Goal: Transaction & Acquisition: Book appointment/travel/reservation

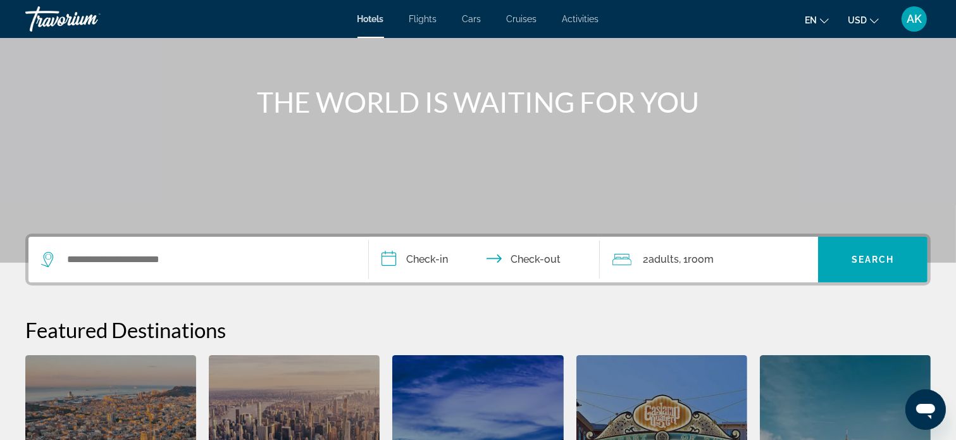
scroll to position [132, 0]
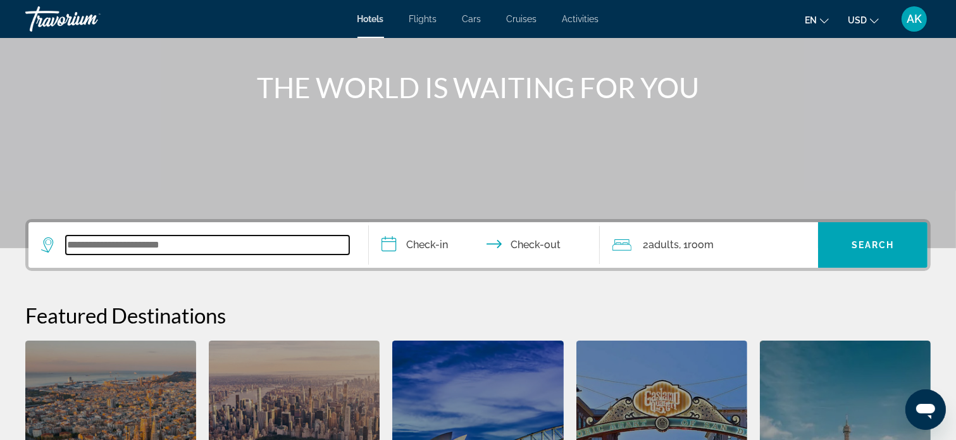
click at [275, 249] on input "Search widget" at bounding box center [207, 244] width 283 height 19
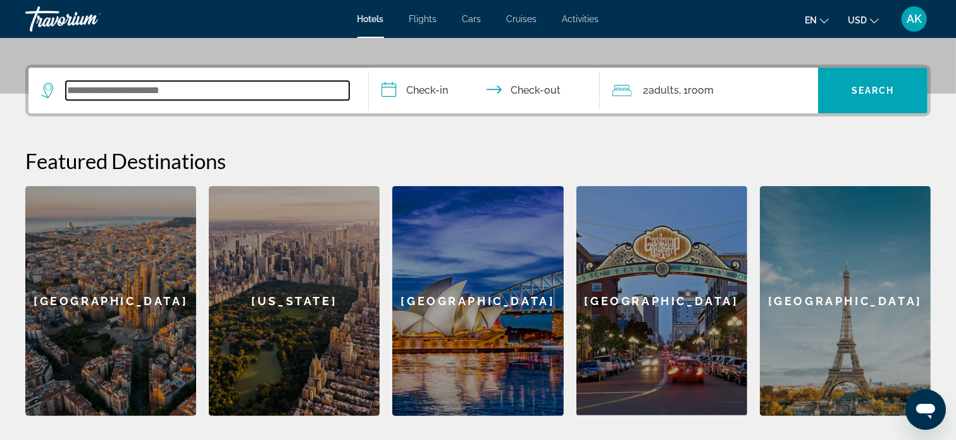
scroll to position [309, 0]
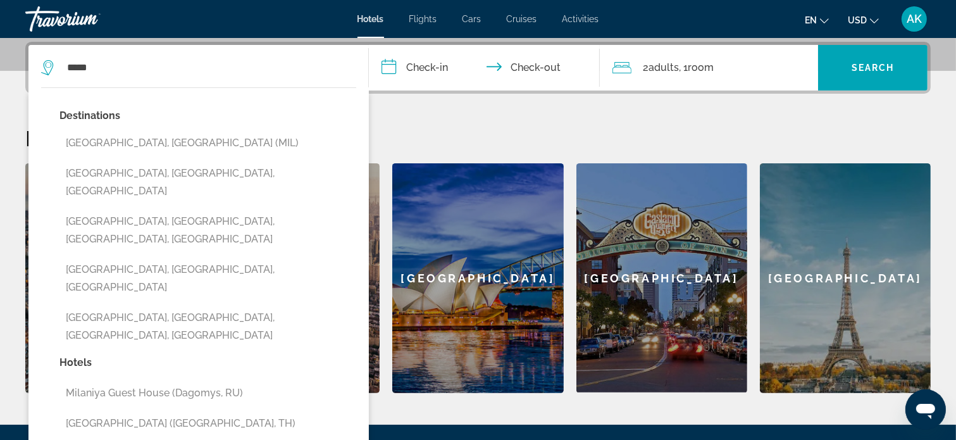
drag, startPoint x: 139, startPoint y: 139, endPoint x: 132, endPoint y: 139, distance: 7.0
click at [132, 139] on button "Milan, Italy (MIL)" at bounding box center [207, 143] width 297 height 24
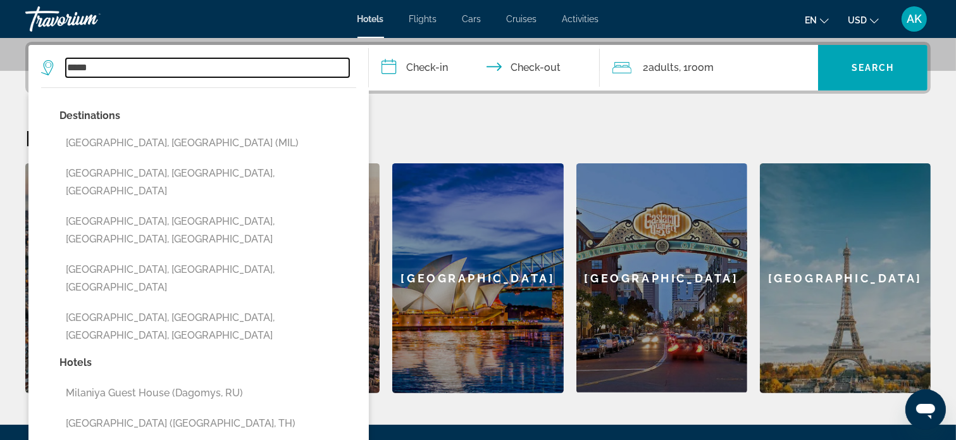
type input "**********"
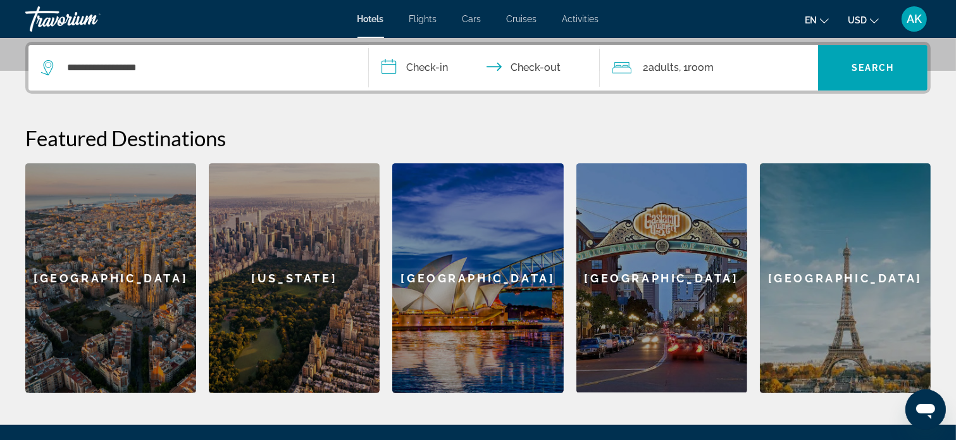
click at [389, 68] on input "**********" at bounding box center [487, 69] width 236 height 49
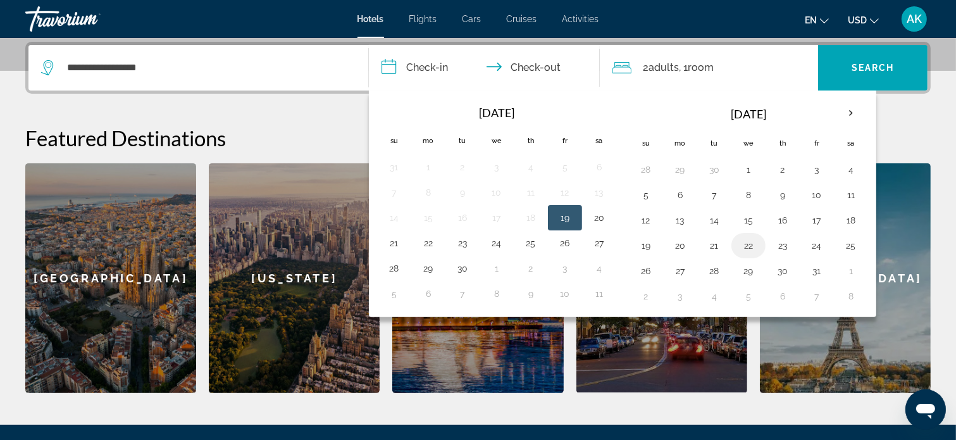
click at [746, 242] on button "22" at bounding box center [748, 246] width 20 height 18
click at [812, 245] on button "24" at bounding box center [816, 246] width 20 height 18
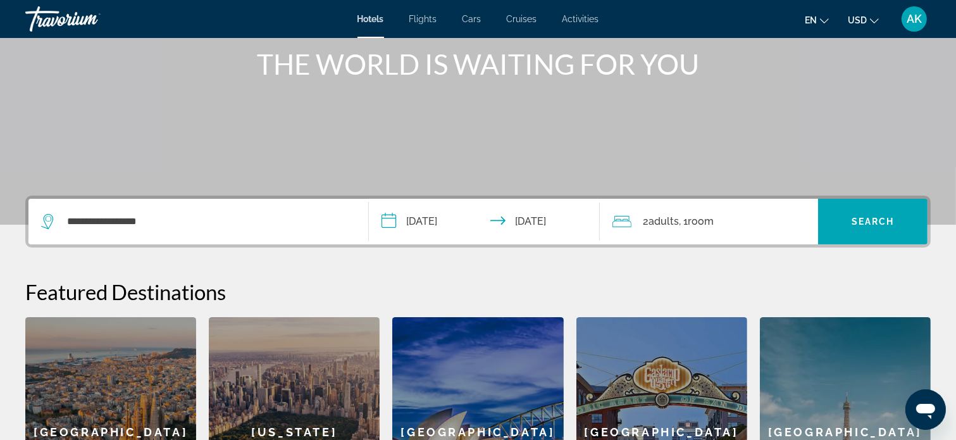
scroll to position [119, 0]
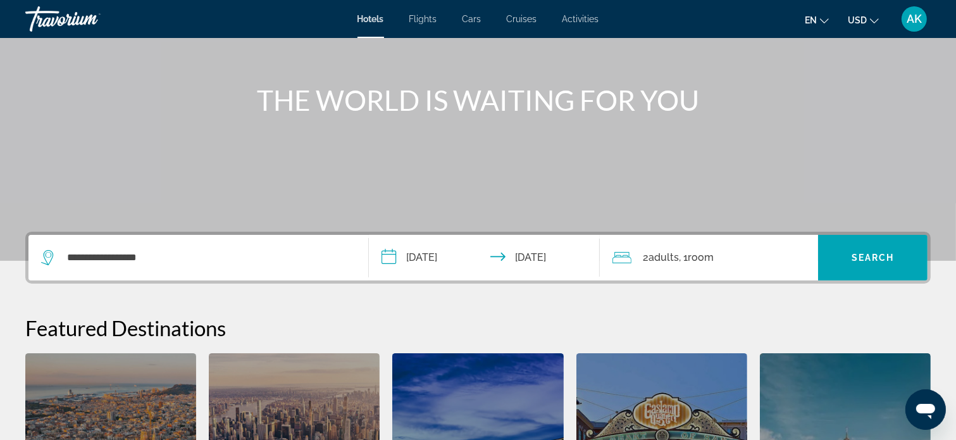
click at [391, 256] on input "**********" at bounding box center [487, 259] width 236 height 49
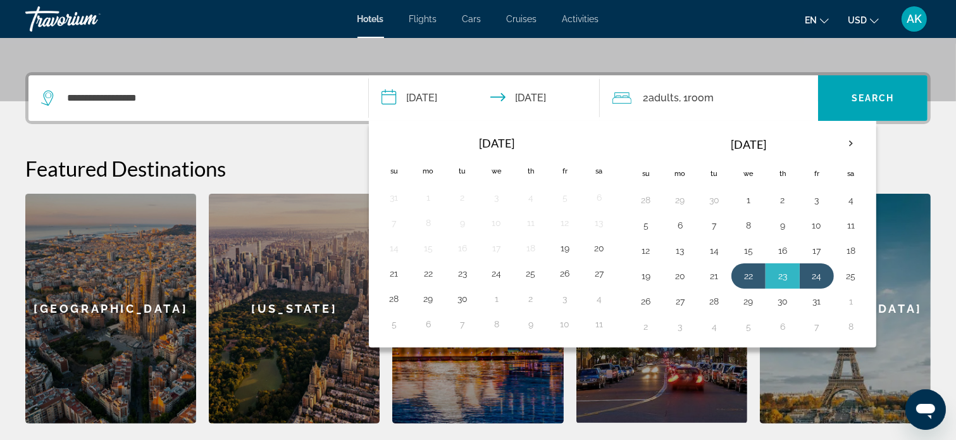
scroll to position [309, 0]
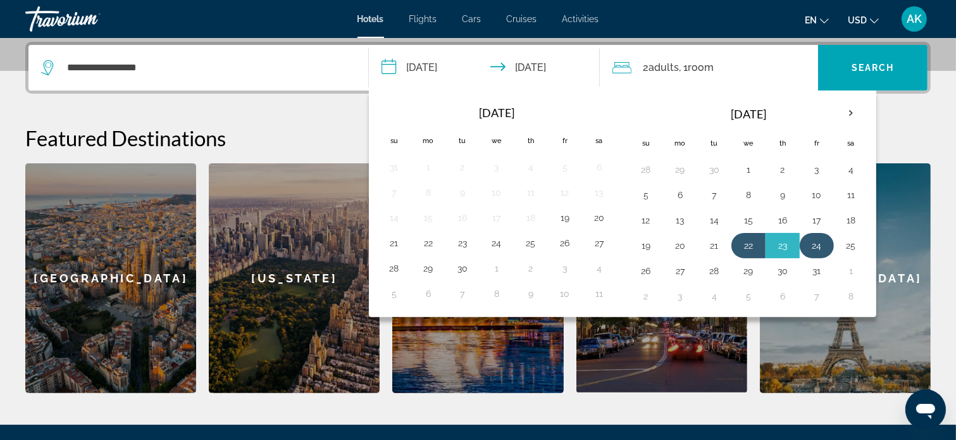
click at [812, 242] on button "24" at bounding box center [816, 246] width 20 height 18
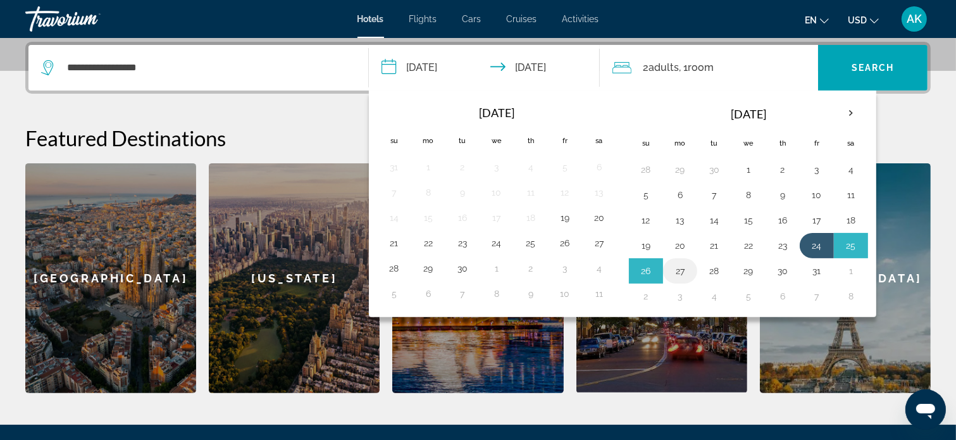
click at [676, 268] on button "27" at bounding box center [680, 271] width 20 height 18
type input "**********"
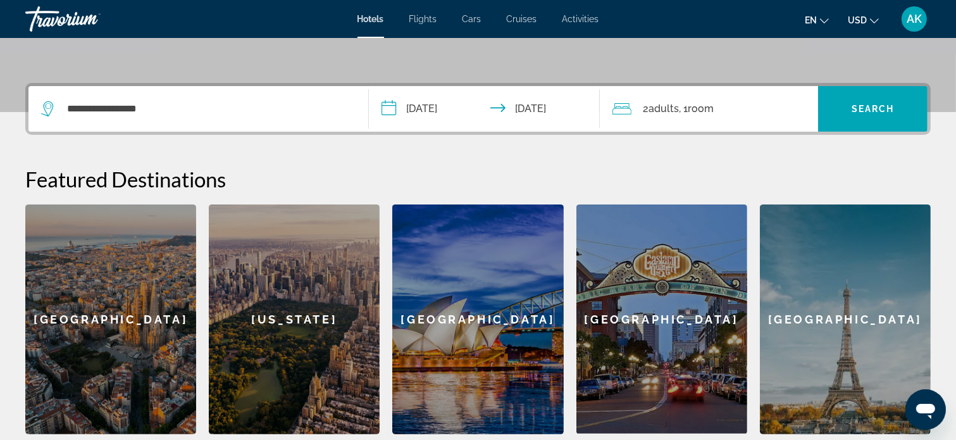
scroll to position [245, 0]
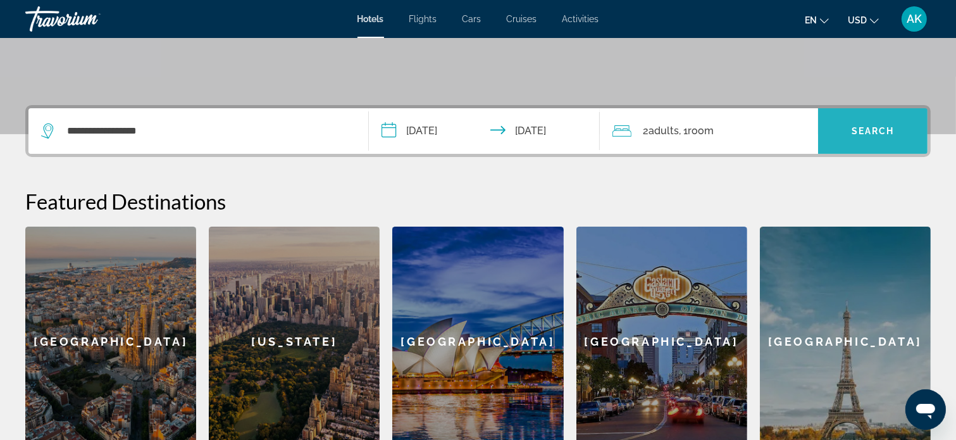
click at [860, 131] on span "Search" at bounding box center [872, 131] width 43 height 10
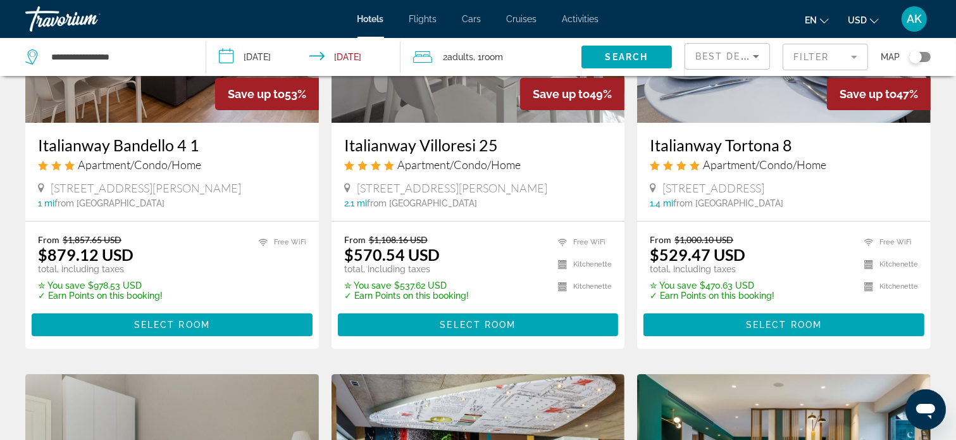
scroll to position [190, 0]
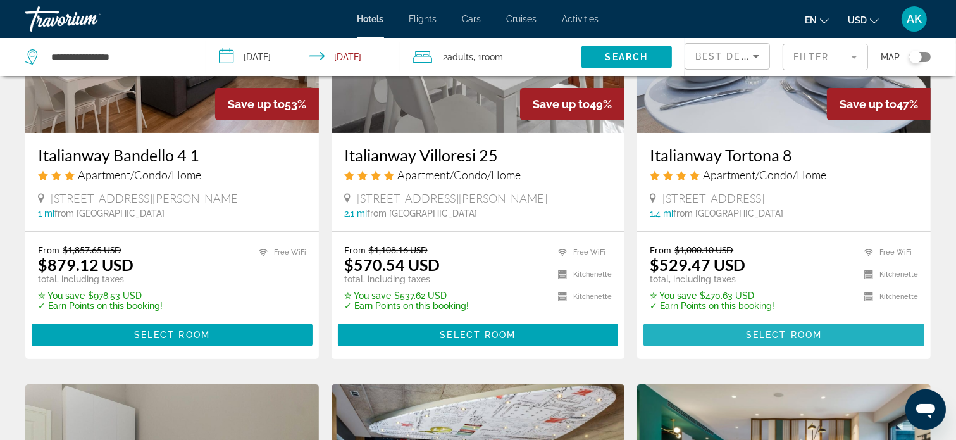
click at [758, 331] on span "Select Room" at bounding box center [784, 335] width 76 height 10
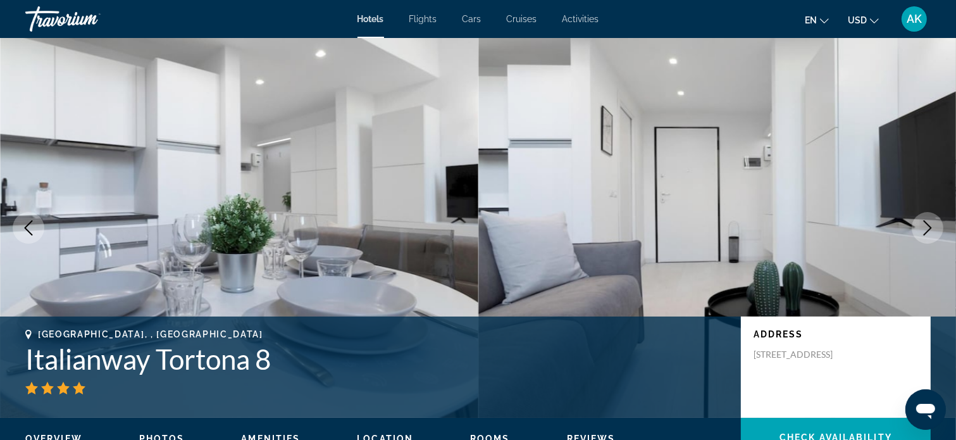
click at [925, 223] on icon "Next image" at bounding box center [927, 227] width 15 height 15
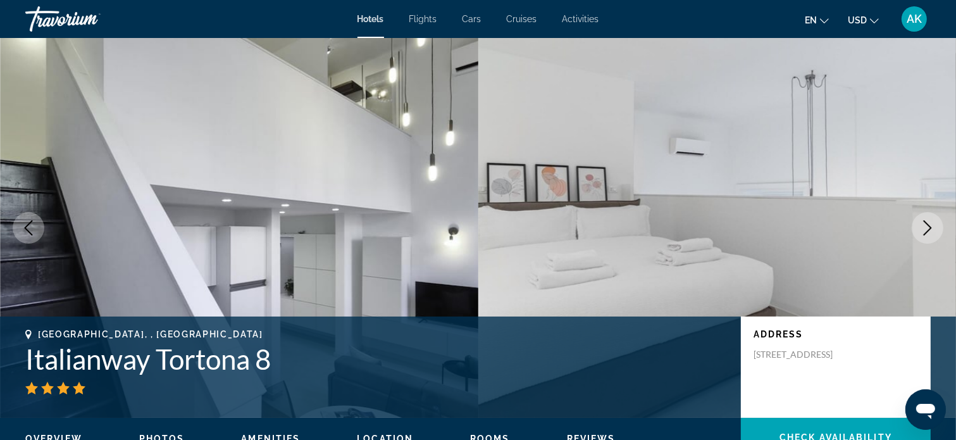
click at [925, 223] on icon "Next image" at bounding box center [927, 227] width 15 height 15
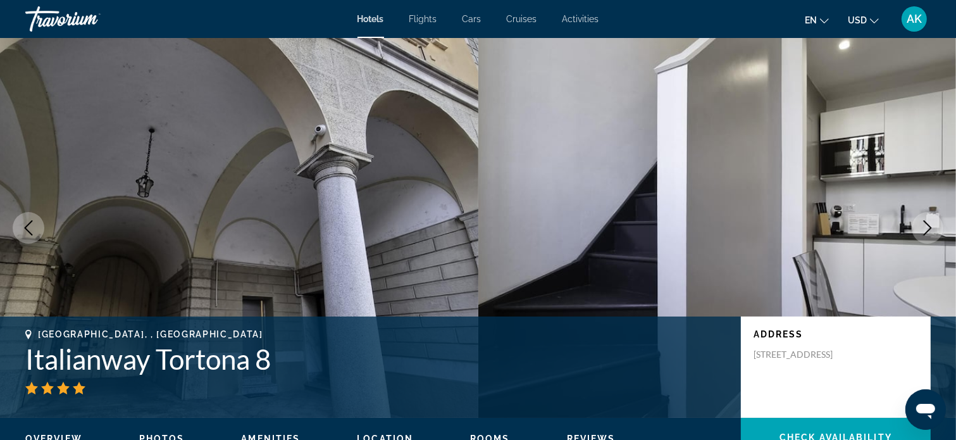
click at [925, 223] on icon "Next image" at bounding box center [927, 227] width 15 height 15
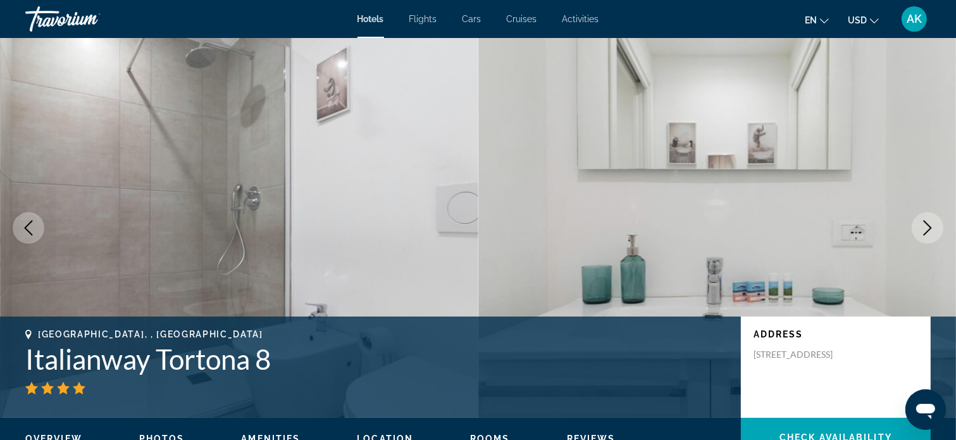
click at [925, 223] on icon "Next image" at bounding box center [927, 227] width 15 height 15
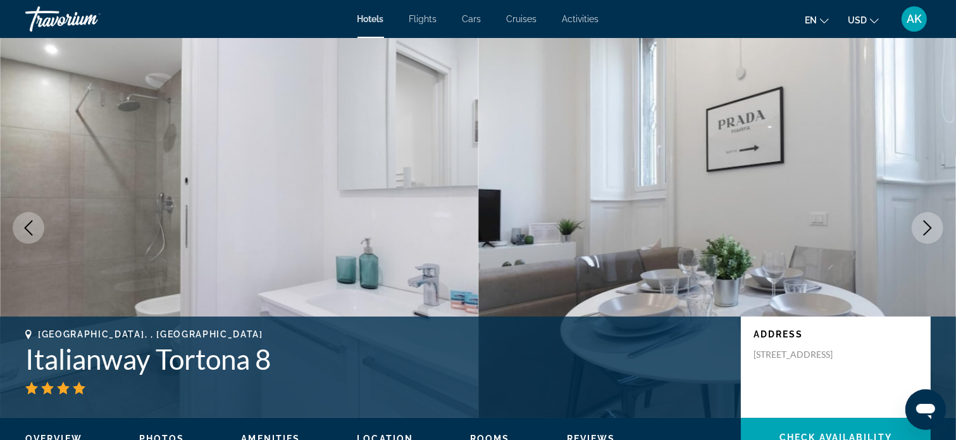
click at [925, 223] on icon "Next image" at bounding box center [927, 227] width 15 height 15
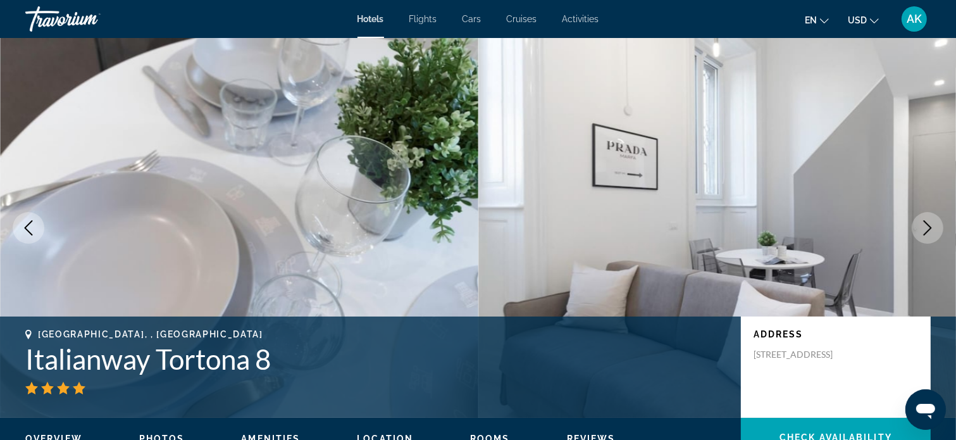
click at [925, 223] on icon "Next image" at bounding box center [927, 227] width 15 height 15
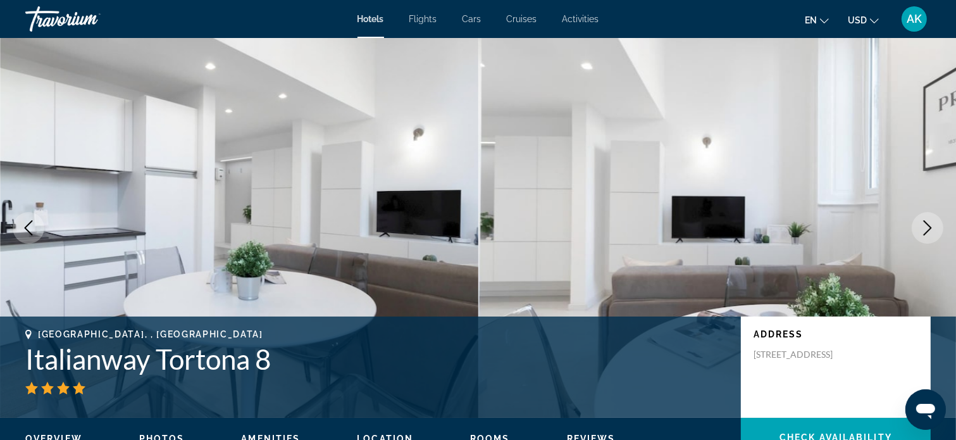
click at [925, 223] on icon "Next image" at bounding box center [927, 227] width 15 height 15
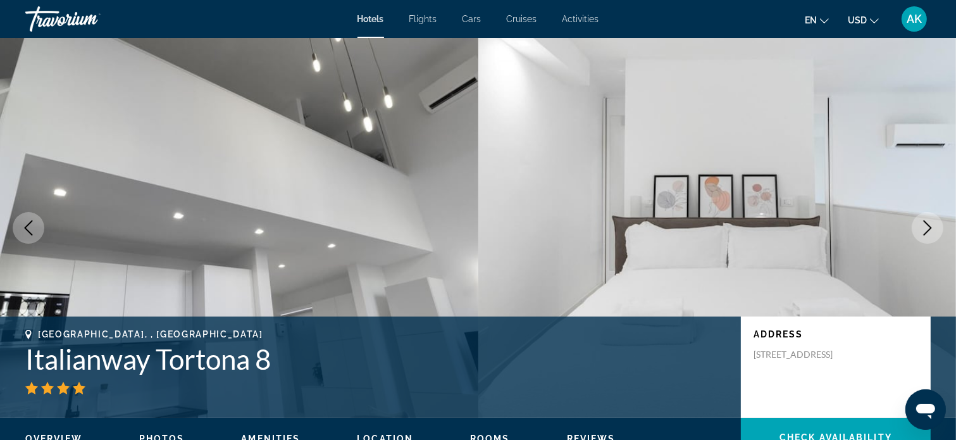
click at [925, 224] on icon "Next image" at bounding box center [927, 227] width 15 height 15
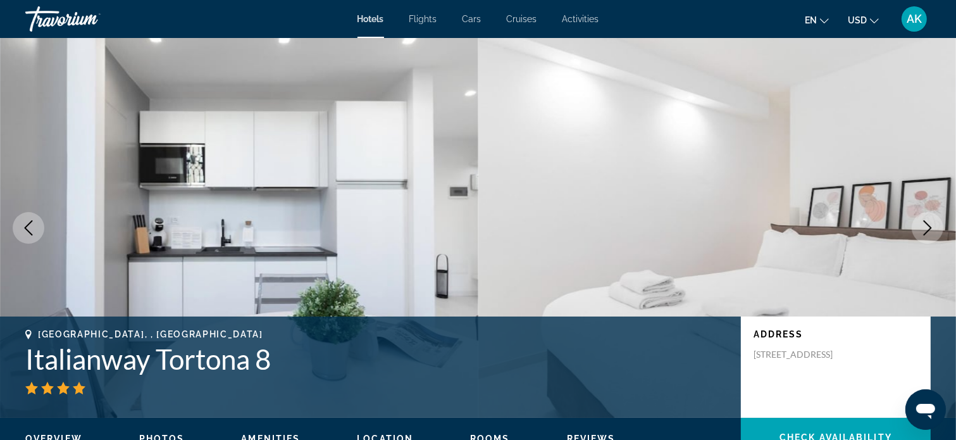
click at [925, 220] on icon "Next image" at bounding box center [927, 227] width 15 height 15
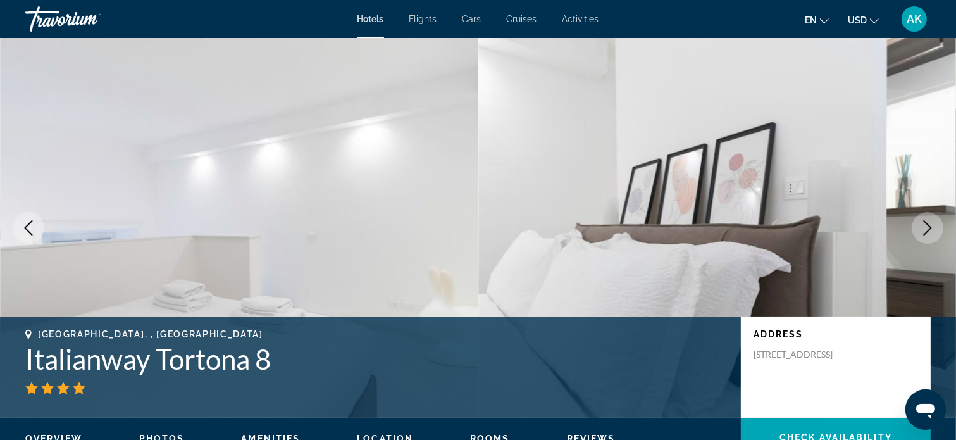
click at [32, 227] on icon "Previous image" at bounding box center [28, 227] width 15 height 15
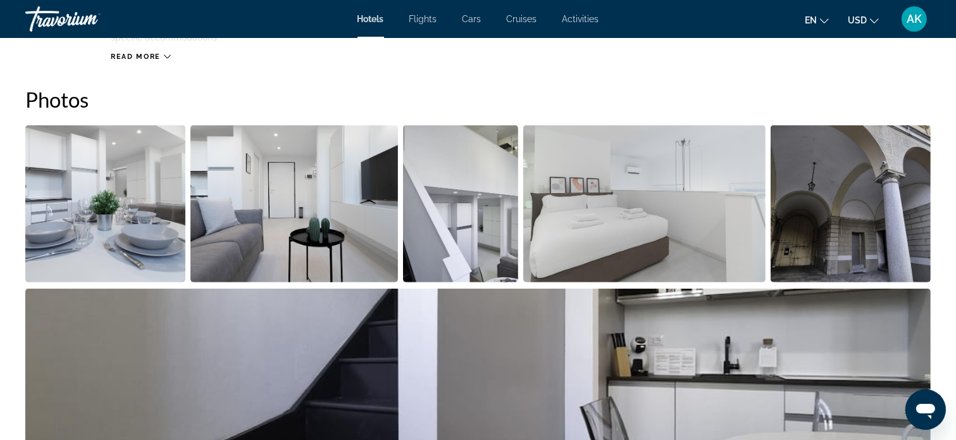
scroll to position [633, 0]
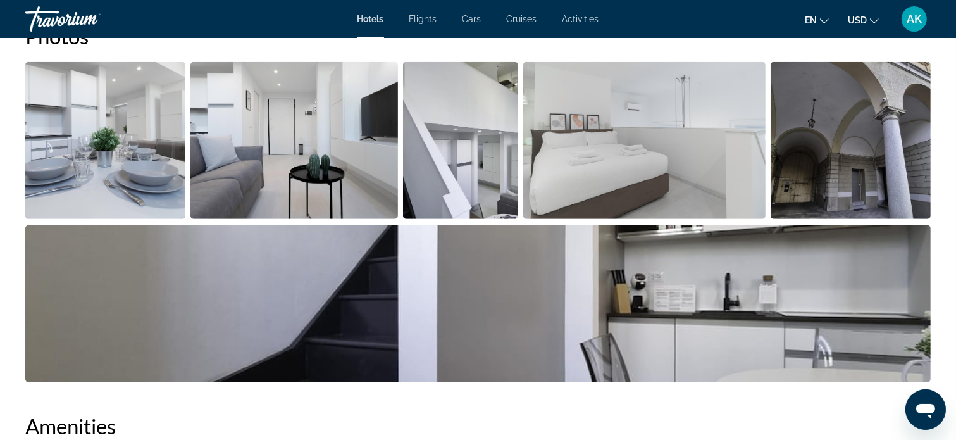
click at [806, 166] on img "Open full-screen image slider" at bounding box center [850, 140] width 160 height 157
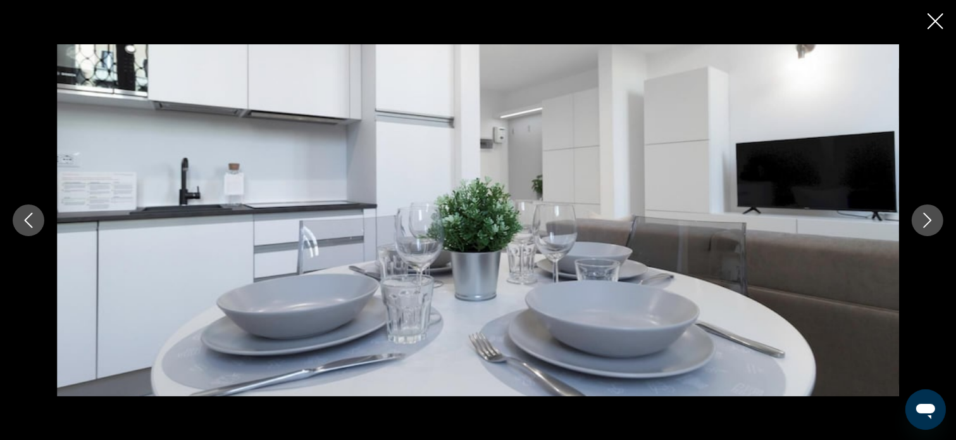
click at [925, 220] on icon "Next image" at bounding box center [927, 220] width 15 height 15
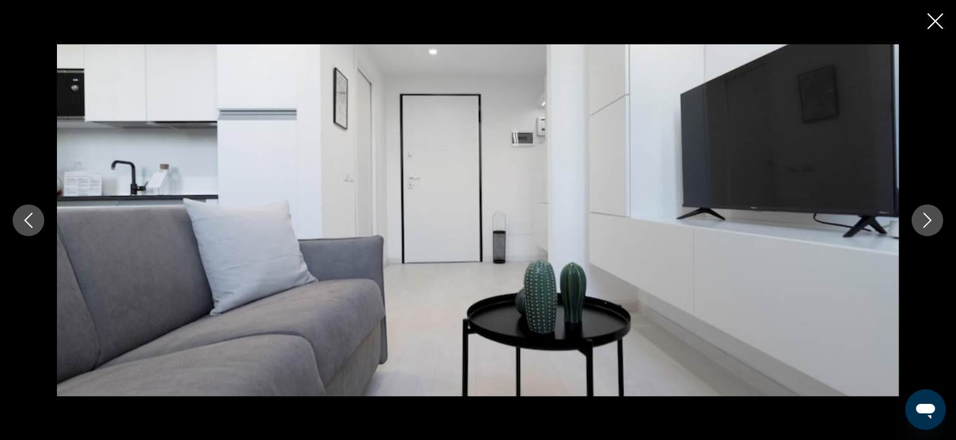
click at [934, 21] on icon "Close slideshow" at bounding box center [935, 21] width 16 height 16
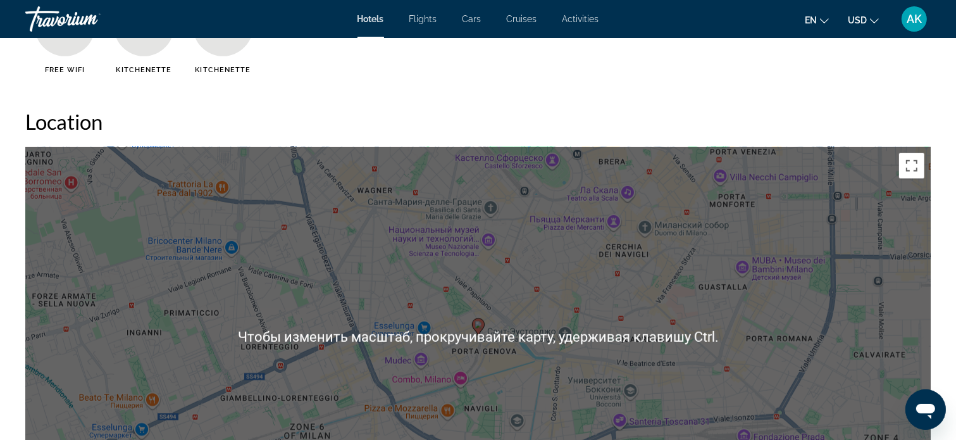
scroll to position [1075, 0]
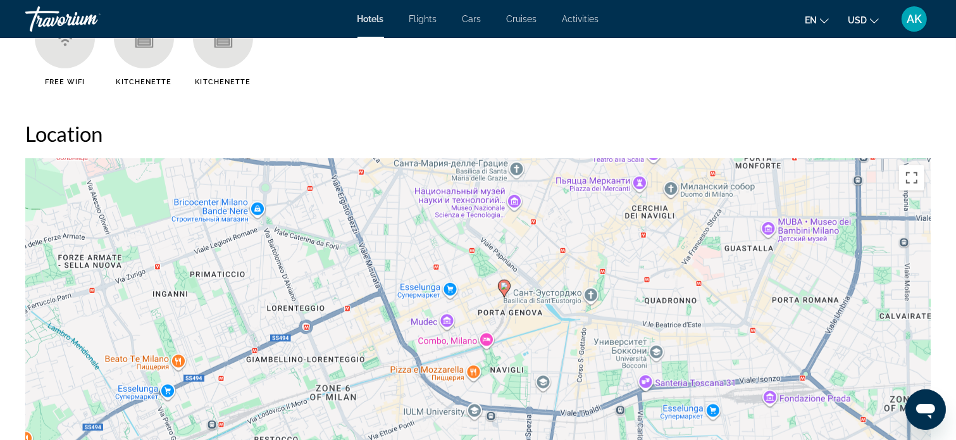
drag, startPoint x: 617, startPoint y: 313, endPoint x: 643, endPoint y: 260, distance: 59.1
click at [643, 260] on div "Чтобы активировать перетаскивание с помощью клавиатуры, нажмите Alt + Ввод. Пос…" at bounding box center [477, 349] width 905 height 380
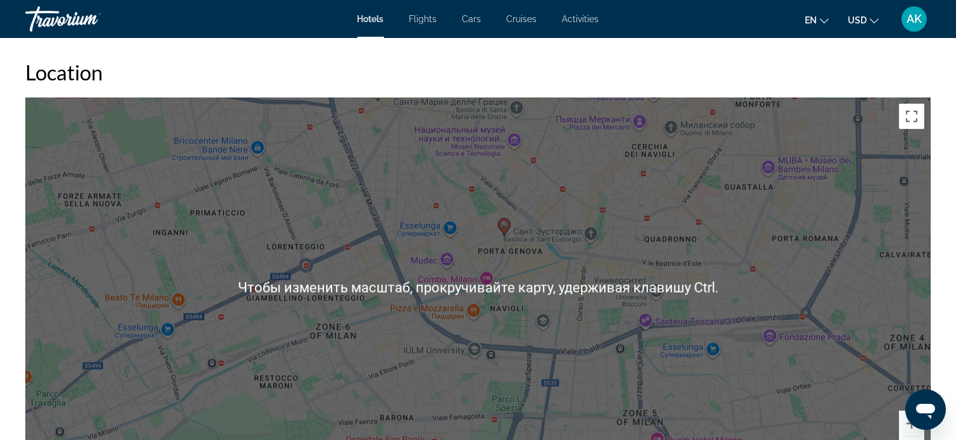
scroll to position [1139, 0]
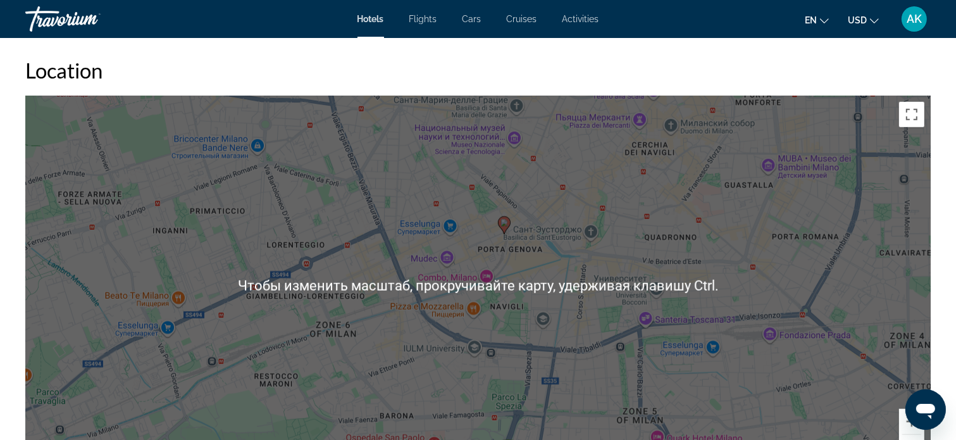
click at [589, 253] on div "Чтобы активировать перетаскивание с помощью клавиатуры, нажмите Alt + Ввод. Пос…" at bounding box center [477, 286] width 905 height 380
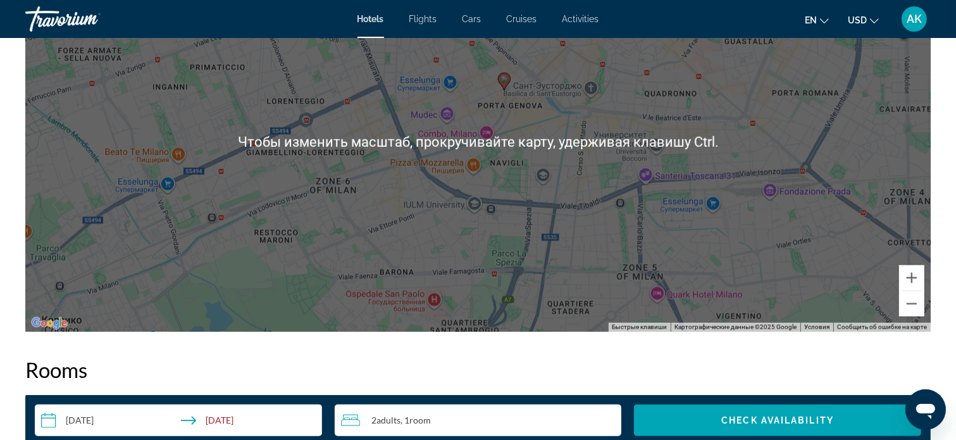
scroll to position [1328, 0]
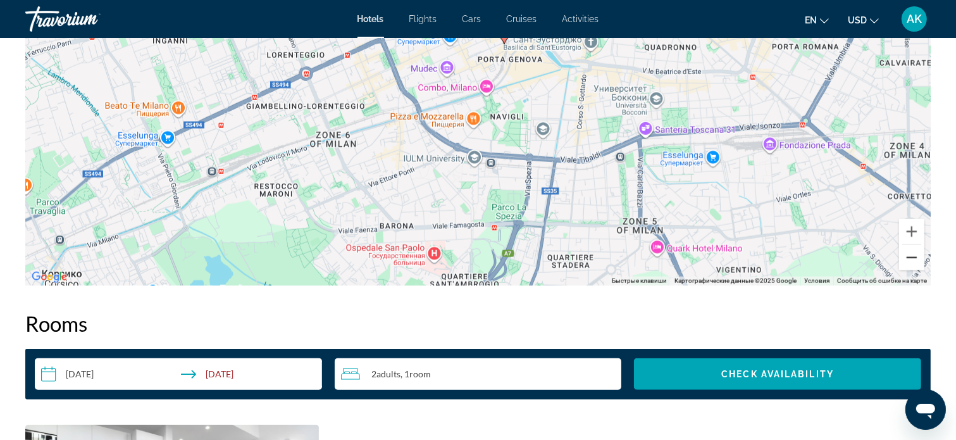
click at [913, 257] on button "Уменьшить" at bounding box center [911, 257] width 25 height 25
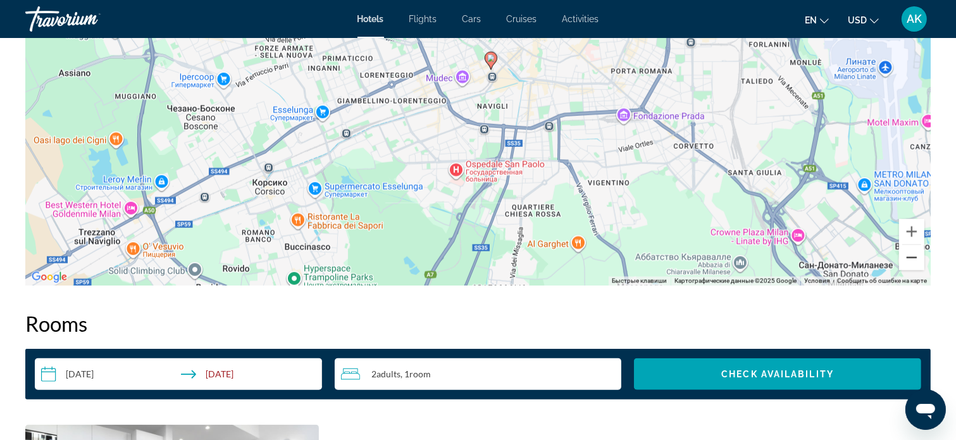
click at [913, 257] on button "Уменьшить" at bounding box center [911, 257] width 25 height 25
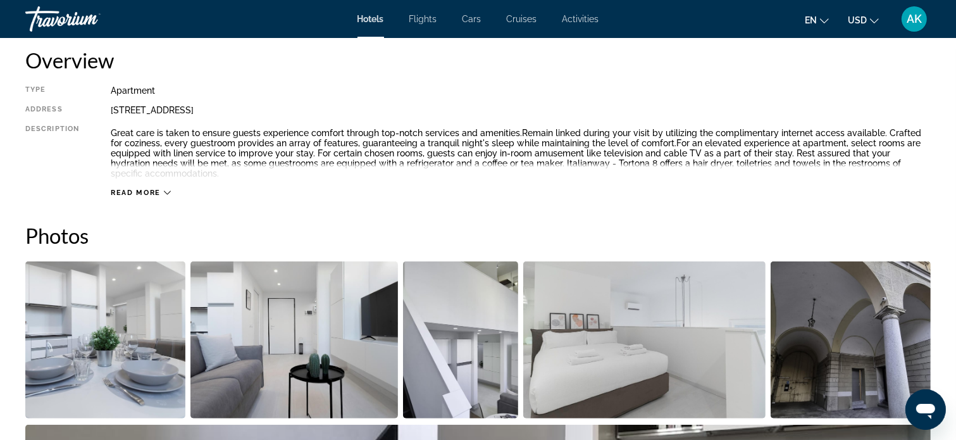
scroll to position [380, 0]
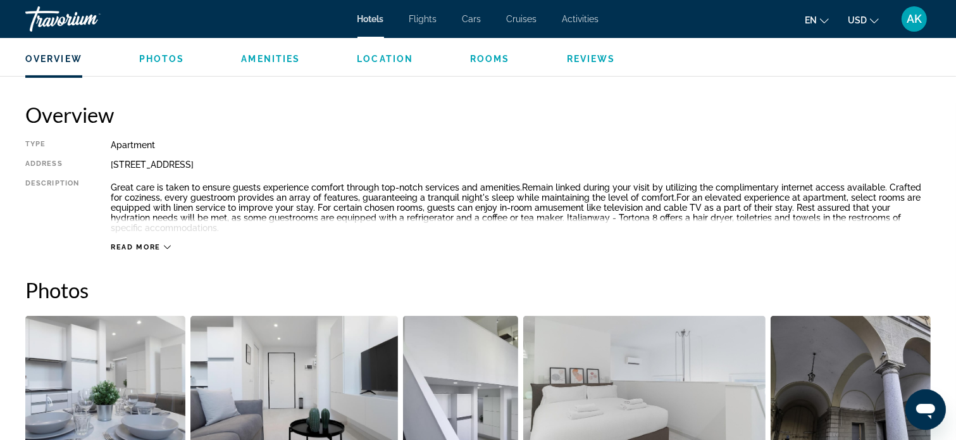
click at [167, 245] on icon "Main content" at bounding box center [167, 247] width 7 height 7
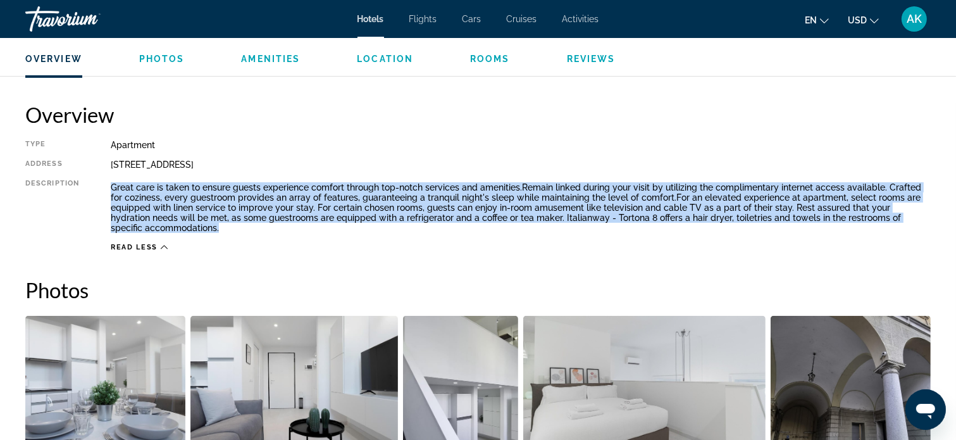
drag, startPoint x: 111, startPoint y: 183, endPoint x: 836, endPoint y: 225, distance: 726.0
click at [836, 225] on p "Great care is taken to ensure guests experience comfort through top-notch servi…" at bounding box center [521, 207] width 820 height 51
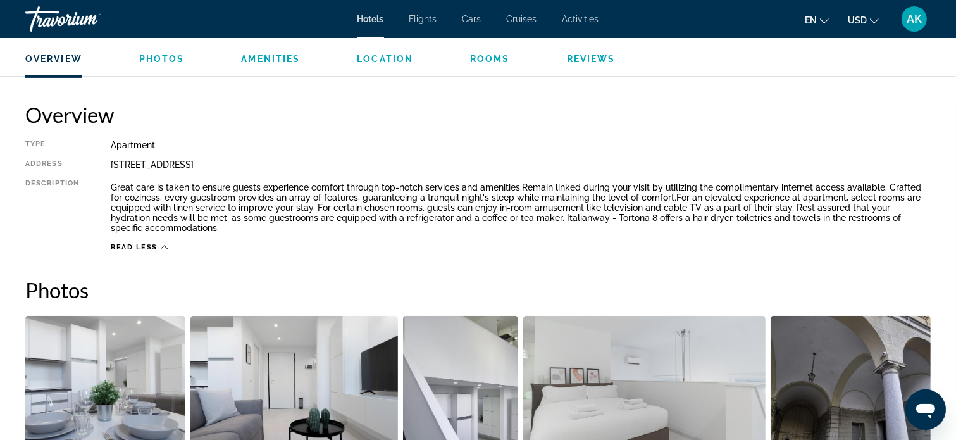
click at [822, 121] on h2 "Overview" at bounding box center [477, 114] width 905 height 25
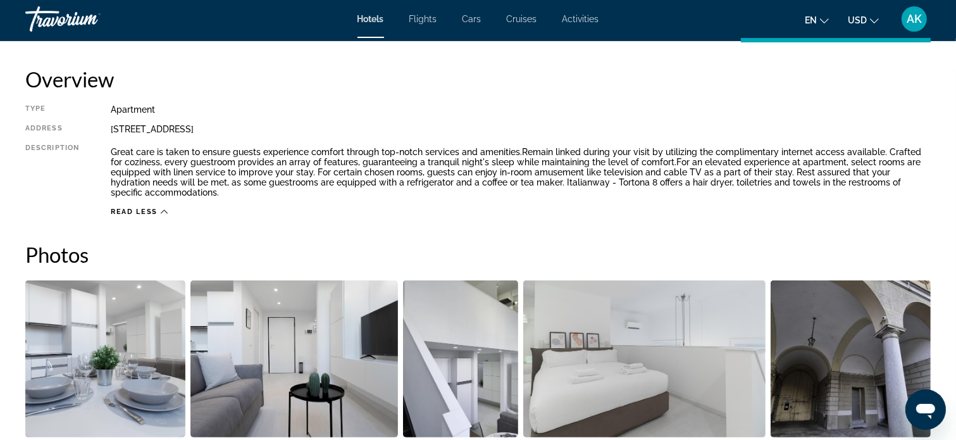
scroll to position [443, 0]
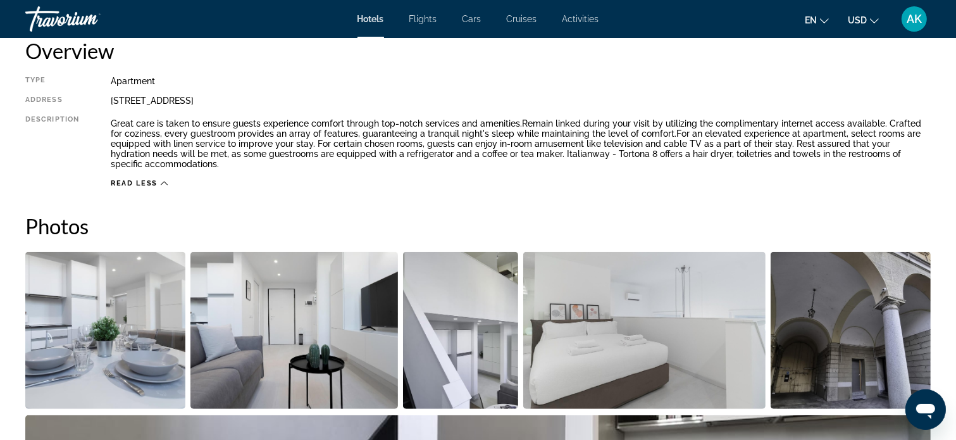
click at [161, 183] on icon "Main content" at bounding box center [164, 183] width 7 height 7
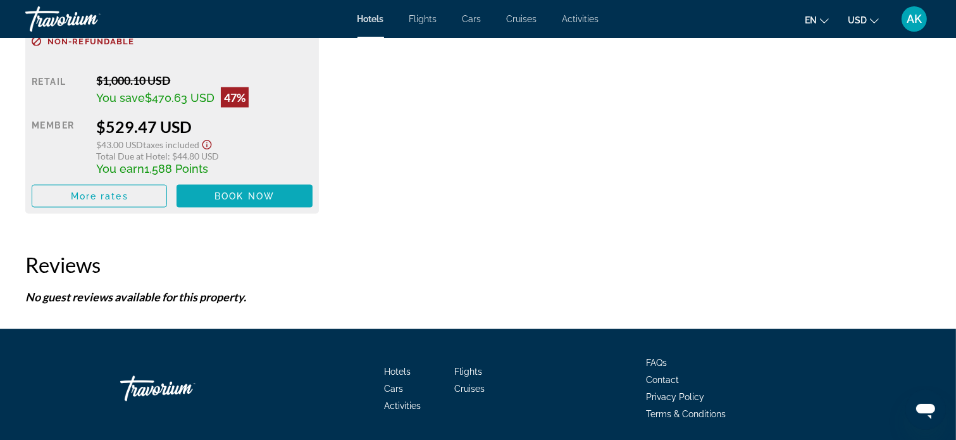
scroll to position [1941, 0]
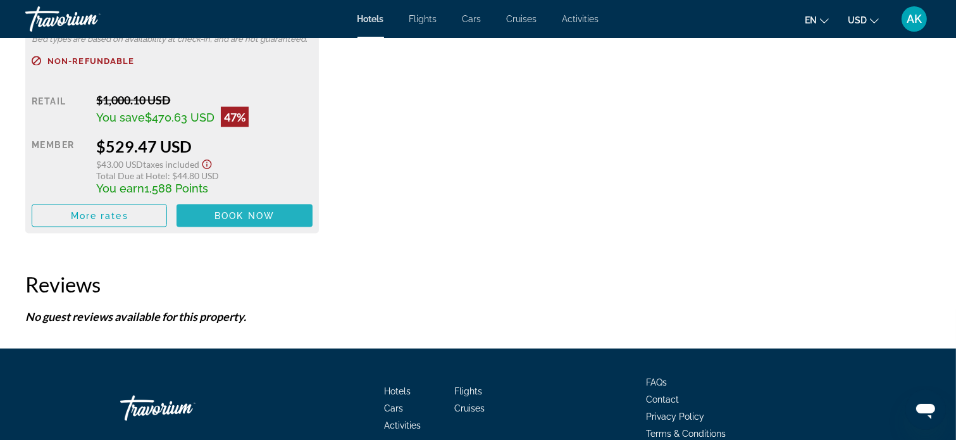
click at [233, 215] on span "Book now" at bounding box center [244, 216] width 60 height 10
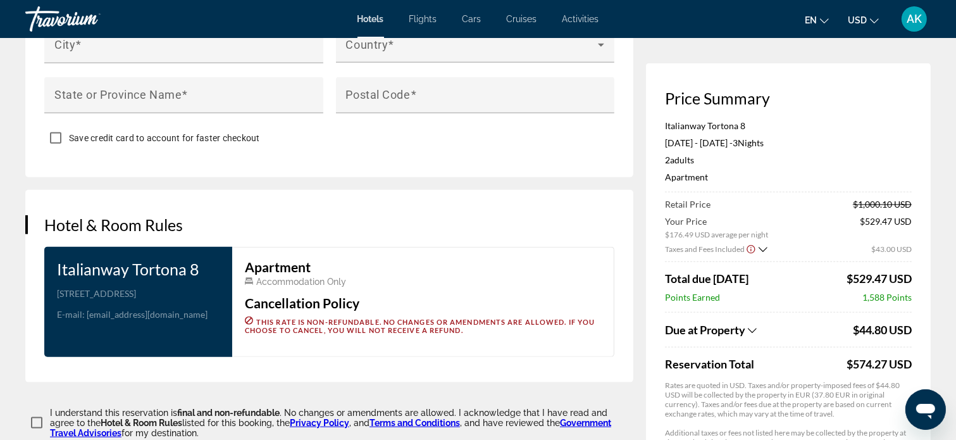
scroll to position [1455, 0]
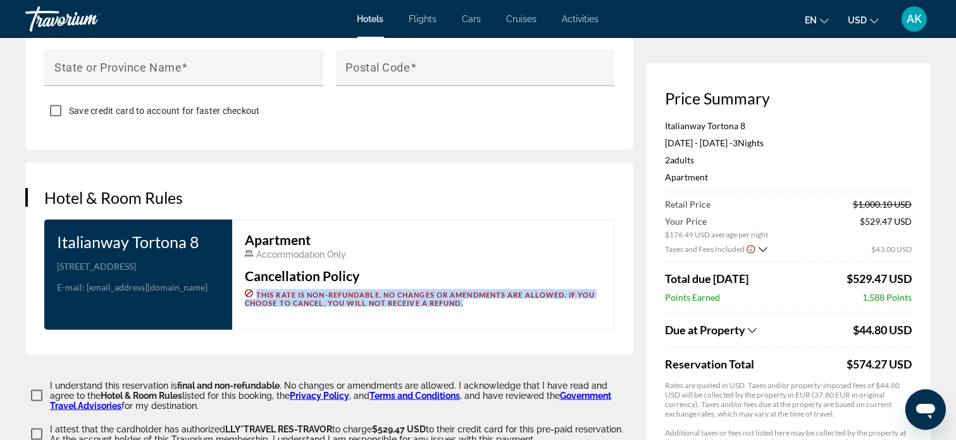
drag, startPoint x: 257, startPoint y: 288, endPoint x: 524, endPoint y: 302, distance: 266.6
click at [524, 302] on p "This rate is non-refundable. No changes or amendments are allowed. If you choos…" at bounding box center [423, 298] width 356 height 18
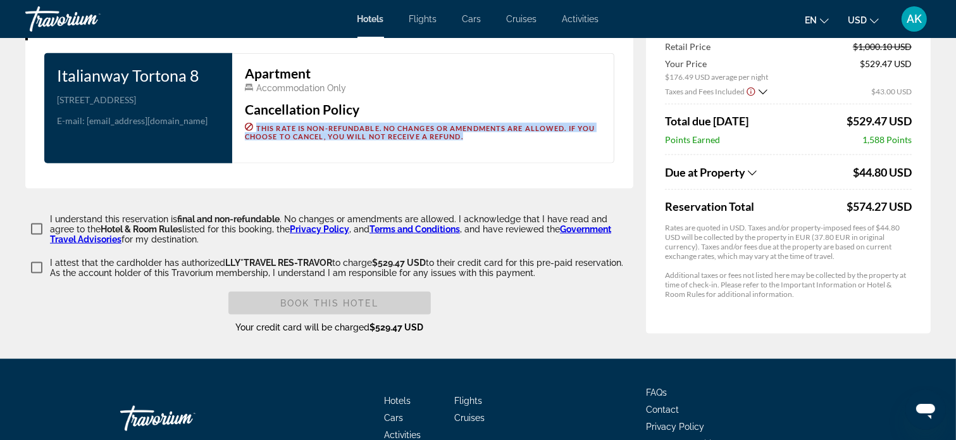
scroll to position [1629, 0]
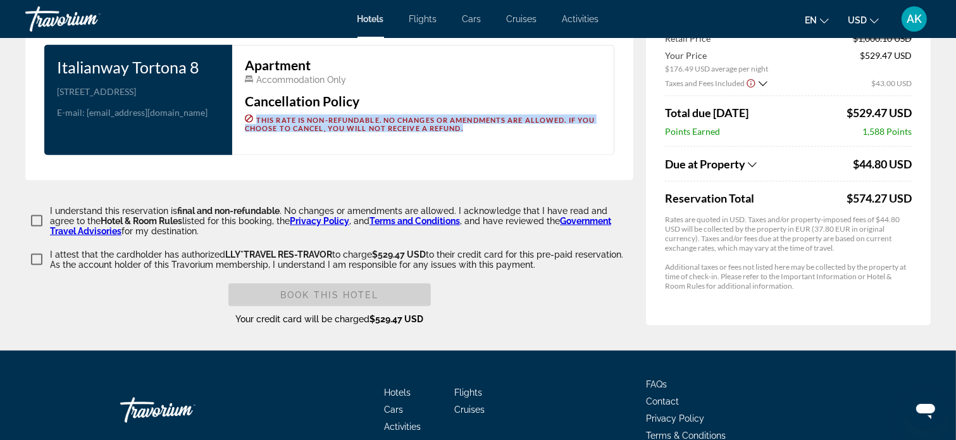
drag, startPoint x: 49, startPoint y: 248, endPoint x: 536, endPoint y: 261, distance: 487.8
click at [536, 261] on label "I attest that the cardholder has authorized LLY*TRAVEL RES-TRAVOR to charge $52…" at bounding box center [340, 259] width 586 height 20
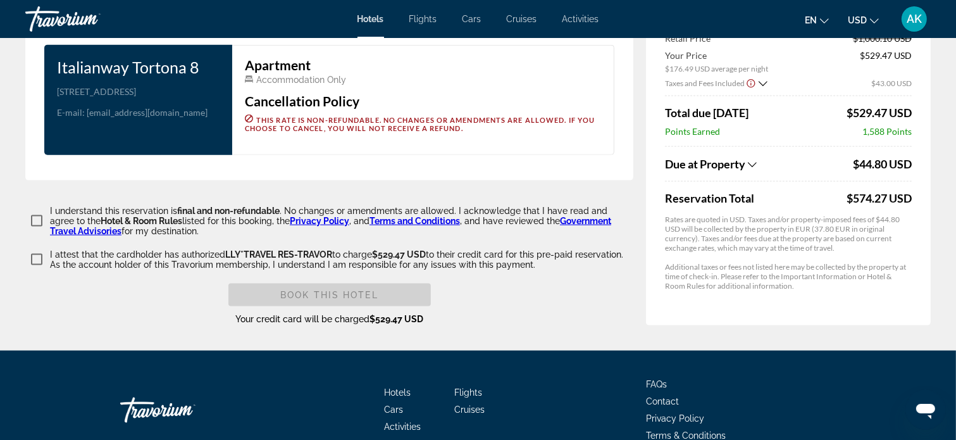
click at [550, 284] on div "Book this hotel Your credit card will be charged $529.47 USD" at bounding box center [329, 304] width 608 height 42
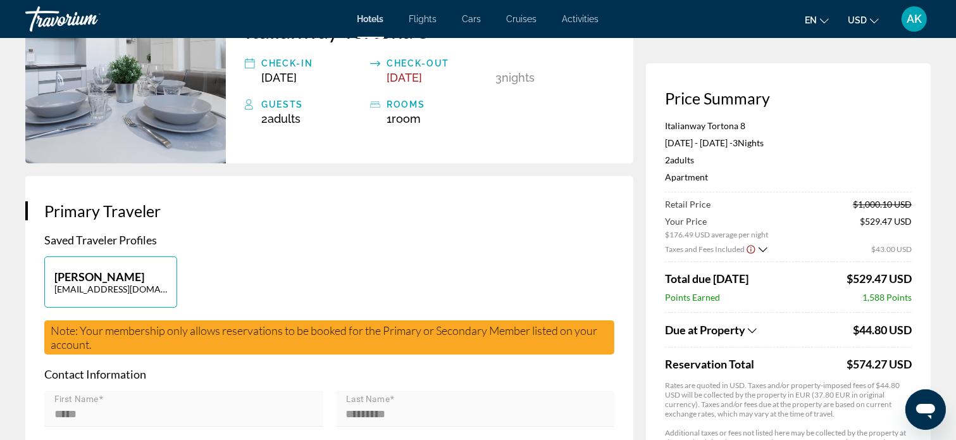
scroll to position [190, 0]
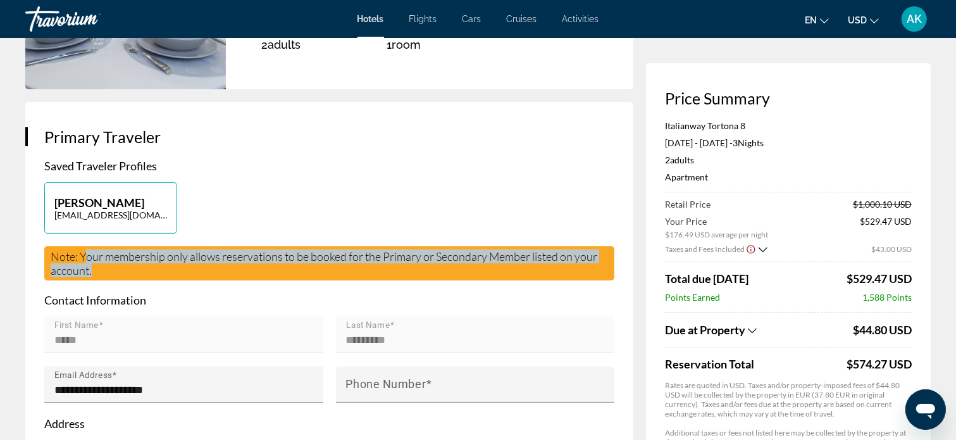
drag, startPoint x: 83, startPoint y: 255, endPoint x: 333, endPoint y: 264, distance: 249.4
click at [333, 264] on div "Note: Your membership only allows reservations to be booked for the Primary or …" at bounding box center [329, 263] width 570 height 34
click at [125, 263] on div "Note: Your membership only allows reservations to be booked for the Primary or …" at bounding box center [329, 263] width 570 height 34
drag, startPoint x: 78, startPoint y: 253, endPoint x: 314, endPoint y: 271, distance: 236.6
click at [314, 271] on div "Note: Your membership only allows reservations to be booked for the Primary or …" at bounding box center [329, 263] width 570 height 34
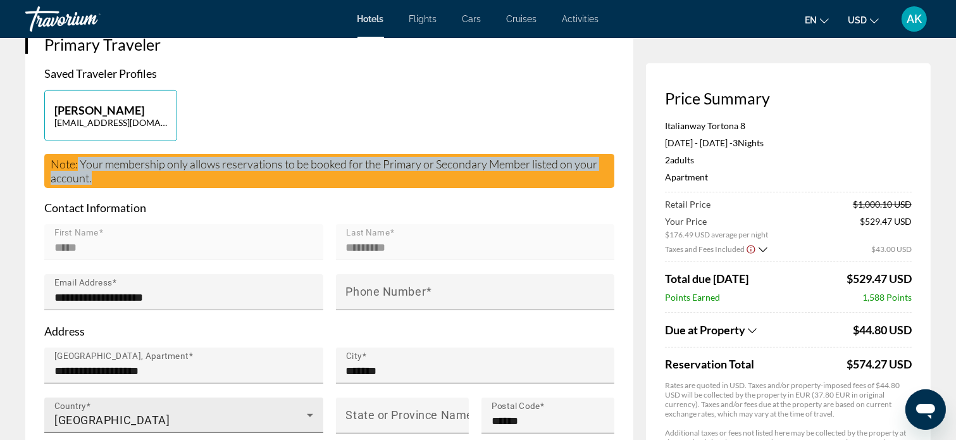
scroll to position [253, 0]
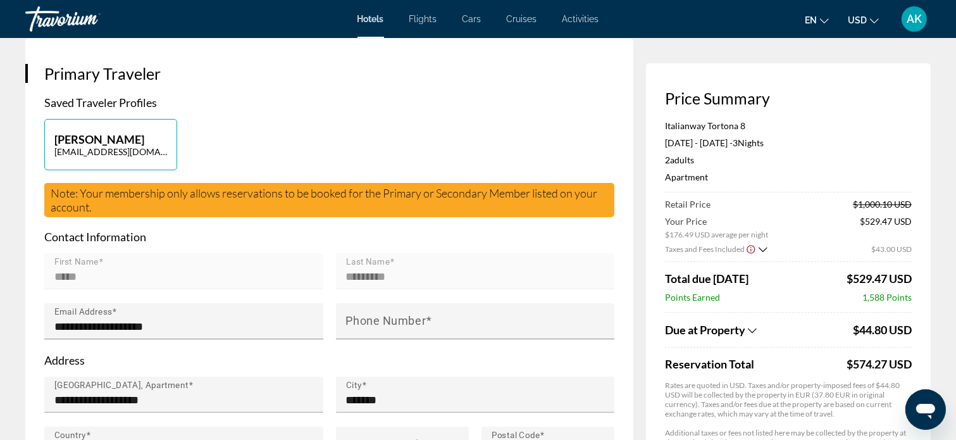
drag, startPoint x: 271, startPoint y: 171, endPoint x: 241, endPoint y: 207, distance: 46.7
click at [241, 207] on div "Note: Your membership only allows reservations to be booked for the Primary or …" at bounding box center [329, 200] width 570 height 34
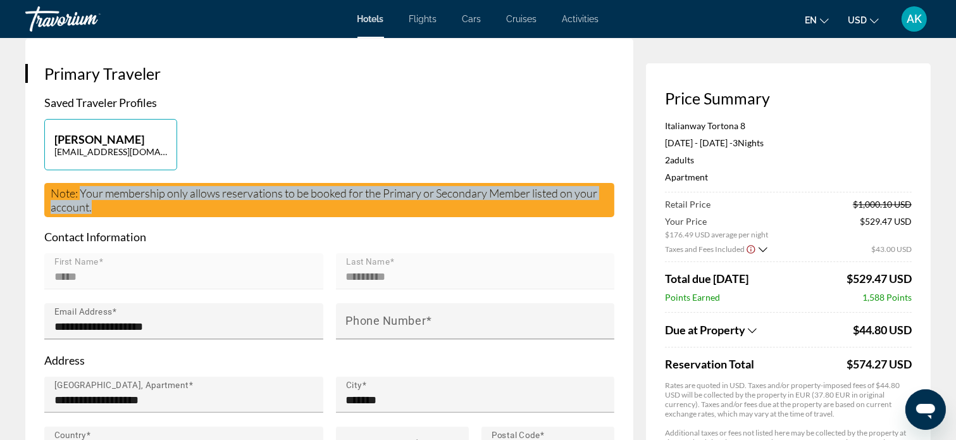
drag, startPoint x: 80, startPoint y: 193, endPoint x: 200, endPoint y: 212, distance: 121.0
click at [200, 212] on div "Note: Your membership only allows reservations to be booked for the Primary or …" at bounding box center [329, 200] width 570 height 34
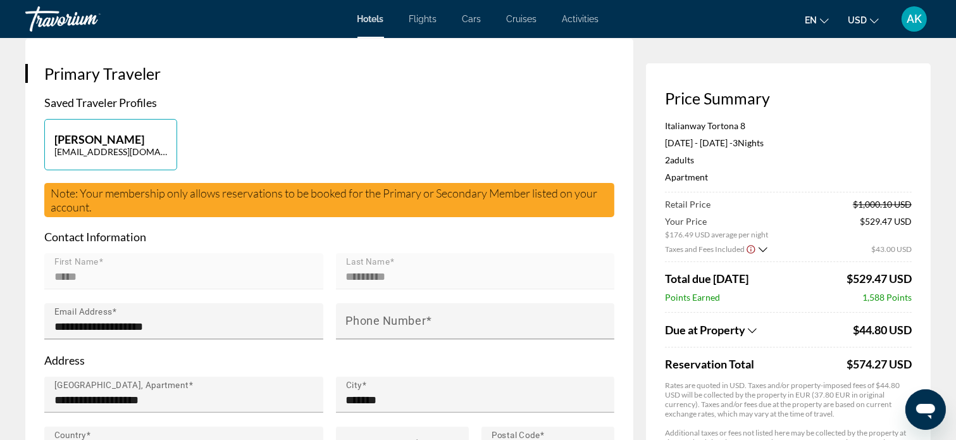
click at [405, 114] on div "**********" at bounding box center [329, 298] width 570 height 405
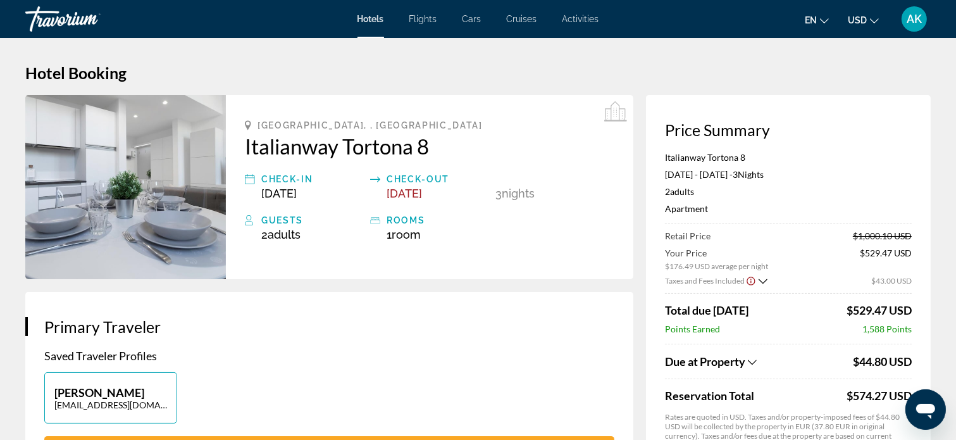
scroll to position [0, 0]
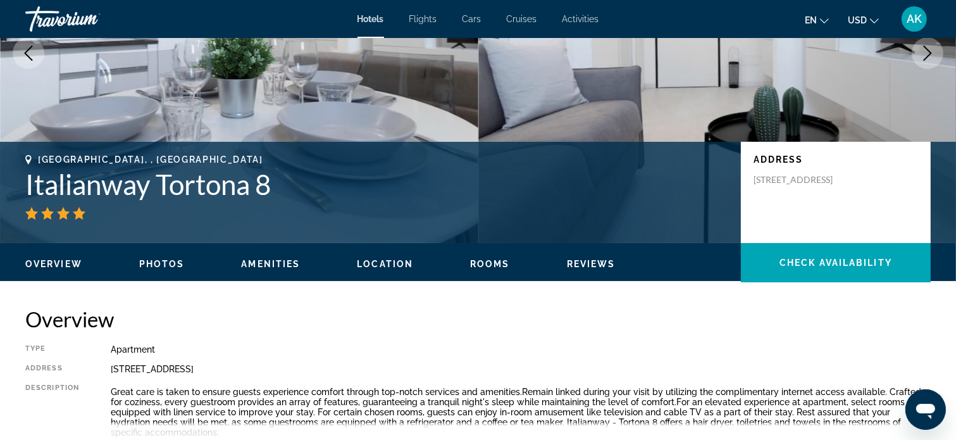
scroll to position [190, 0]
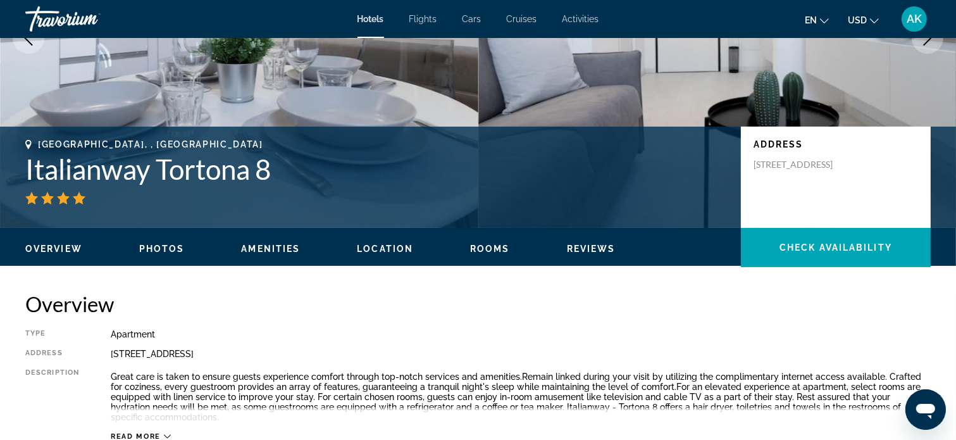
click at [397, 245] on span "Location" at bounding box center [385, 249] width 56 height 10
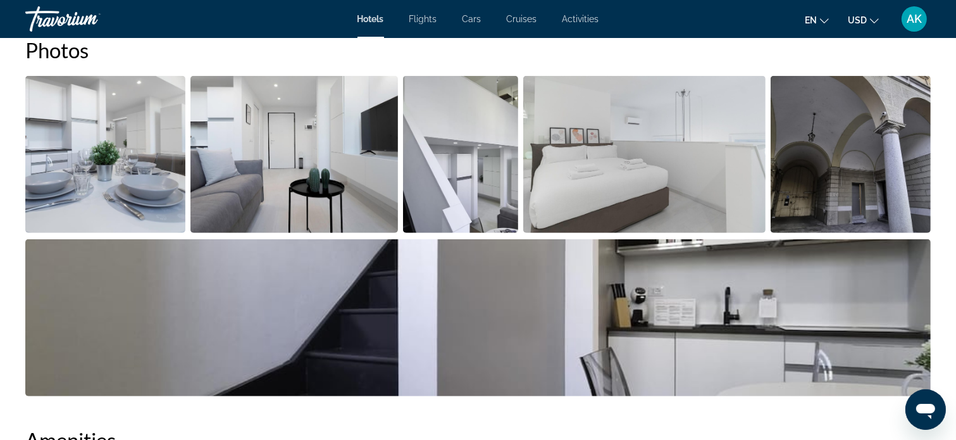
scroll to position [614, 0]
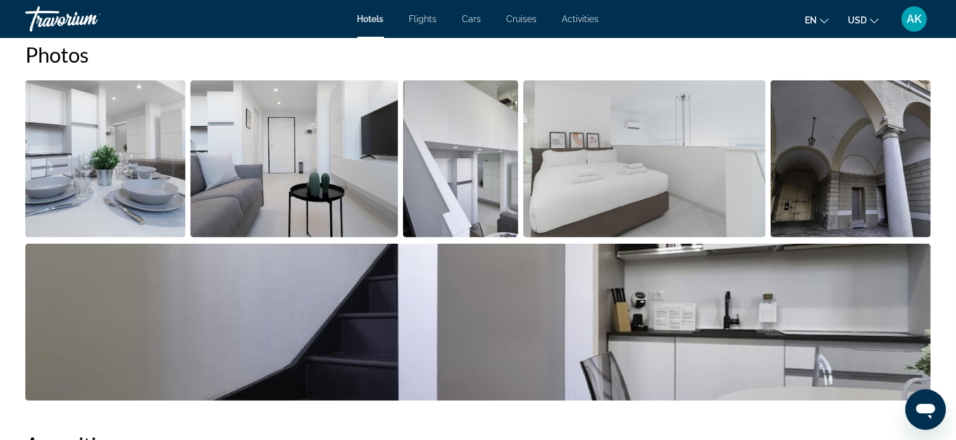
click at [348, 174] on img "Open full-screen image slider" at bounding box center [293, 158] width 207 height 157
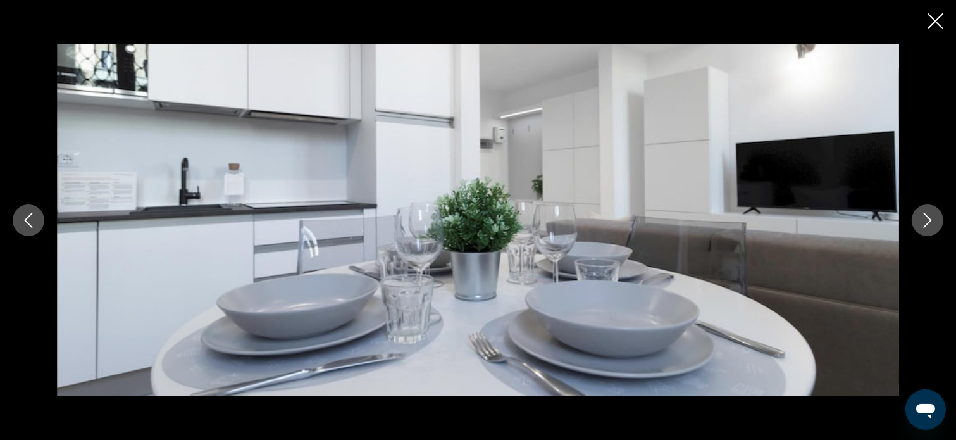
click at [922, 217] on icon "Next image" at bounding box center [927, 220] width 15 height 15
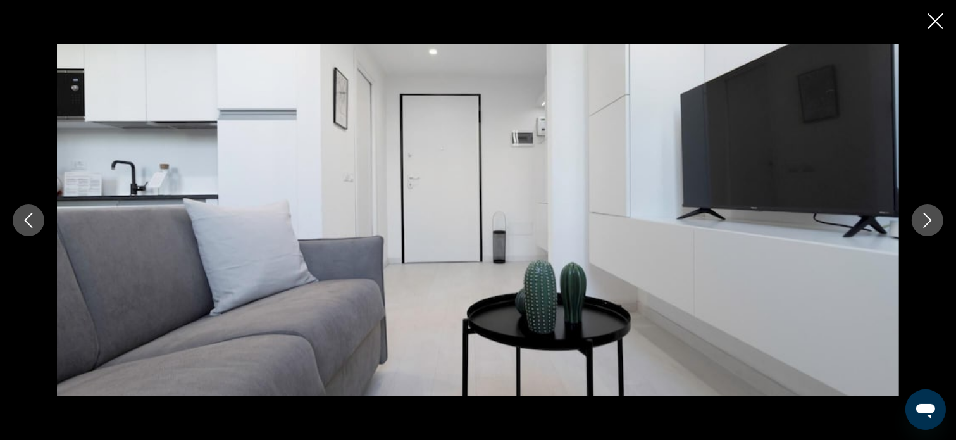
click at [934, 18] on icon "Close slideshow" at bounding box center [935, 21] width 16 height 16
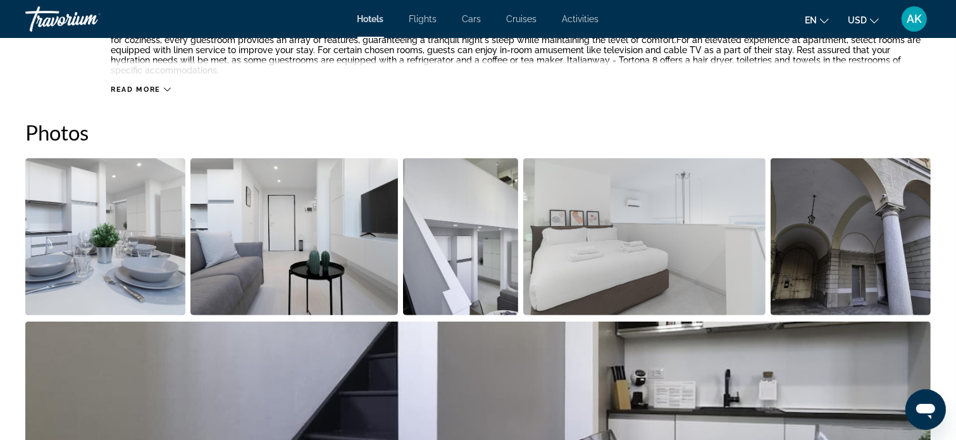
scroll to position [551, 0]
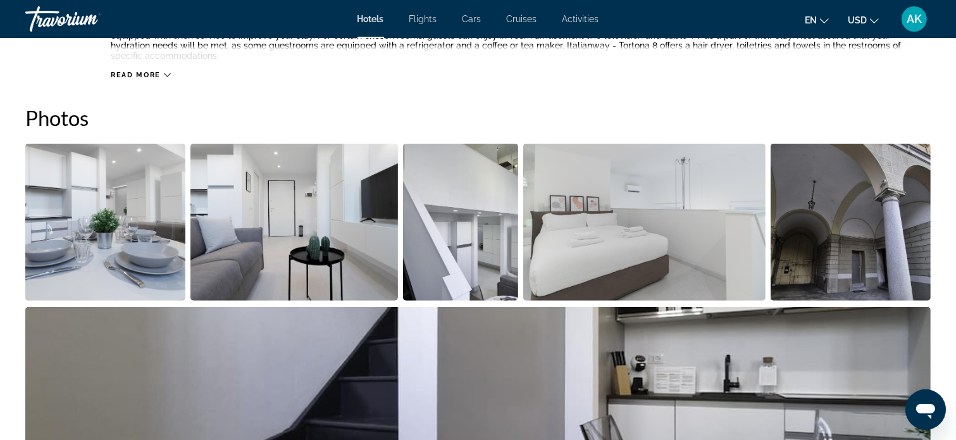
click at [568, 225] on img "Open full-screen image slider" at bounding box center [644, 222] width 242 height 157
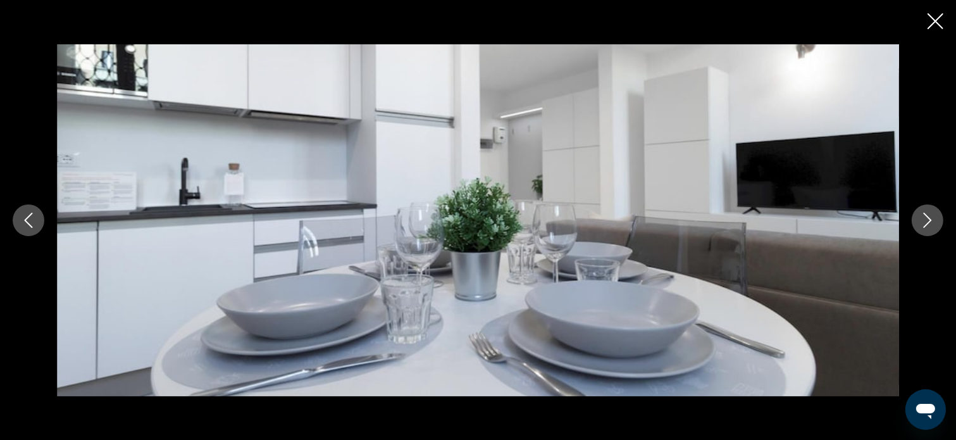
click at [939, 18] on icon "Close slideshow" at bounding box center [935, 21] width 16 height 16
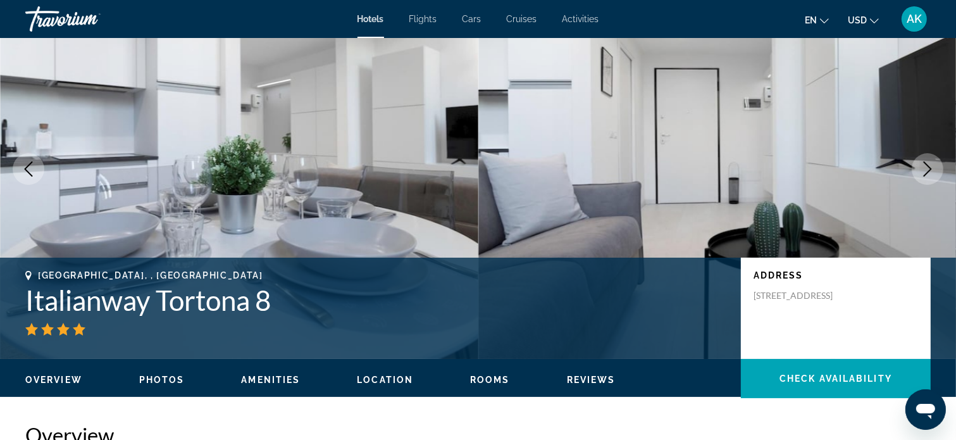
scroll to position [0, 0]
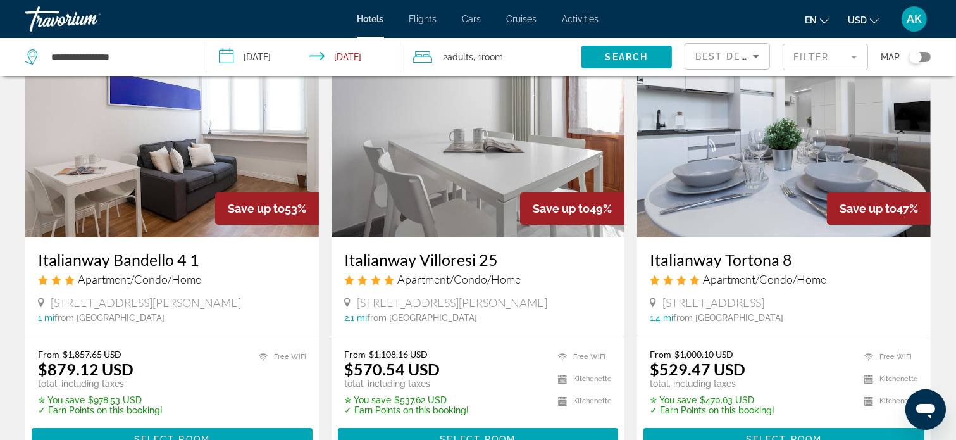
scroll to position [63, 0]
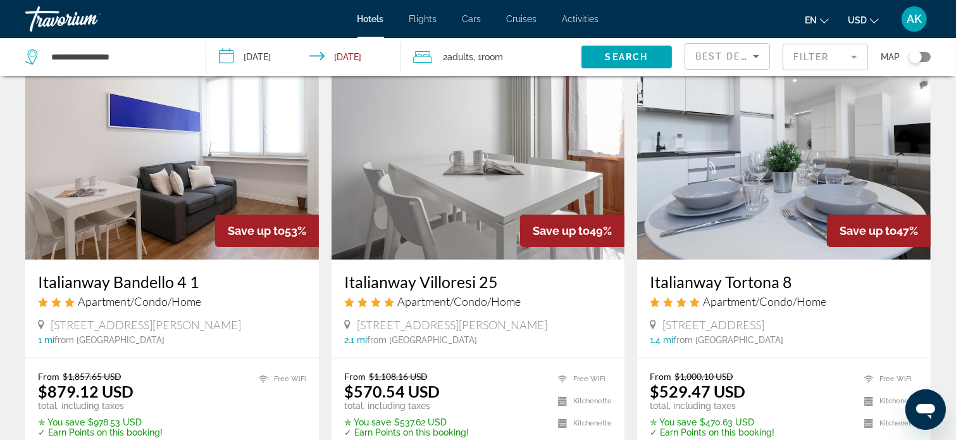
click at [495, 211] on img "Main content" at bounding box center [477, 158] width 293 height 202
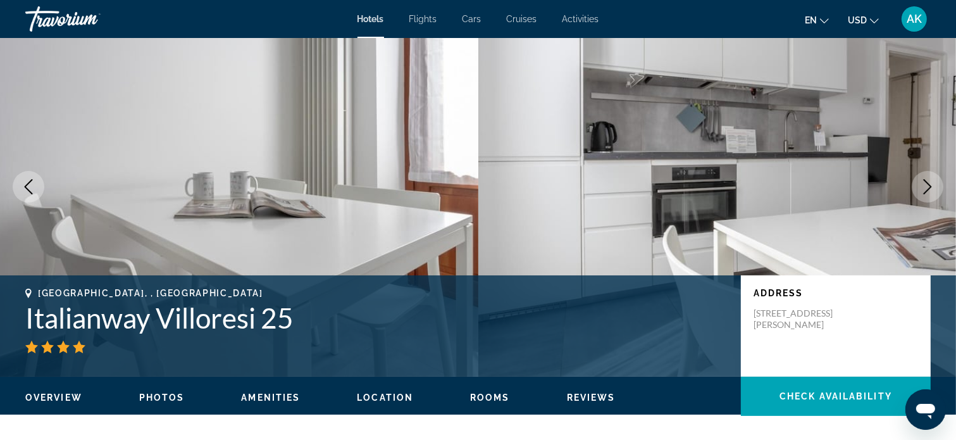
scroll to position [63, 0]
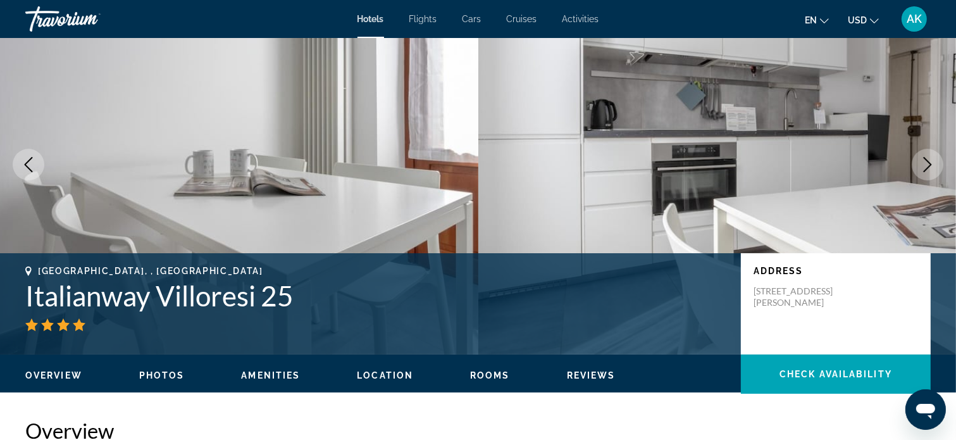
click at [918, 163] on button "Next image" at bounding box center [927, 165] width 32 height 32
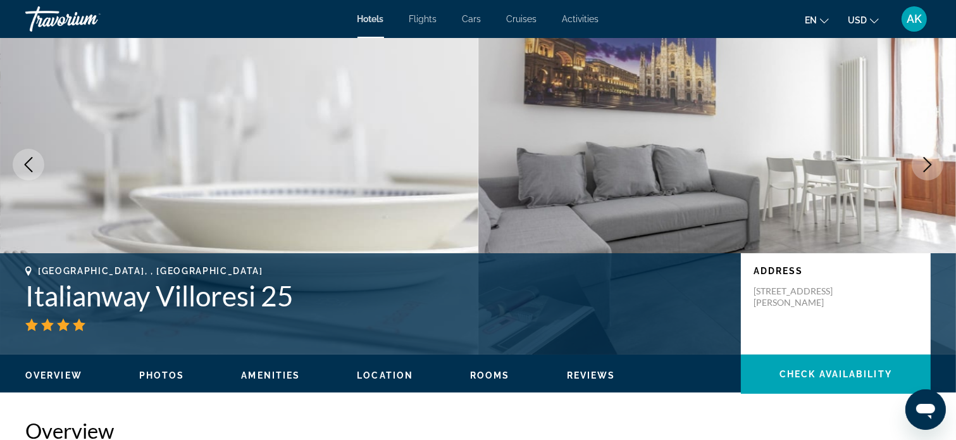
click at [918, 163] on button "Next image" at bounding box center [927, 165] width 32 height 32
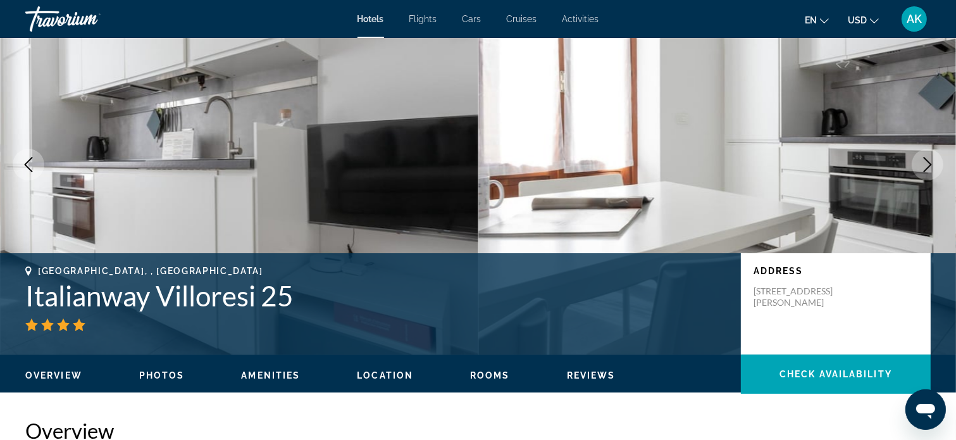
click at [918, 163] on button "Next image" at bounding box center [927, 165] width 32 height 32
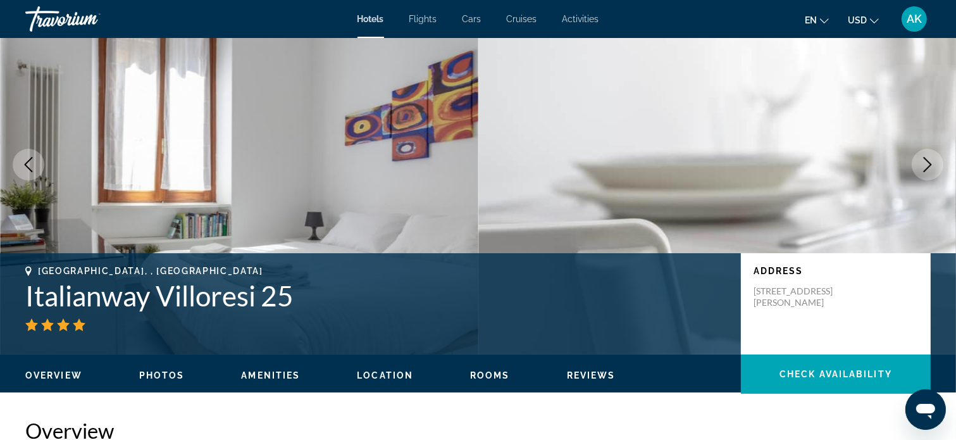
click at [920, 163] on button "Next image" at bounding box center [927, 165] width 32 height 32
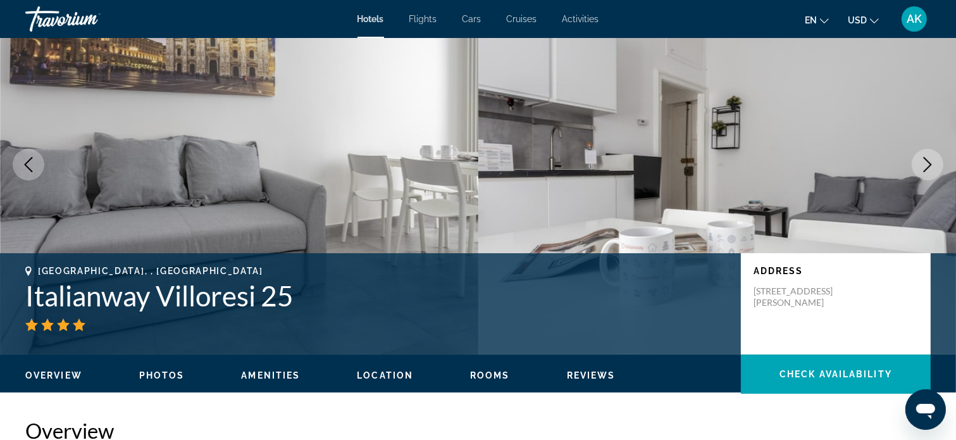
click at [920, 164] on icon "Next image" at bounding box center [927, 164] width 15 height 15
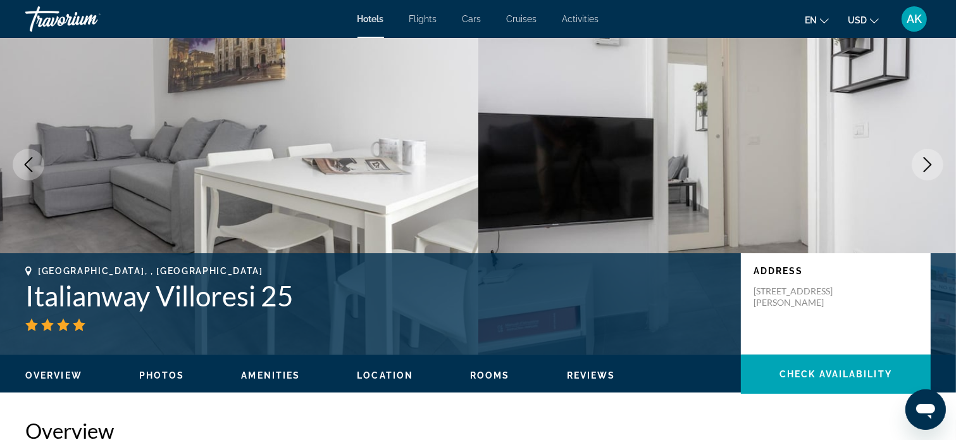
click at [920, 164] on icon "Next image" at bounding box center [927, 164] width 15 height 15
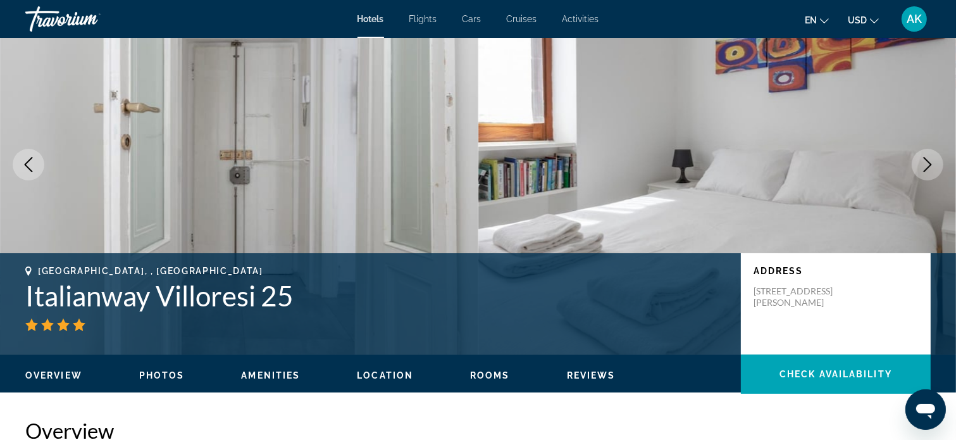
click at [920, 164] on icon "Next image" at bounding box center [927, 164] width 15 height 15
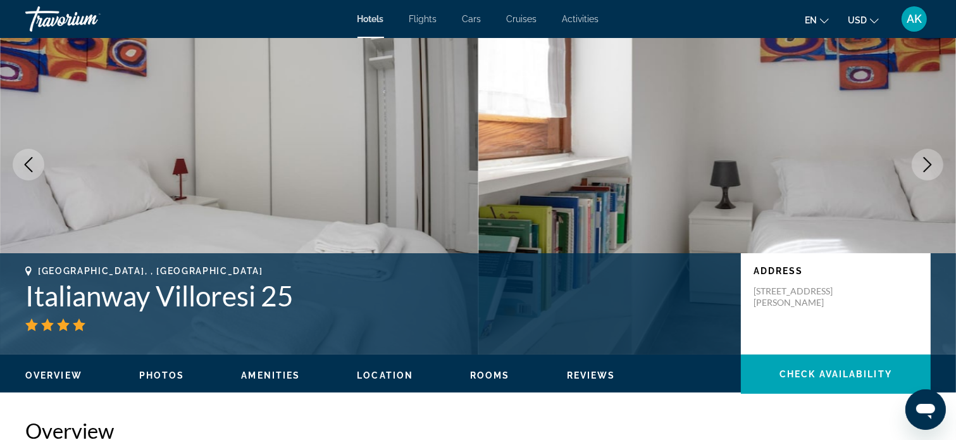
click at [920, 164] on icon "Next image" at bounding box center [927, 164] width 15 height 15
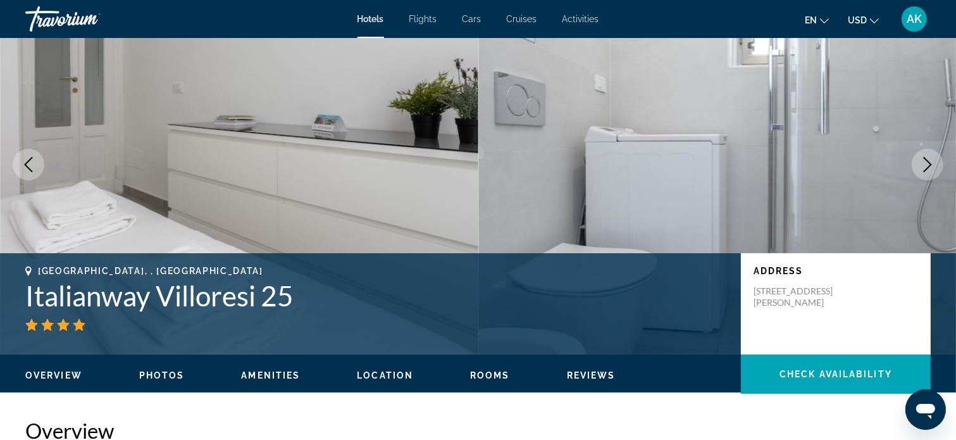
click at [920, 164] on icon "Next image" at bounding box center [927, 164] width 15 height 15
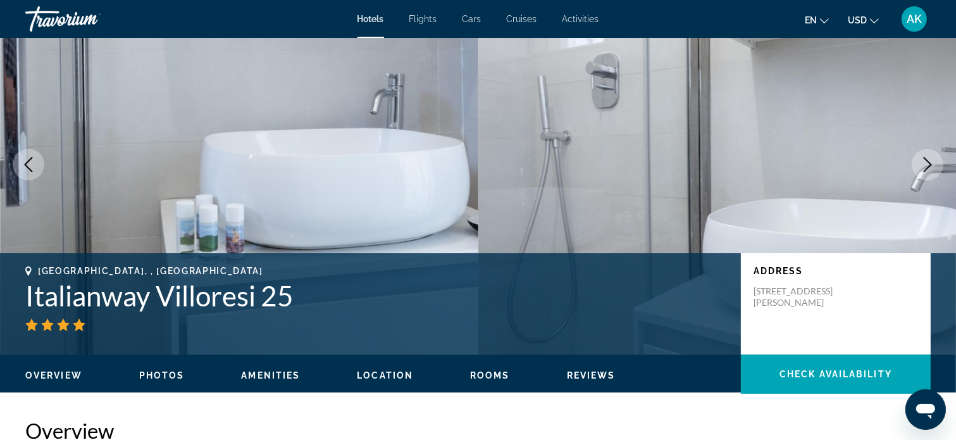
click at [920, 164] on icon "Next image" at bounding box center [927, 164] width 15 height 15
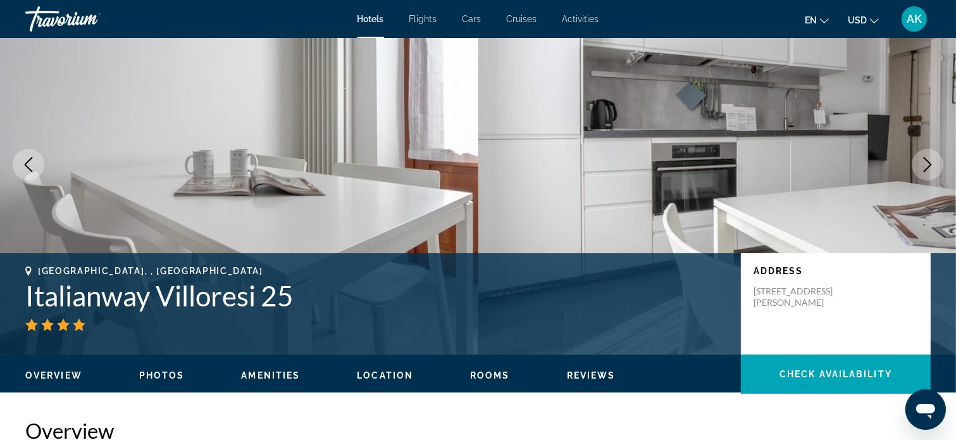
click at [918, 164] on button "Next image" at bounding box center [927, 165] width 32 height 32
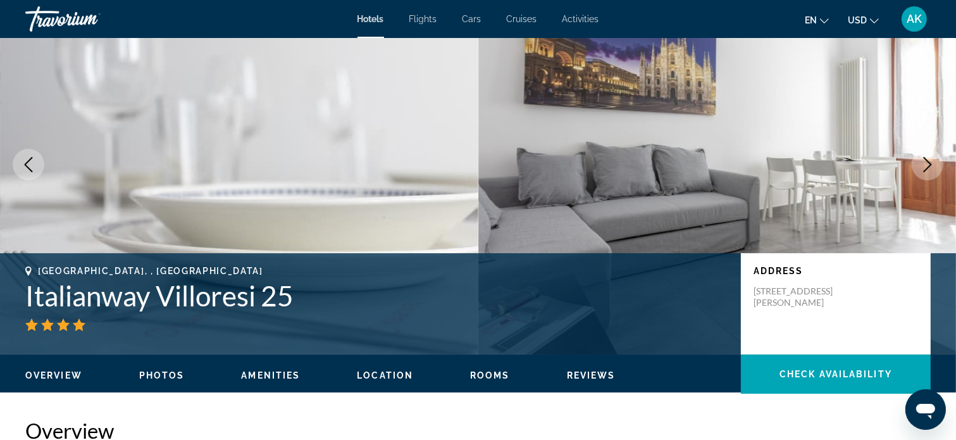
click at [918, 165] on button "Next image" at bounding box center [927, 165] width 32 height 32
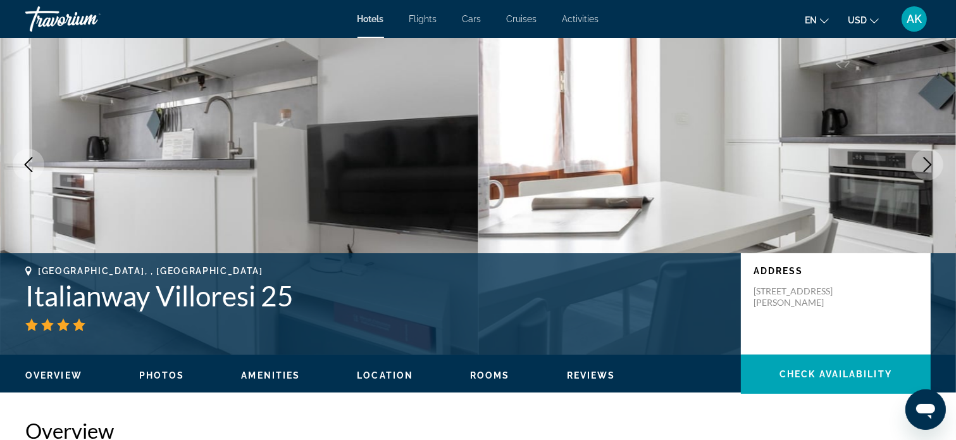
click at [916, 165] on button "Next image" at bounding box center [927, 165] width 32 height 32
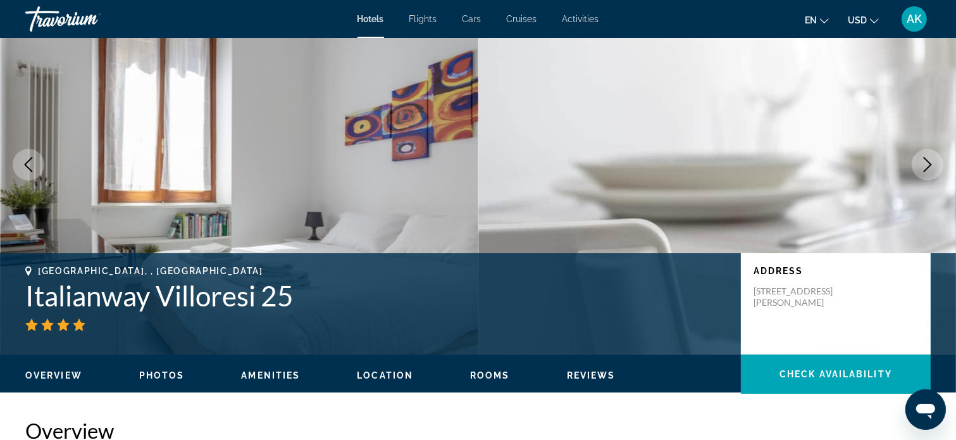
click at [916, 165] on button "Next image" at bounding box center [927, 165] width 32 height 32
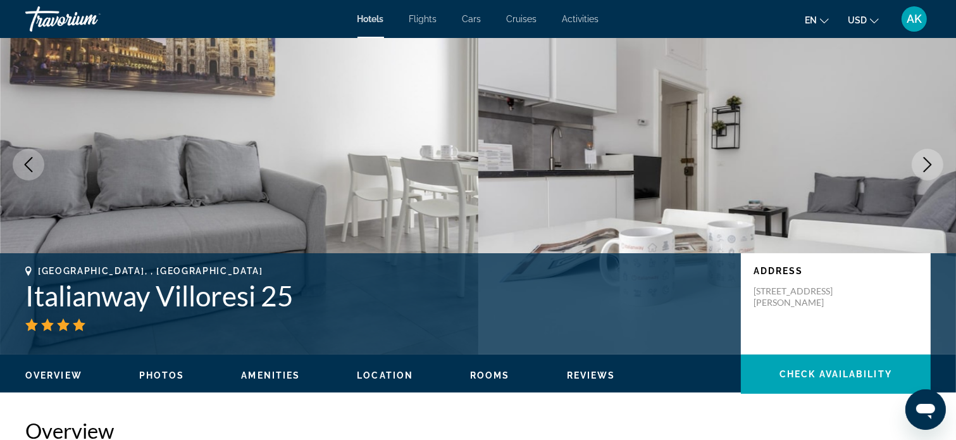
click at [916, 165] on button "Next image" at bounding box center [927, 165] width 32 height 32
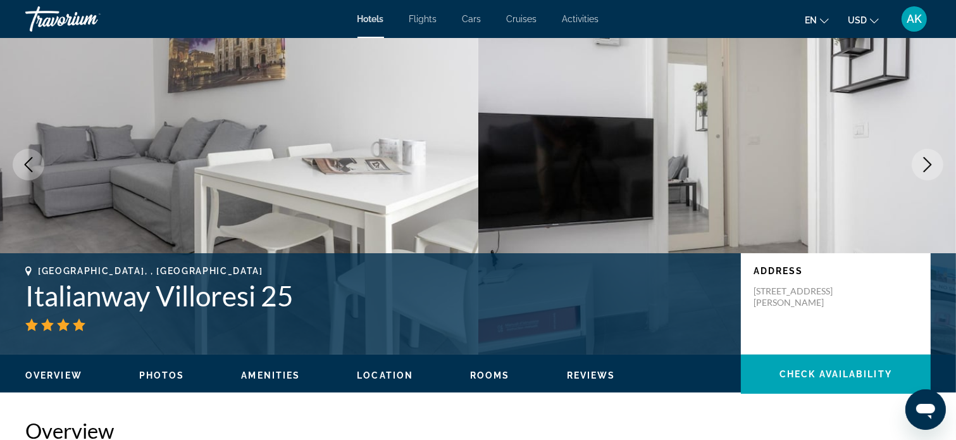
click at [916, 166] on button "Next image" at bounding box center [927, 165] width 32 height 32
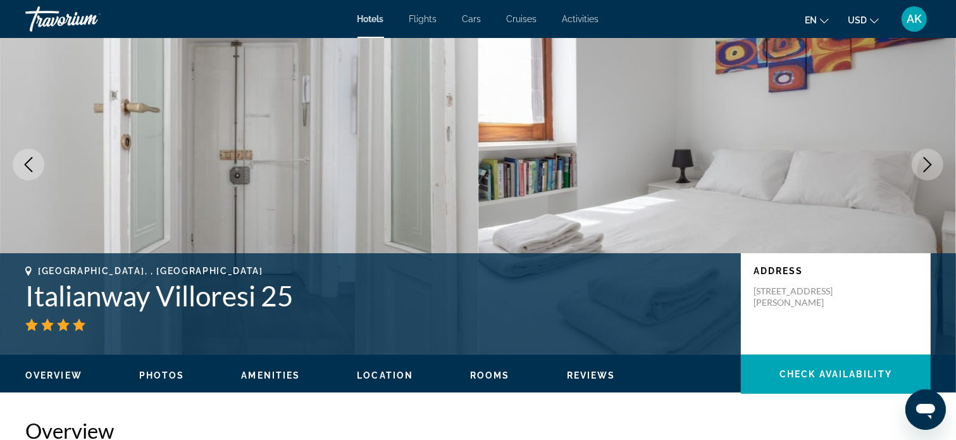
click at [916, 166] on button "Next image" at bounding box center [927, 165] width 32 height 32
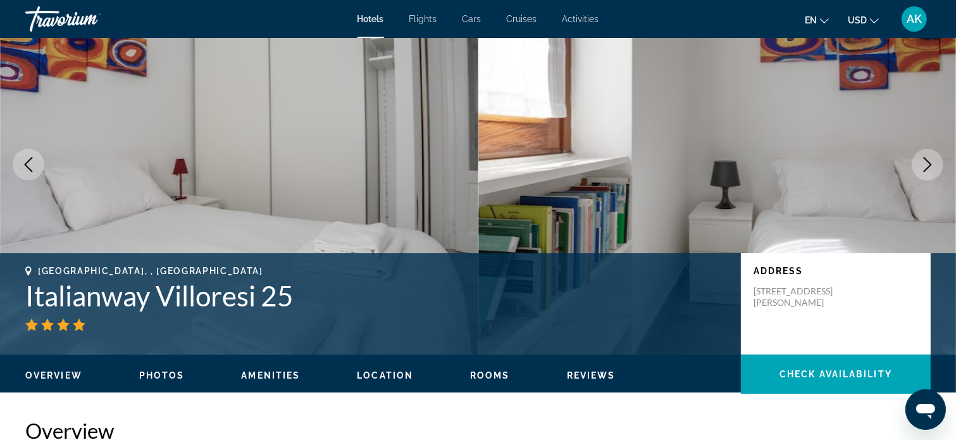
click at [929, 159] on icon "Next image" at bounding box center [927, 164] width 15 height 15
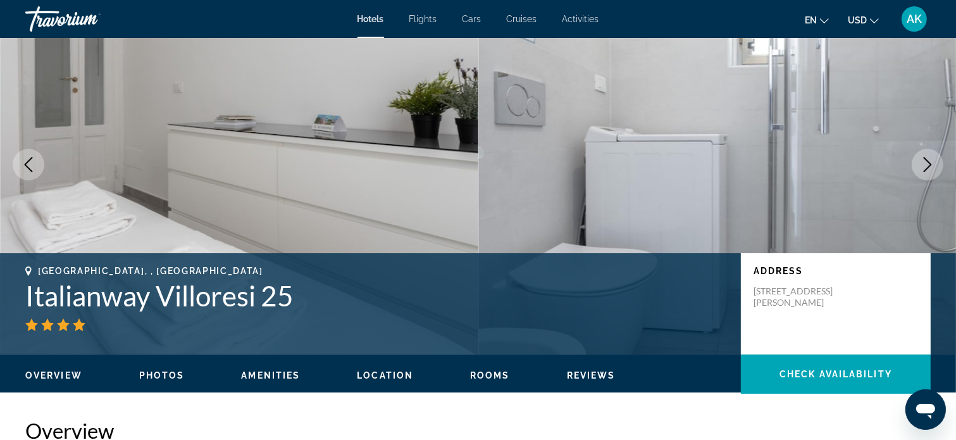
click at [923, 164] on icon "Next image" at bounding box center [927, 164] width 15 height 15
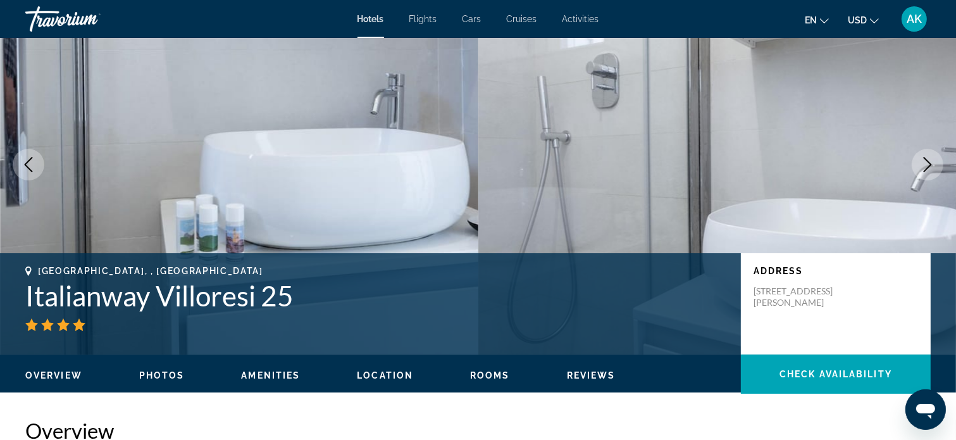
click at [923, 164] on icon "Next image" at bounding box center [927, 164] width 15 height 15
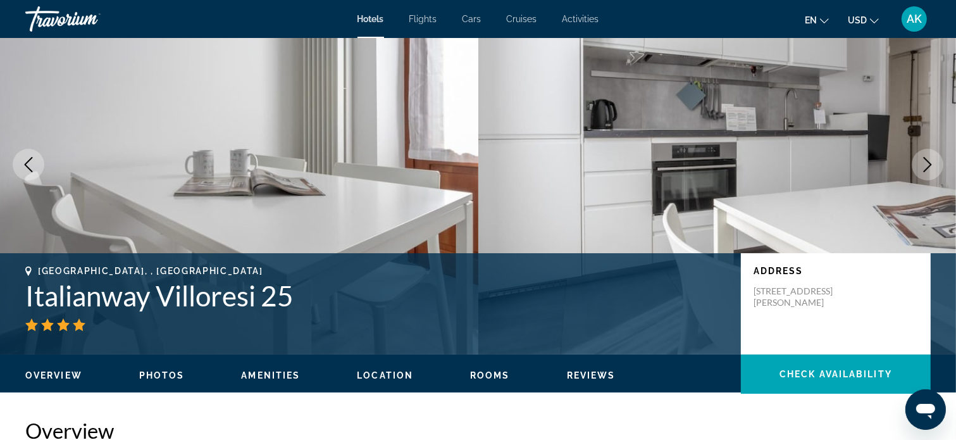
click at [923, 164] on icon "Next image" at bounding box center [927, 164] width 15 height 15
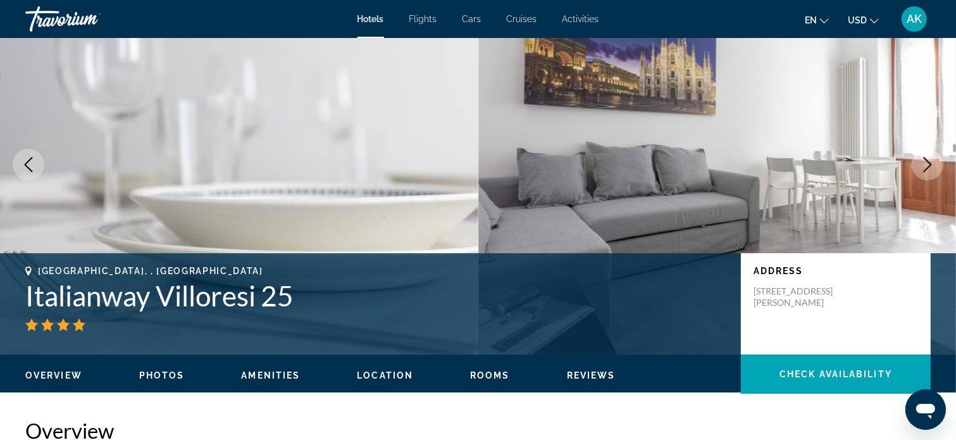
click at [923, 164] on icon "Next image" at bounding box center [927, 164] width 15 height 15
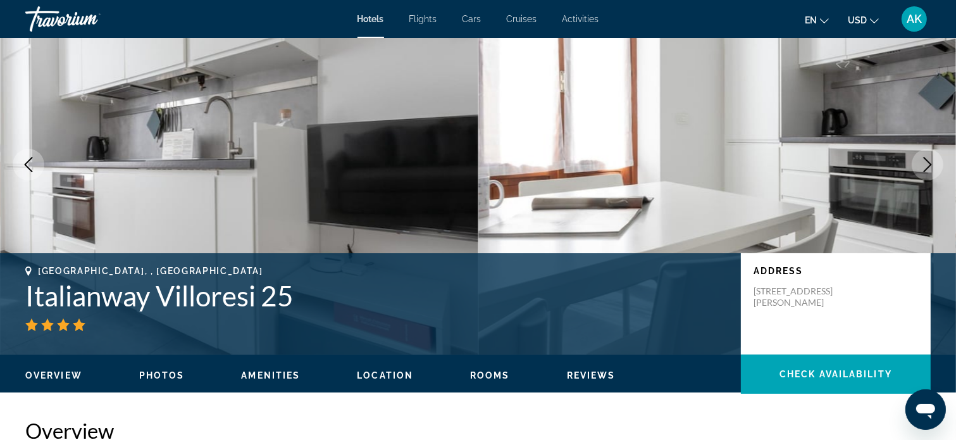
click at [923, 164] on icon "Next image" at bounding box center [927, 164] width 15 height 15
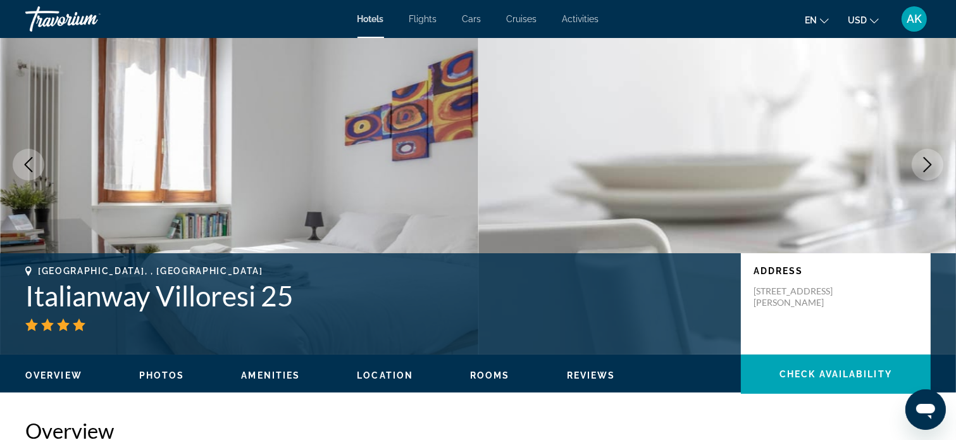
click at [922, 163] on icon "Next image" at bounding box center [927, 164] width 15 height 15
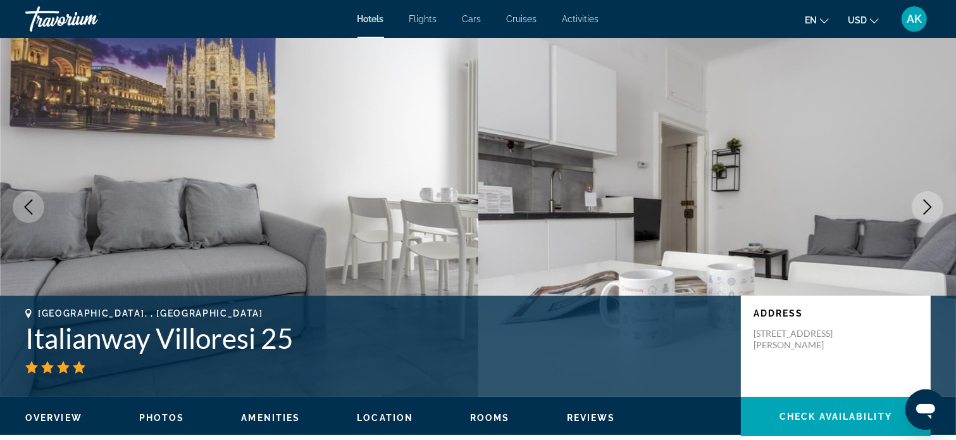
scroll to position [0, 0]
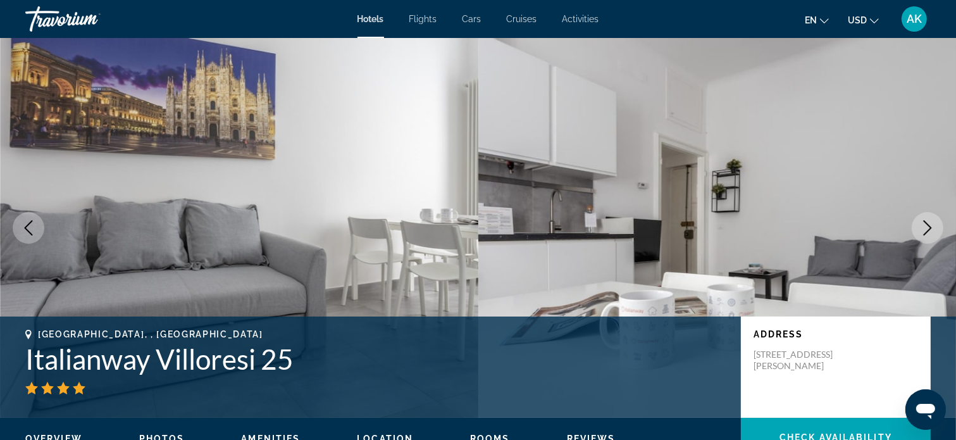
click at [929, 223] on icon "Next image" at bounding box center [927, 227] width 15 height 15
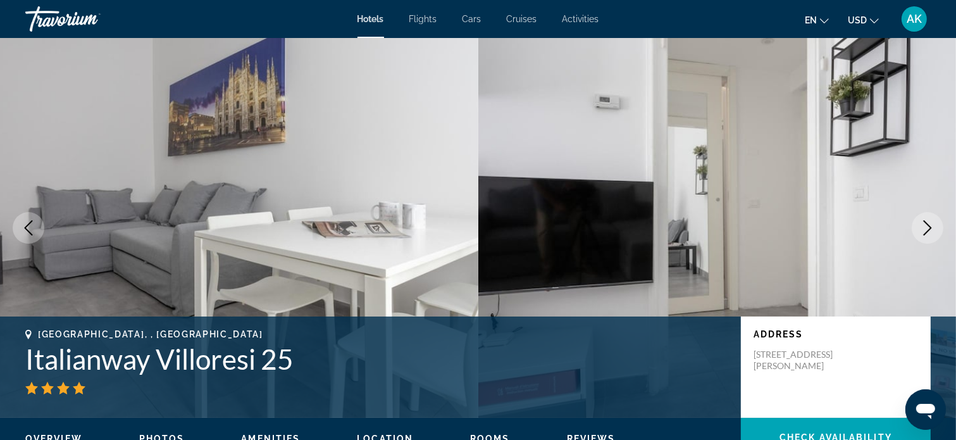
click at [926, 228] on icon "Next image" at bounding box center [927, 227] width 15 height 15
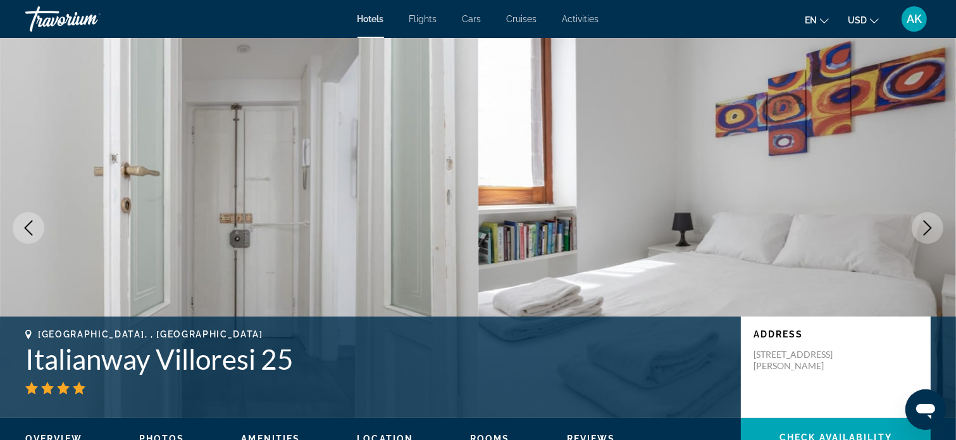
click at [926, 228] on icon "Next image" at bounding box center [927, 227] width 15 height 15
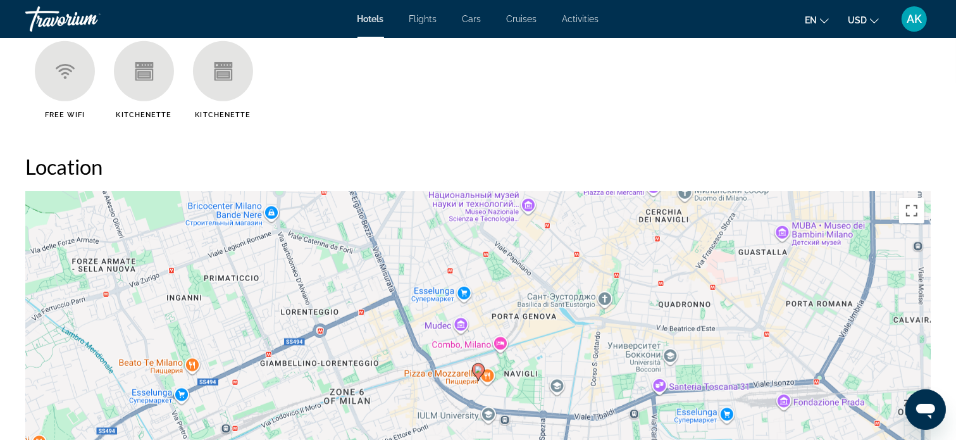
scroll to position [1075, 0]
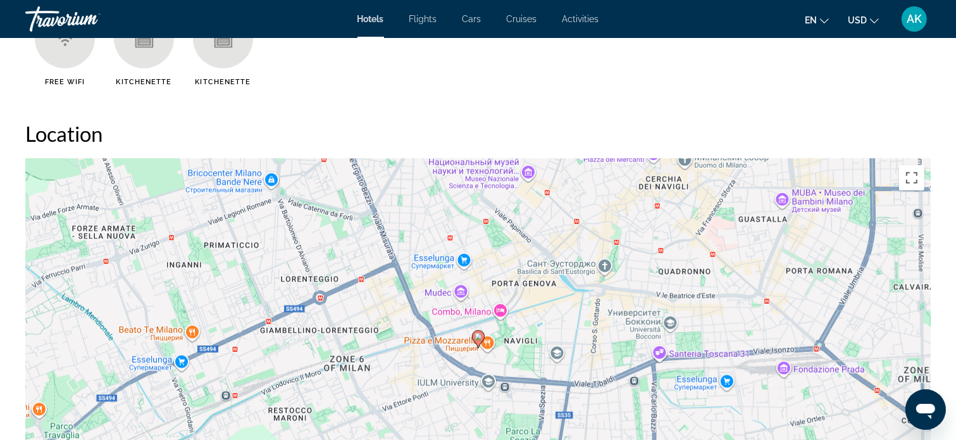
click at [478, 333] on icon "Main content" at bounding box center [477, 339] width 11 height 16
click at [478, 333] on image "Main content" at bounding box center [478, 337] width 8 height 8
click at [476, 333] on image "Main content" at bounding box center [478, 337] width 8 height 8
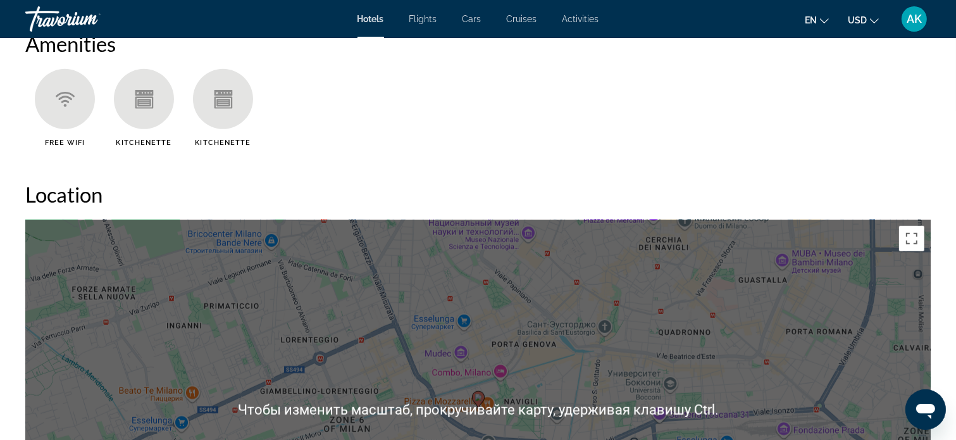
scroll to position [1012, 0]
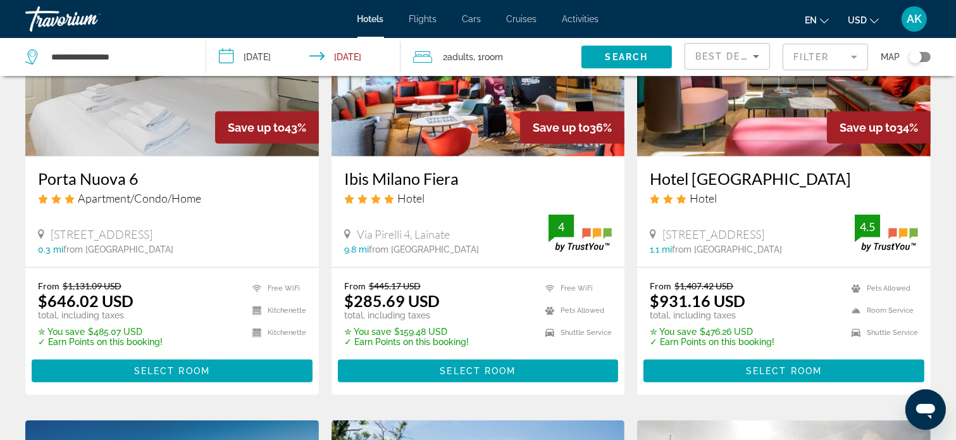
scroll to position [633, 0]
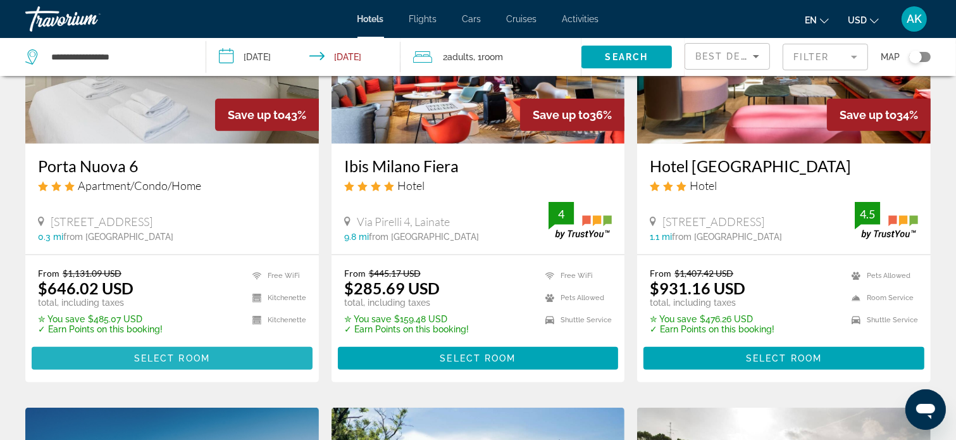
click at [209, 352] on span "Main content" at bounding box center [172, 358] width 281 height 30
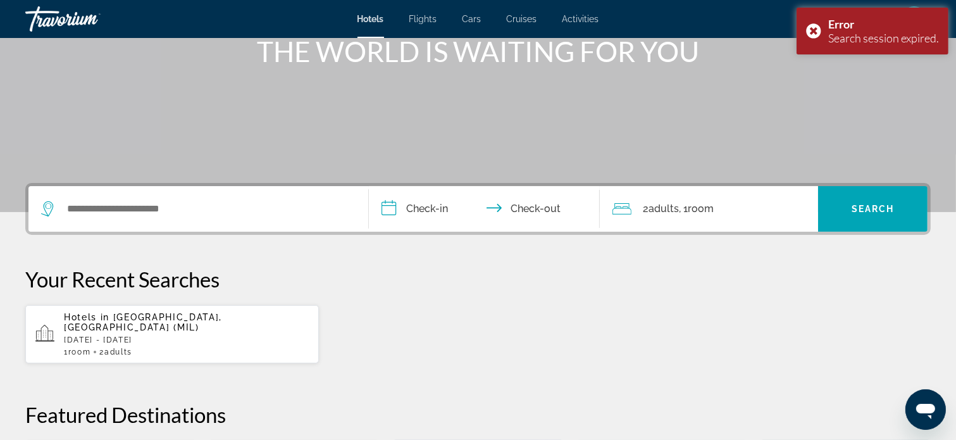
scroll to position [127, 0]
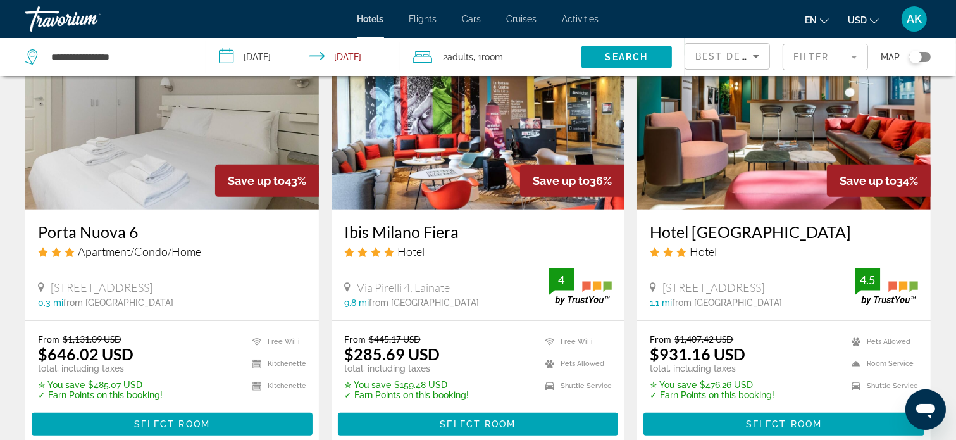
scroll to position [569, 0]
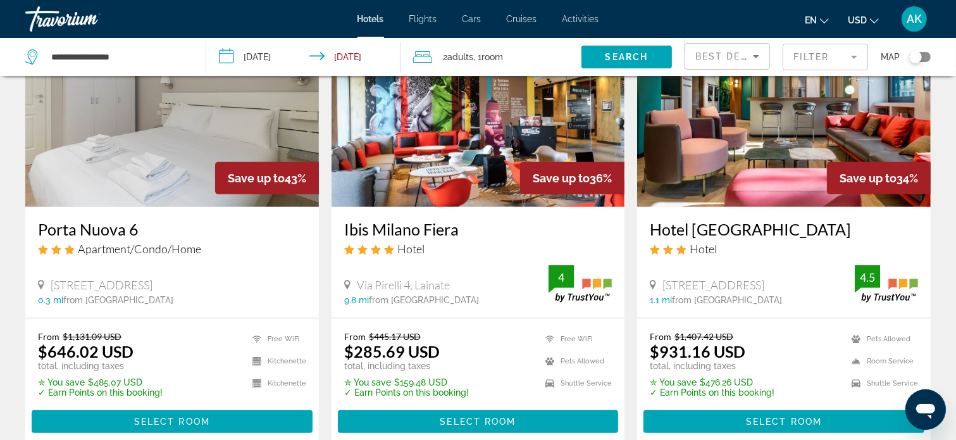
click at [149, 171] on img "Main content" at bounding box center [171, 105] width 293 height 202
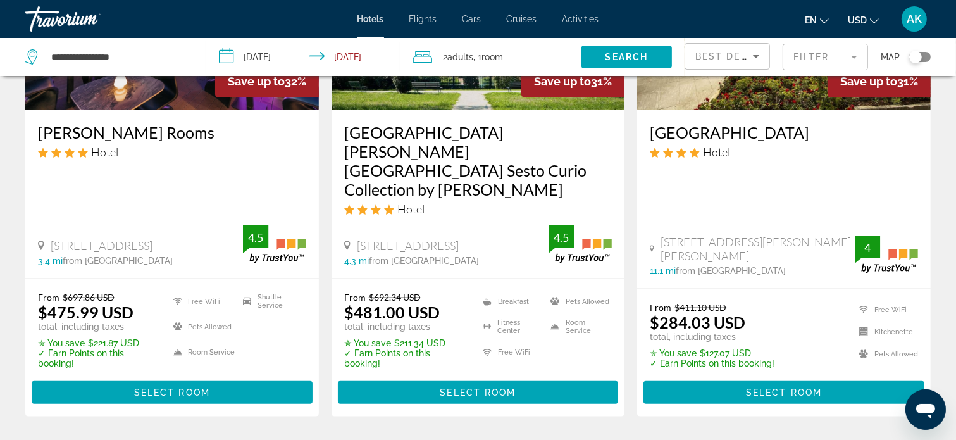
scroll to position [1139, 0]
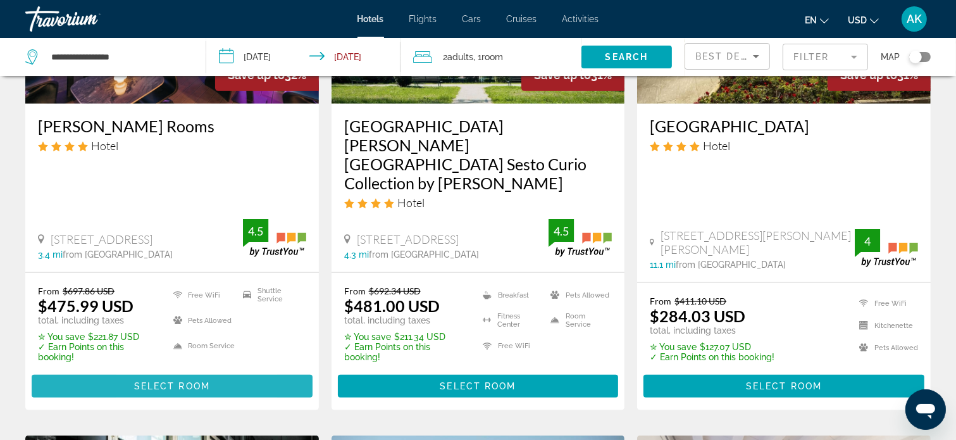
click at [134, 381] on span "Select Room" at bounding box center [172, 386] width 76 height 10
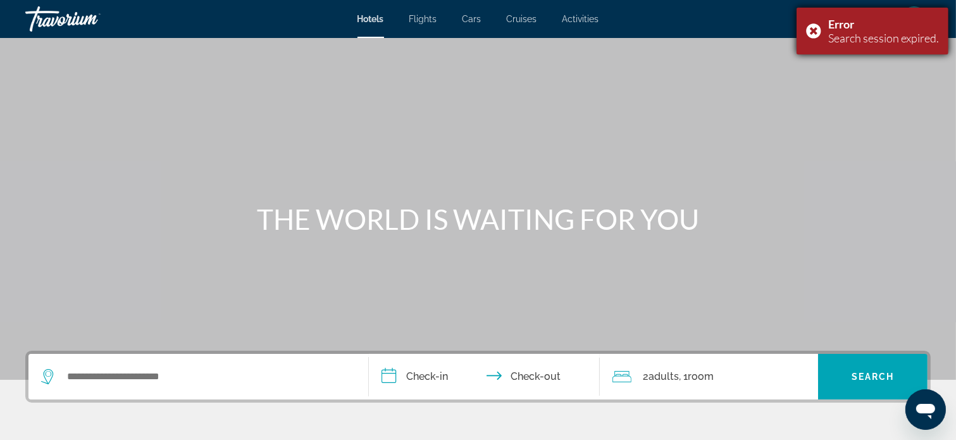
click at [815, 26] on div "Error Search session expired." at bounding box center [872, 31] width 152 height 47
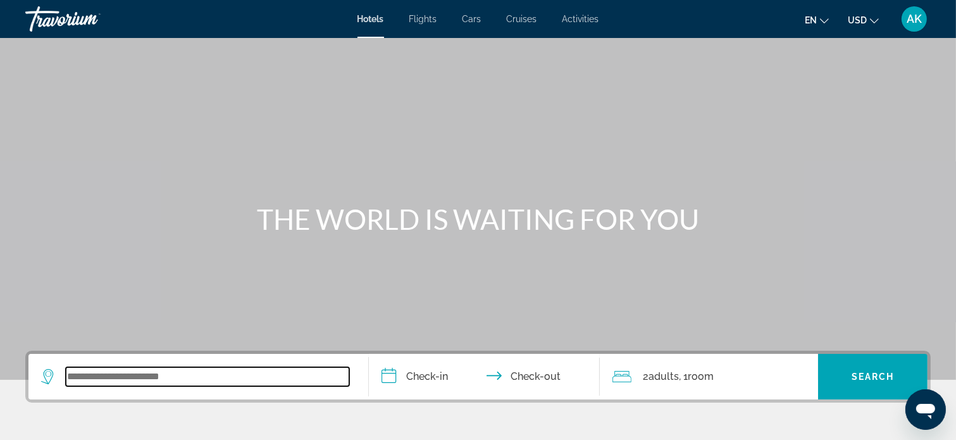
click at [214, 371] on input "Search widget" at bounding box center [207, 376] width 283 height 19
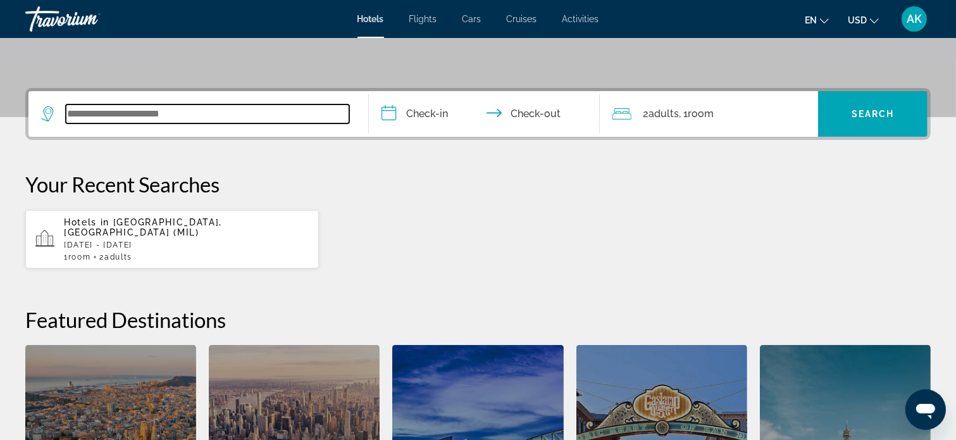
scroll to position [182, 0]
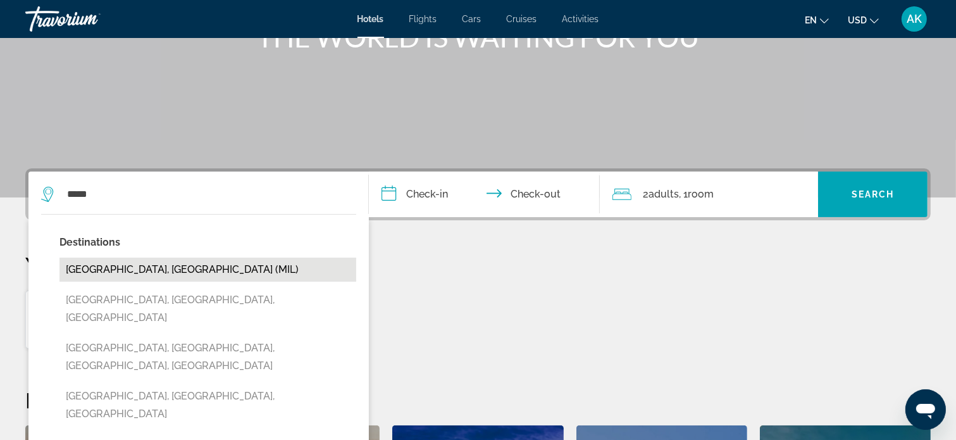
click at [150, 262] on button "Milan, Italy (MIL)" at bounding box center [207, 269] width 297 height 24
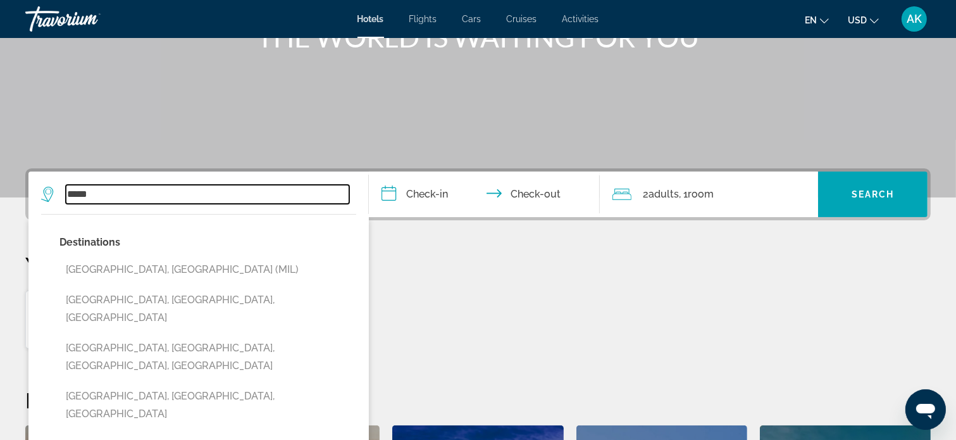
type input "**********"
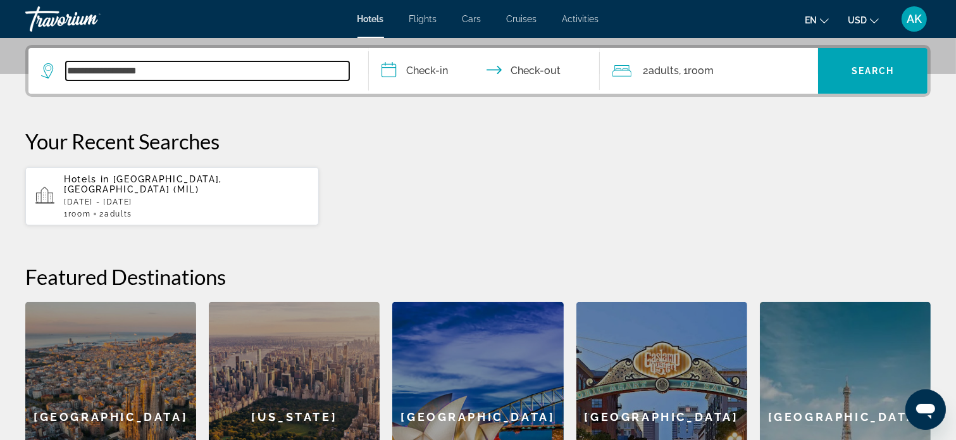
scroll to position [309, 0]
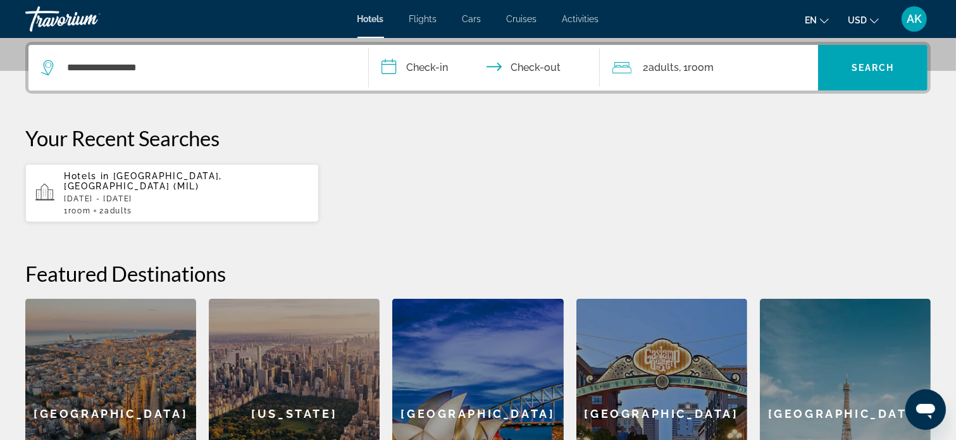
click at [387, 71] on input "**********" at bounding box center [487, 69] width 236 height 49
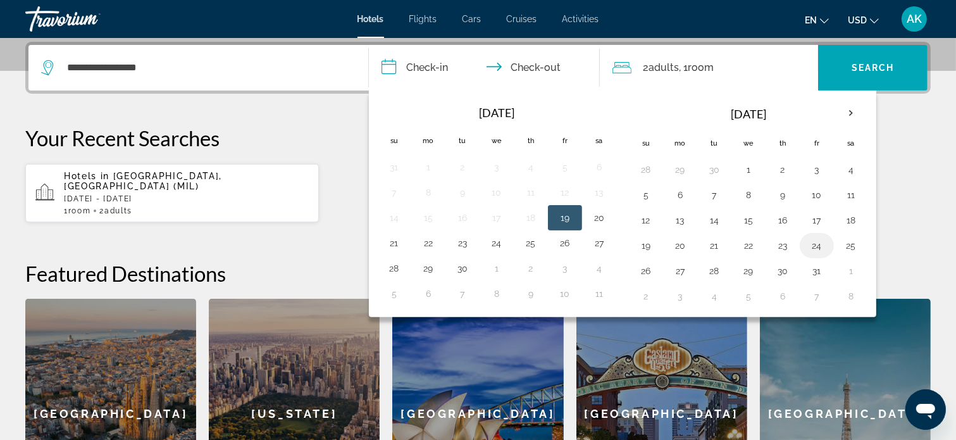
click at [813, 245] on button "24" at bounding box center [816, 246] width 20 height 18
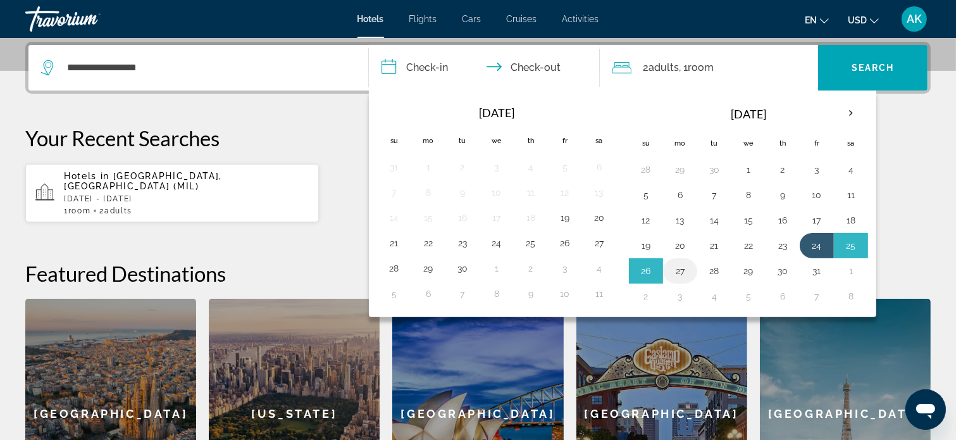
click at [677, 268] on button "27" at bounding box center [680, 271] width 20 height 18
type input "**********"
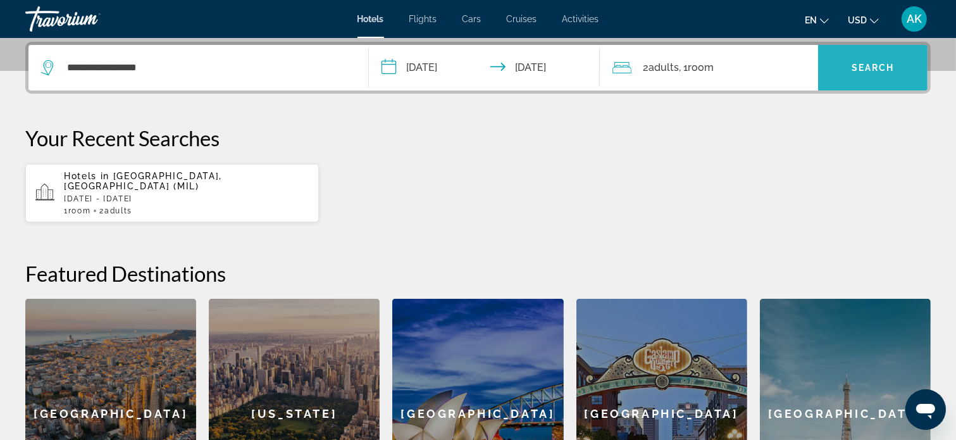
click at [853, 69] on span "Search" at bounding box center [872, 68] width 43 height 10
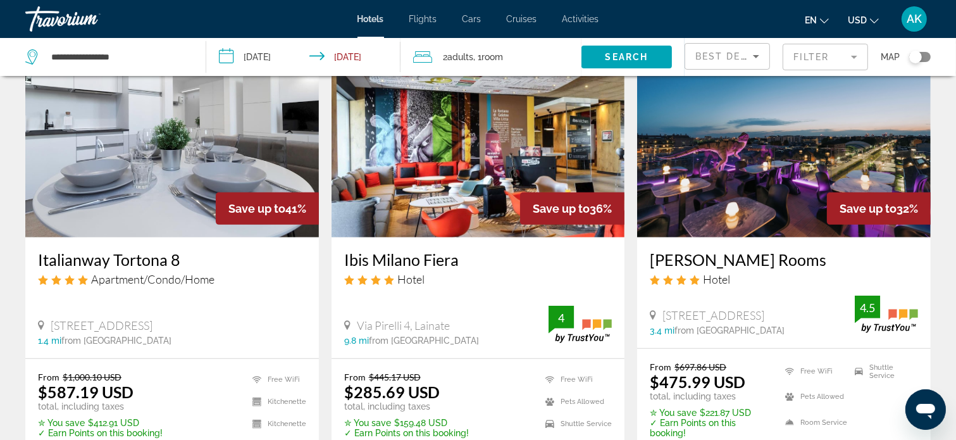
scroll to position [569, 0]
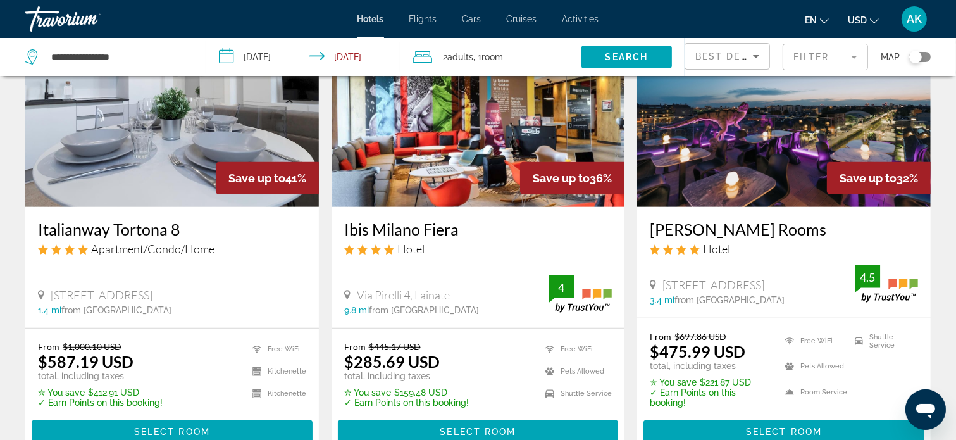
click at [744, 250] on div "Hotel" at bounding box center [784, 249] width 268 height 14
click at [741, 216] on div "Collini Rooms Hotel Via Mecenate 89, Milan 3.4 mi from Milan city center from h…" at bounding box center [783, 262] width 293 height 111
click at [744, 163] on img "Main content" at bounding box center [783, 105] width 293 height 202
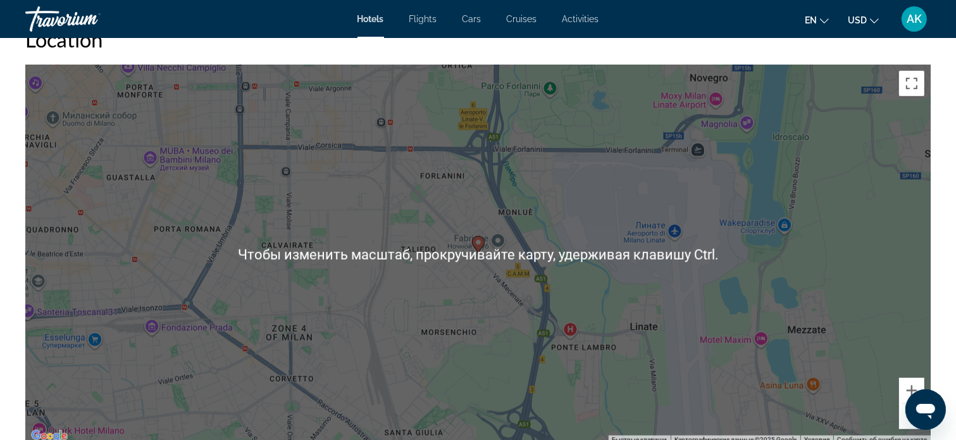
scroll to position [1265, 0]
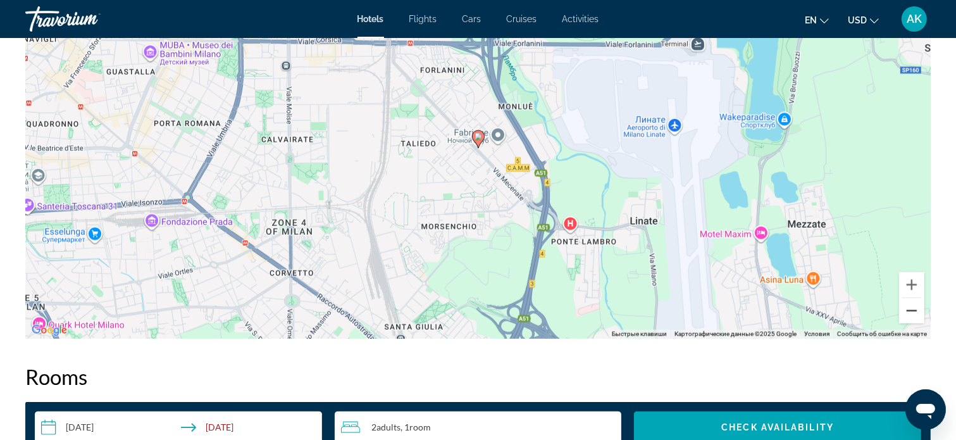
click at [915, 311] on button "Уменьшить" at bounding box center [911, 310] width 25 height 25
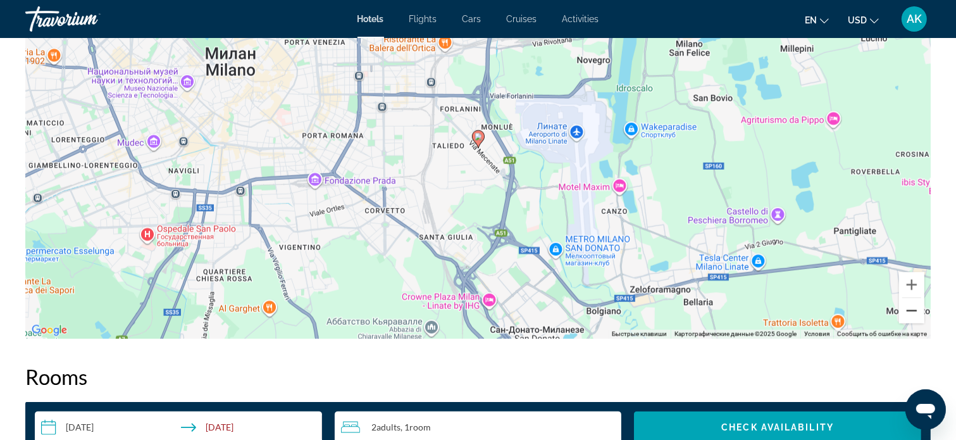
click at [912, 308] on button "Уменьшить" at bounding box center [911, 310] width 25 height 25
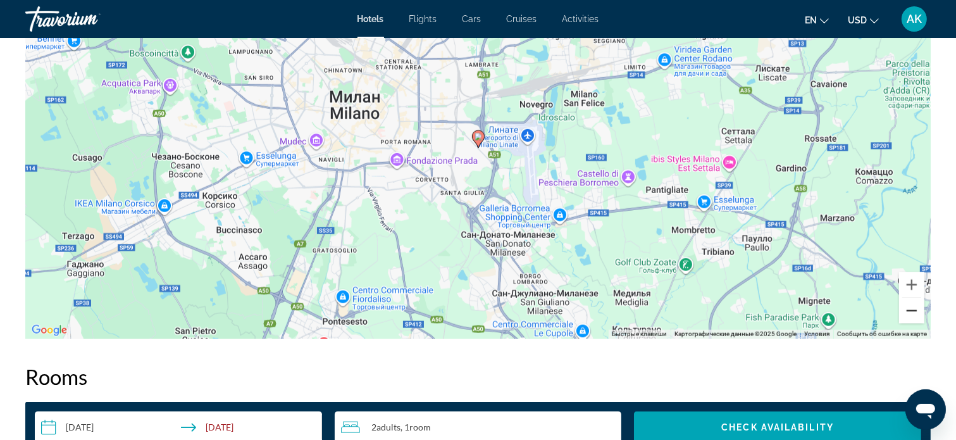
click at [912, 308] on button "Уменьшить" at bounding box center [911, 310] width 25 height 25
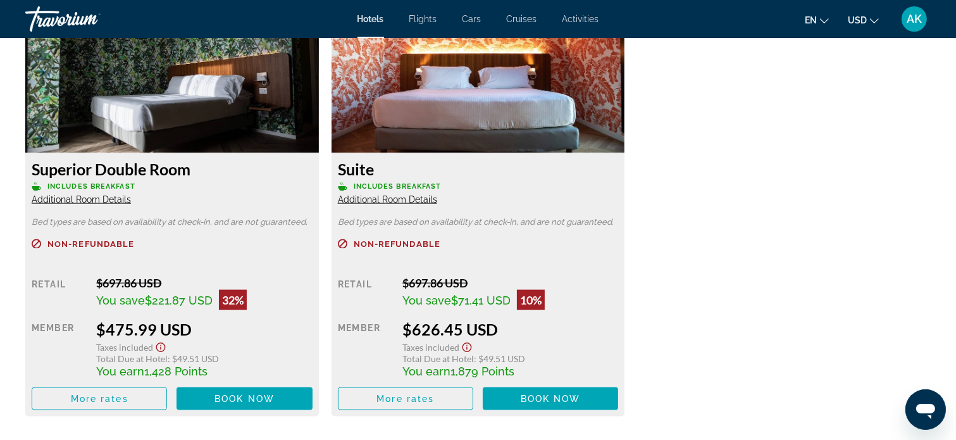
scroll to position [1771, 0]
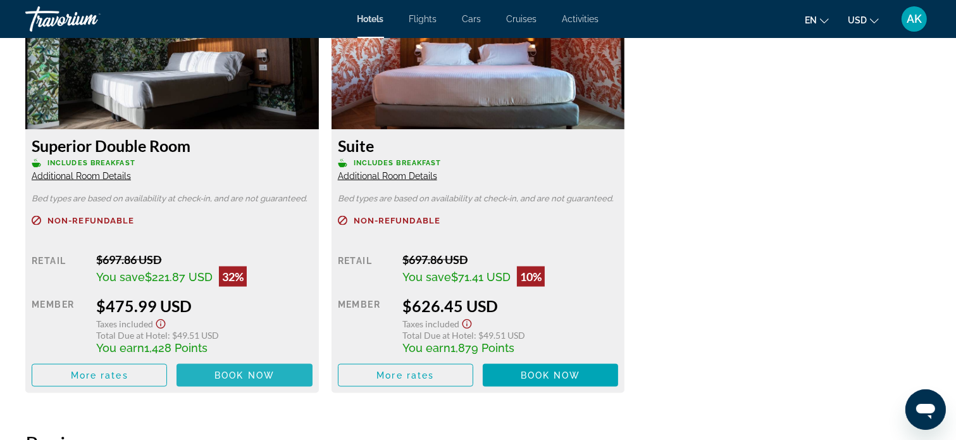
click at [250, 367] on span "Main content" at bounding box center [243, 375] width 135 height 30
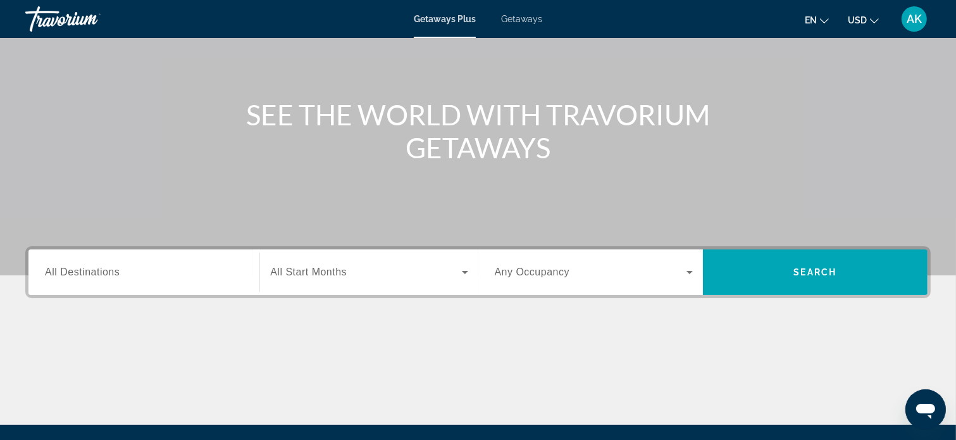
scroll to position [127, 0]
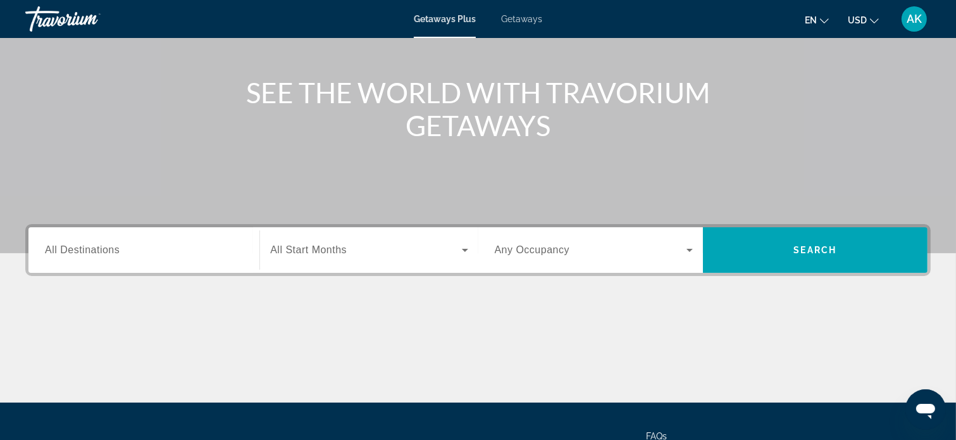
click at [151, 238] on div "Search widget" at bounding box center [144, 250] width 198 height 36
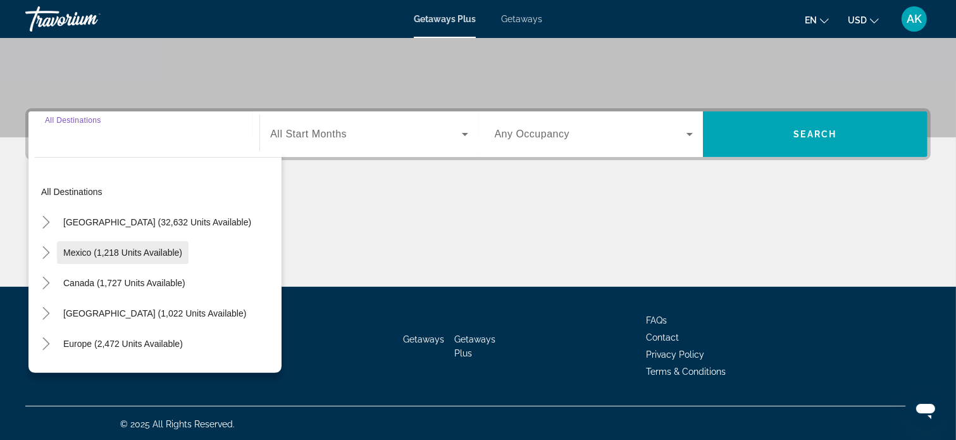
scroll to position [244, 0]
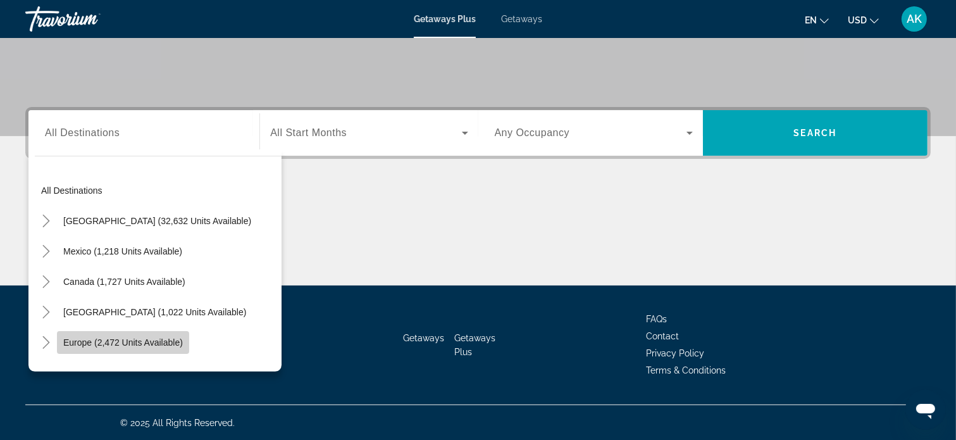
click at [172, 342] on span "Europe (2,472 units available)" at bounding box center [123, 342] width 120 height 10
type input "**********"
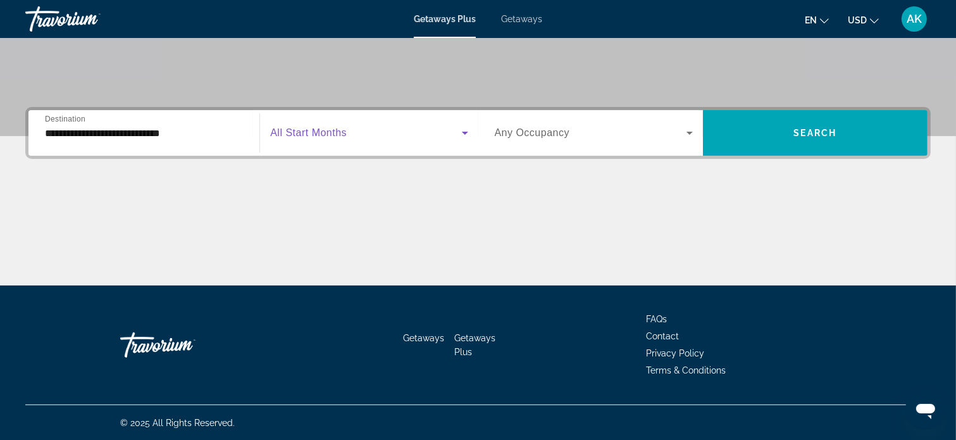
click at [460, 132] on icon "Search widget" at bounding box center [464, 132] width 15 height 15
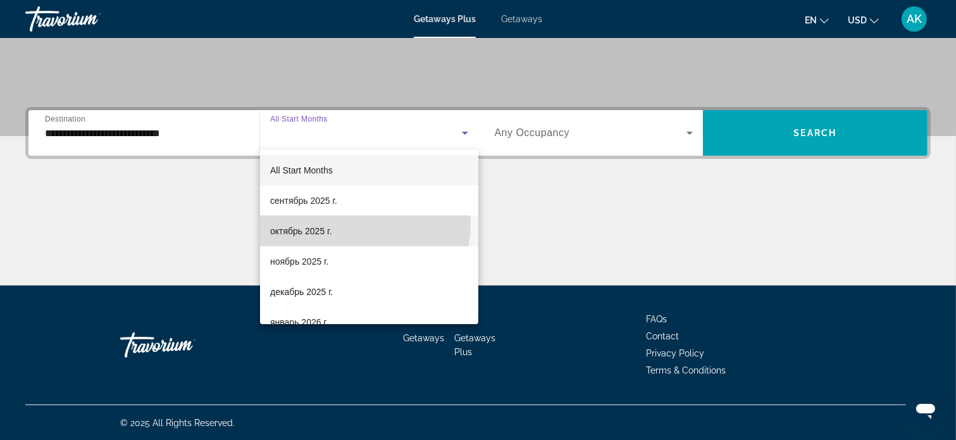
click at [359, 225] on mat-option "октябрь 2025 г." at bounding box center [369, 231] width 218 height 30
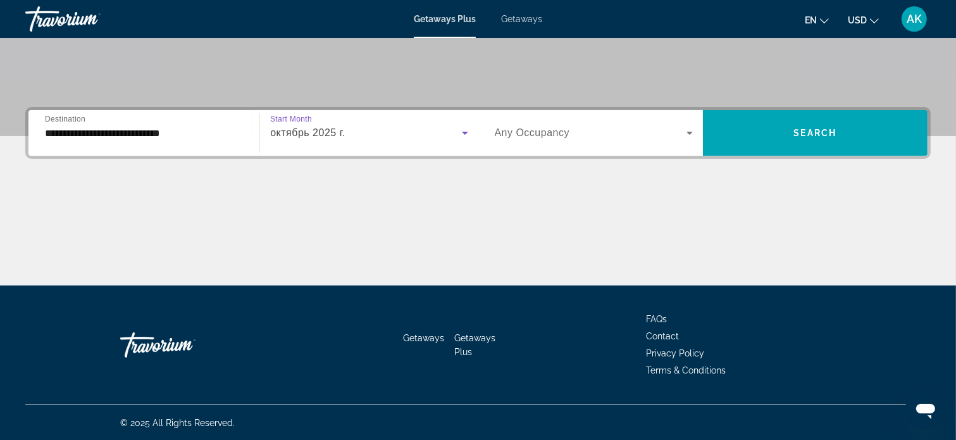
click at [694, 132] on icon "Search widget" at bounding box center [689, 132] width 15 height 15
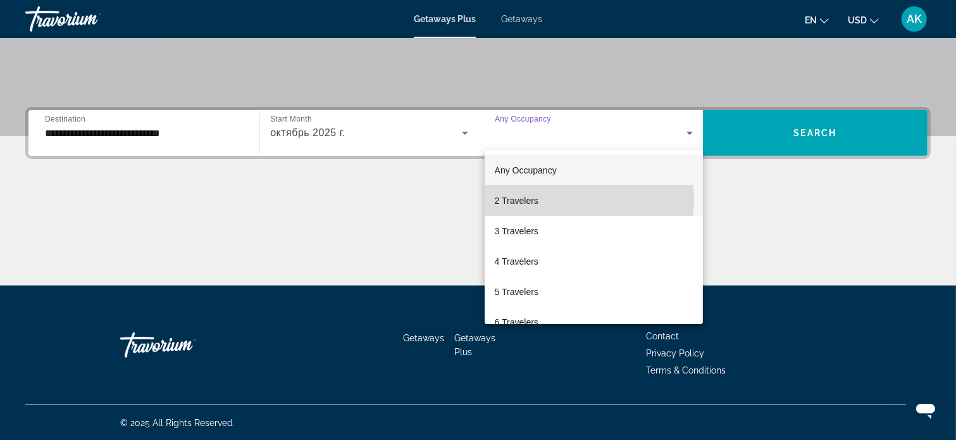
click at [574, 200] on mat-option "2 Travelers" at bounding box center [593, 200] width 218 height 30
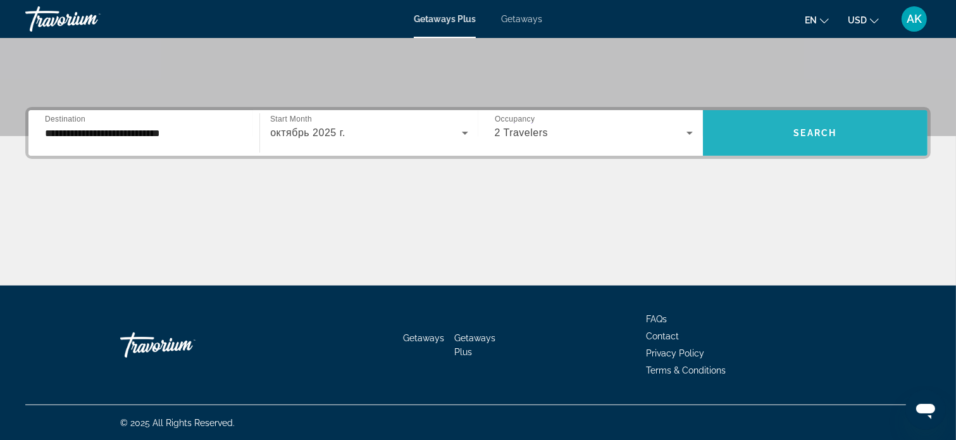
click at [786, 128] on span "Search widget" at bounding box center [815, 133] width 225 height 30
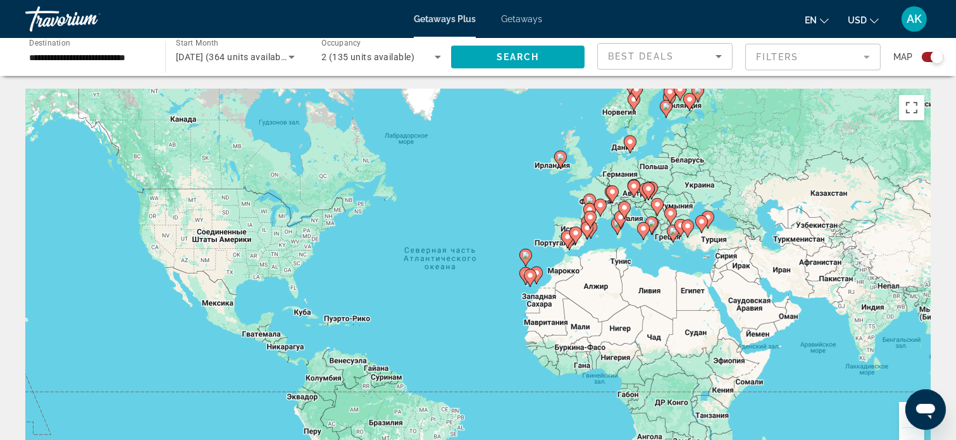
click at [622, 209] on image "Main content" at bounding box center [624, 208] width 8 height 8
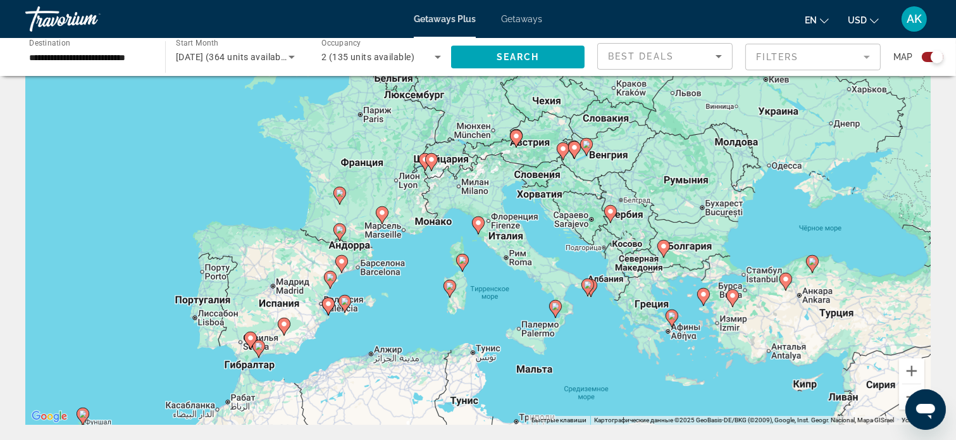
scroll to position [63, 0]
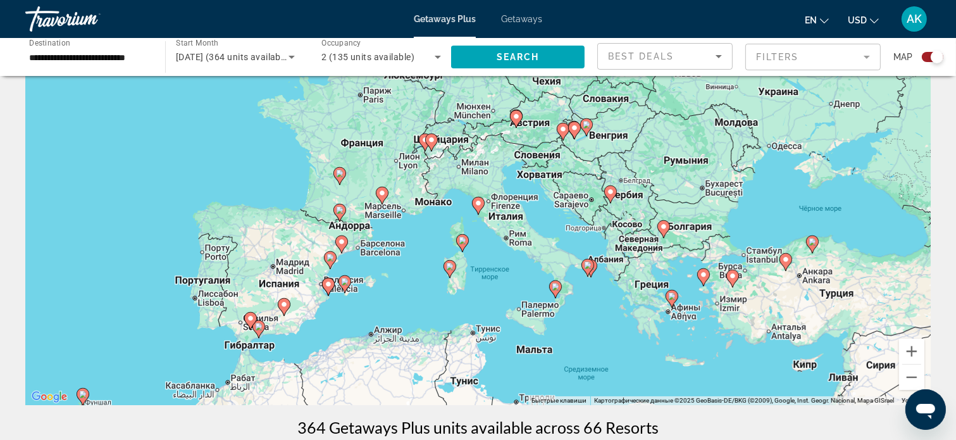
click at [480, 201] on image "Main content" at bounding box center [478, 203] width 8 height 8
type input "**********"
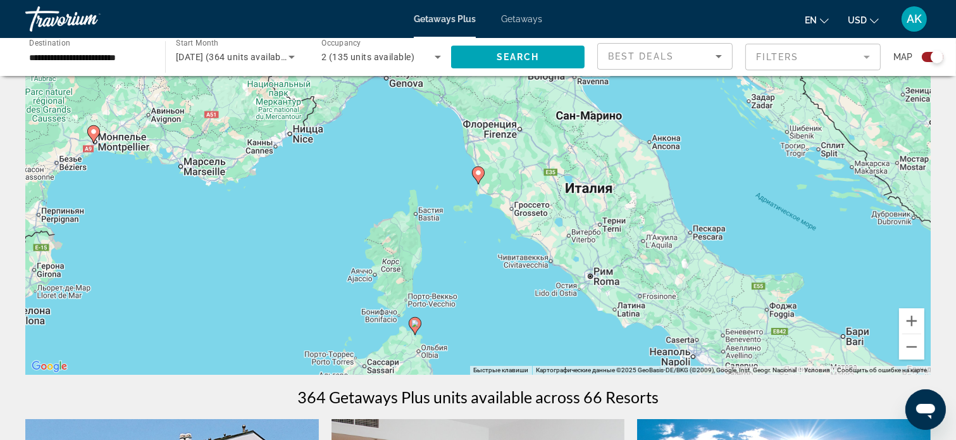
scroll to position [127, 0]
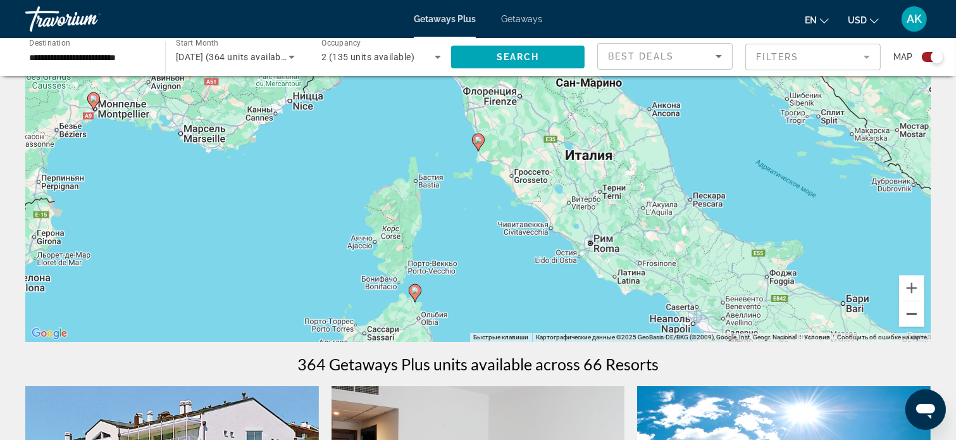
click at [911, 309] on button "Уменьшить" at bounding box center [911, 313] width 25 height 25
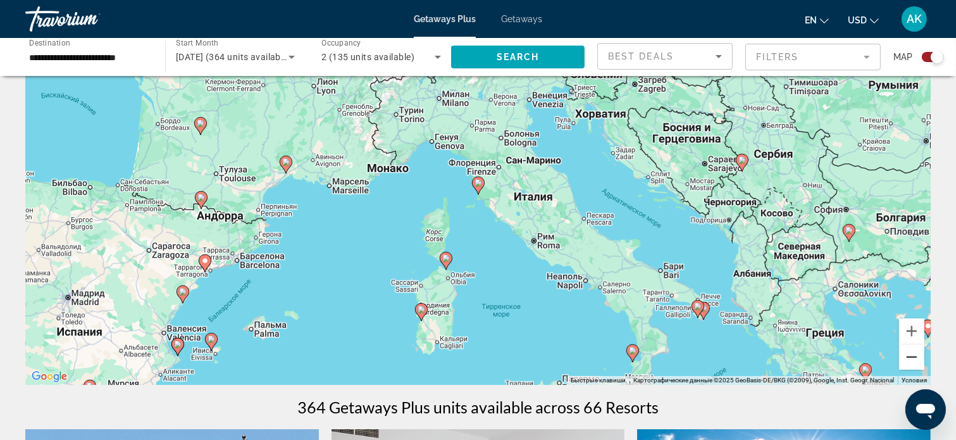
scroll to position [63, 0]
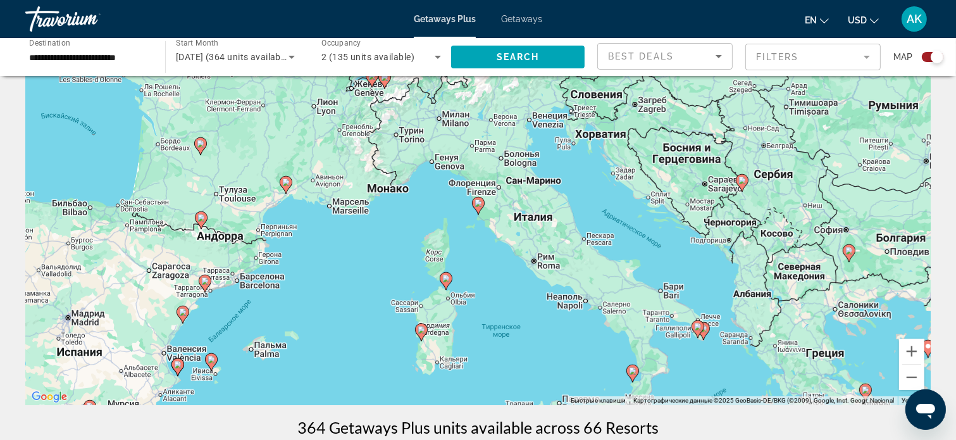
click at [478, 200] on image "Main content" at bounding box center [478, 203] width 8 height 8
click at [476, 202] on image "Main content" at bounding box center [478, 204] width 8 height 8
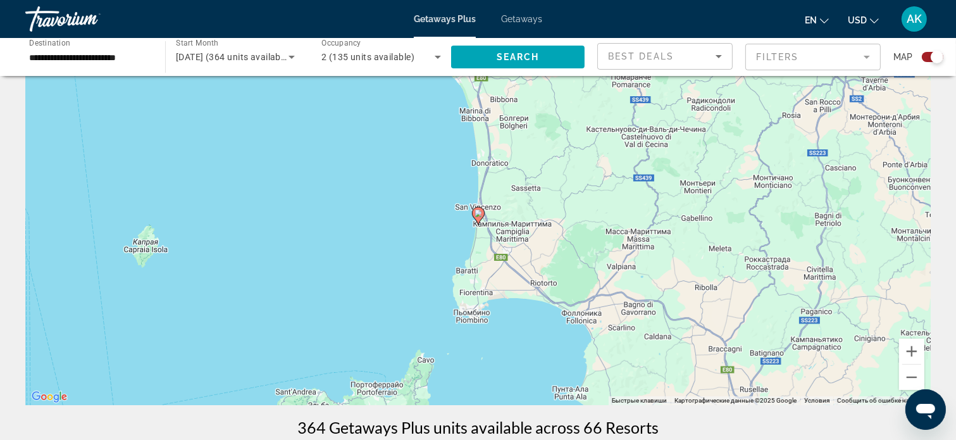
click at [483, 211] on icon "Main content" at bounding box center [477, 215] width 11 height 16
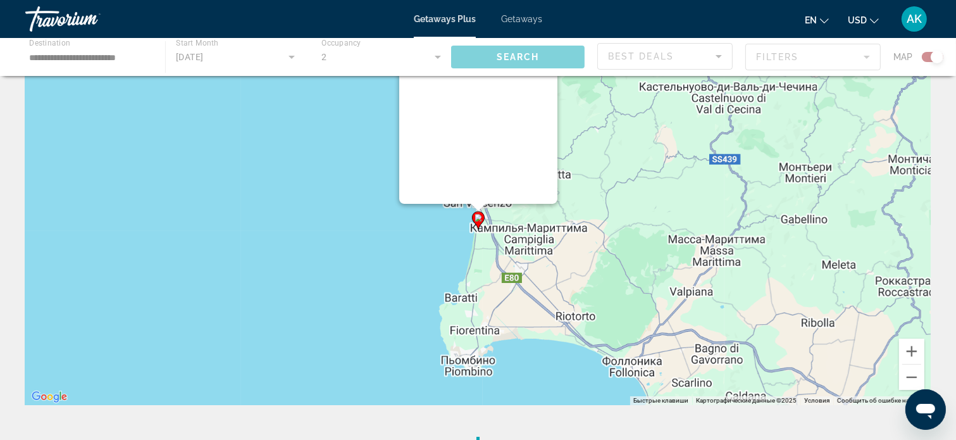
scroll to position [0, 0]
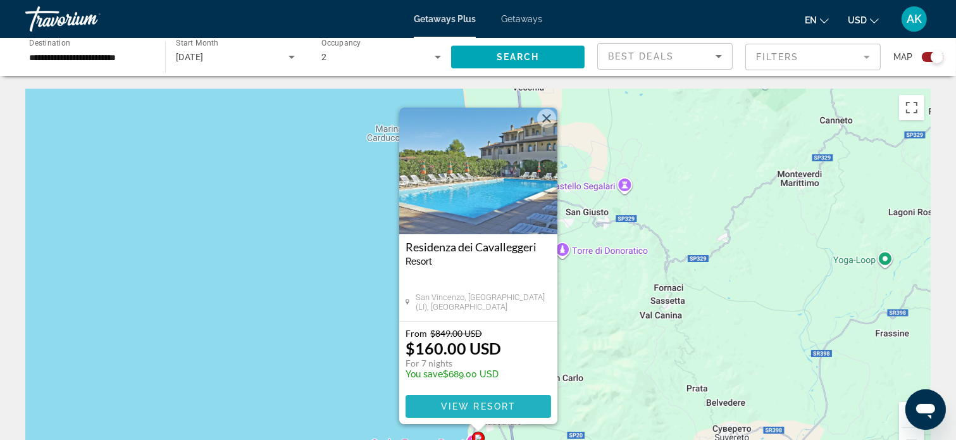
click at [495, 399] on span "Main content" at bounding box center [477, 406] width 145 height 30
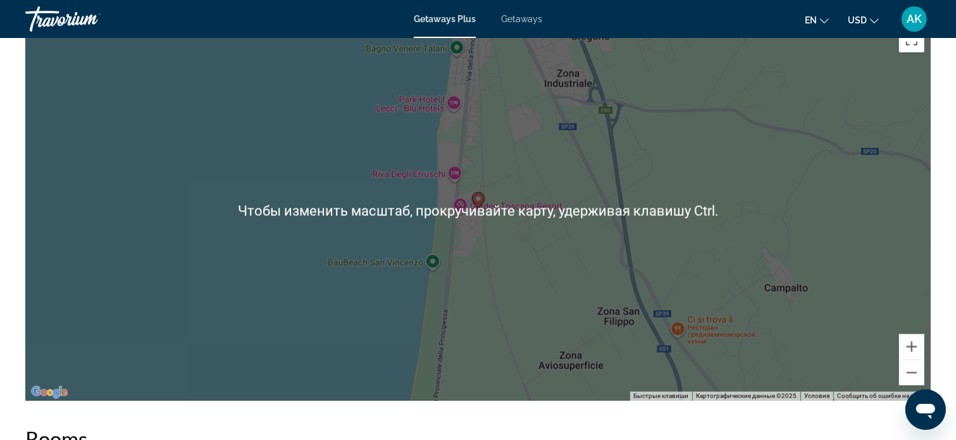
scroll to position [1961, 0]
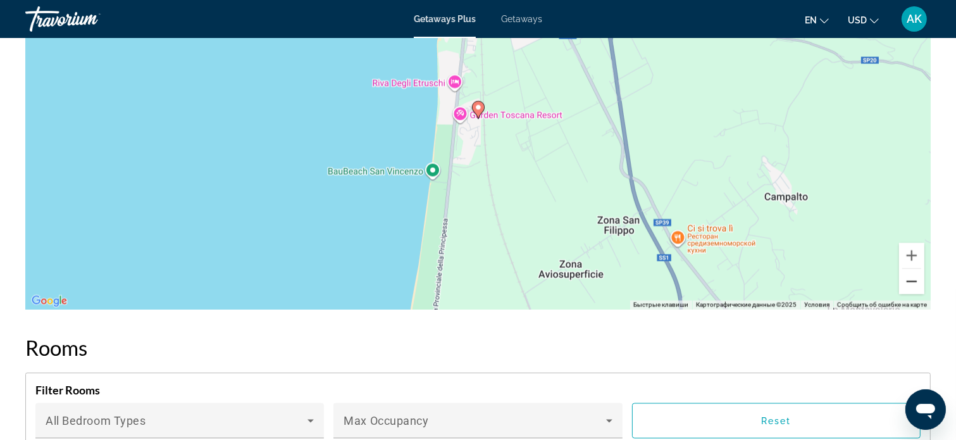
click at [911, 278] on button "Уменьшить" at bounding box center [911, 281] width 25 height 25
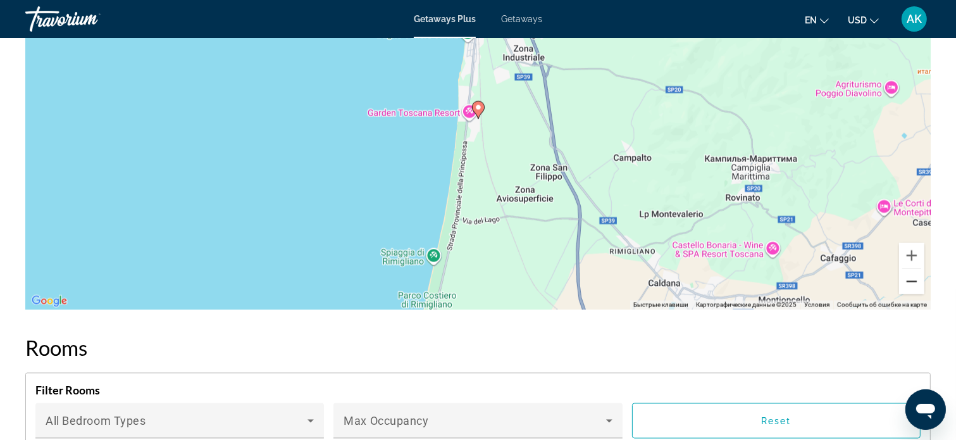
click at [911, 278] on button "Уменьшить" at bounding box center [911, 281] width 25 height 25
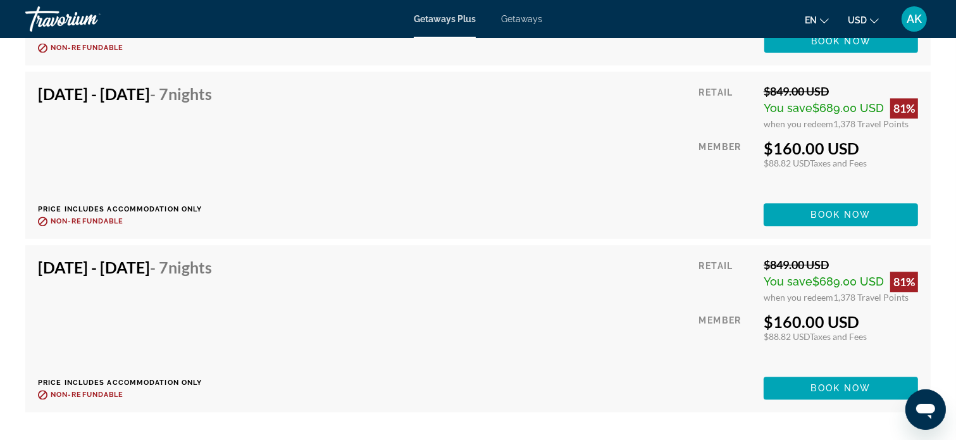
scroll to position [2846, 0]
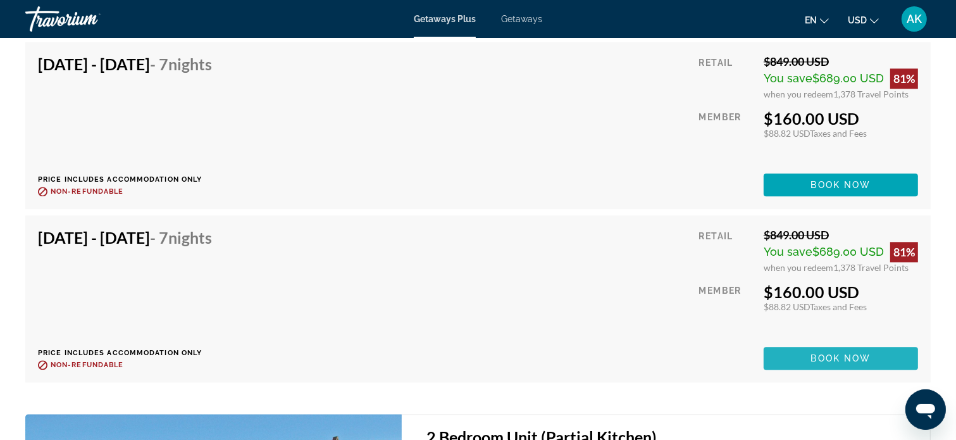
click at [816, 353] on span "Book now" at bounding box center [841, 358] width 60 height 10
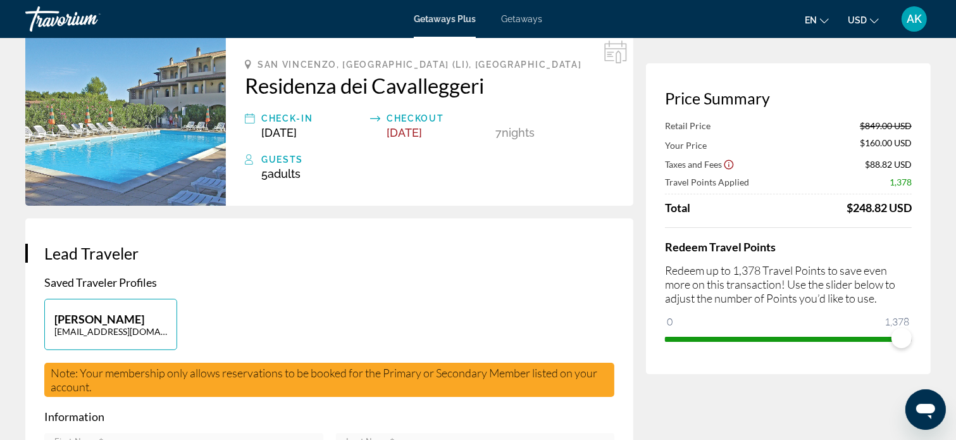
scroll to position [63, 0]
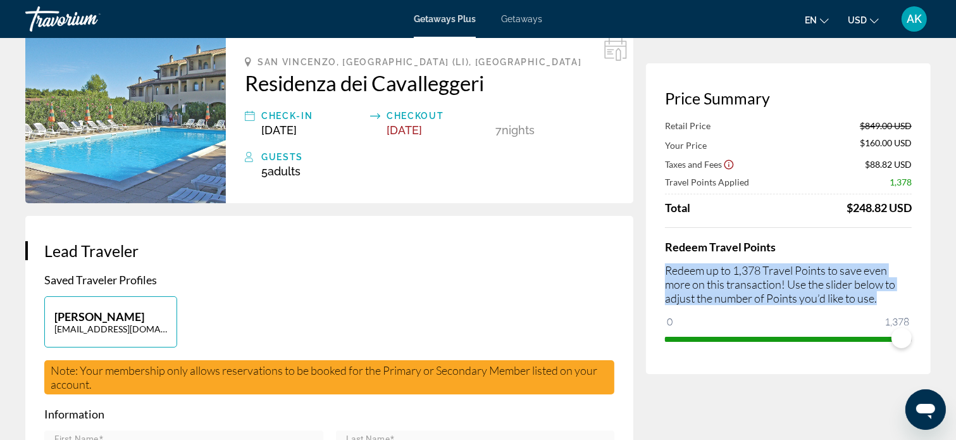
drag, startPoint x: 667, startPoint y: 268, endPoint x: 881, endPoint y: 300, distance: 216.2
click at [881, 300] on p "Redeem up to 1,378 Travel Points to save even more on this transaction! Use the…" at bounding box center [788, 284] width 247 height 42
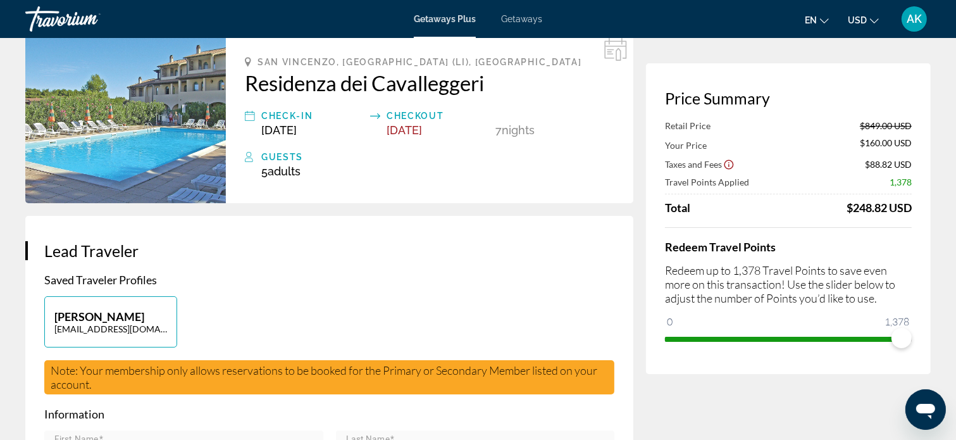
click at [543, 256] on h3 "Lead Traveler" at bounding box center [329, 250] width 570 height 19
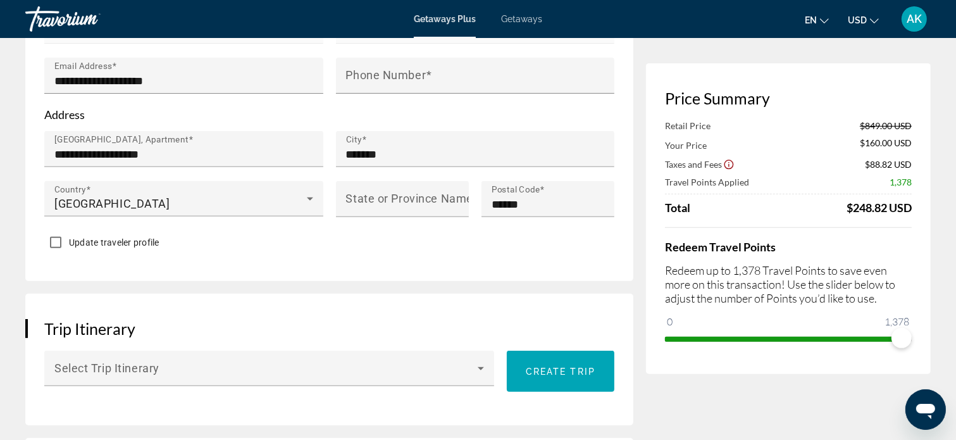
scroll to position [569, 0]
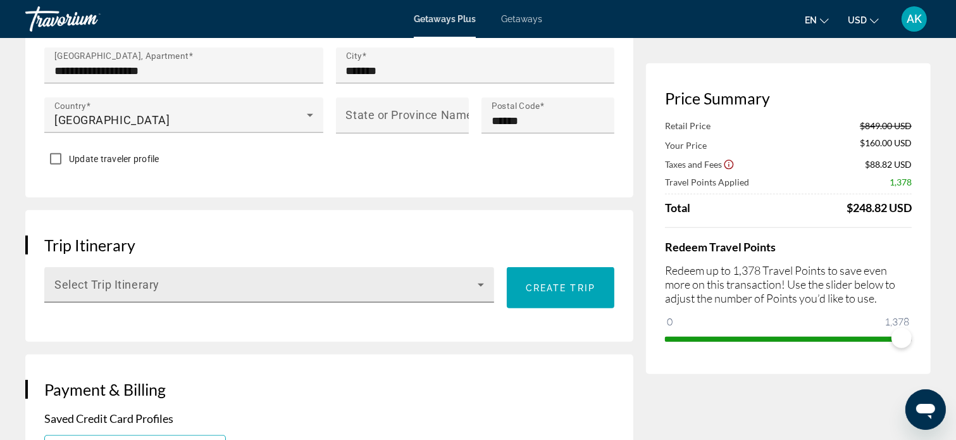
drag, startPoint x: 546, startPoint y: 283, endPoint x: 474, endPoint y: 288, distance: 72.3
click at [473, 288] on div "Select Trip Itinerary Create trip" at bounding box center [329, 291] width 570 height 49
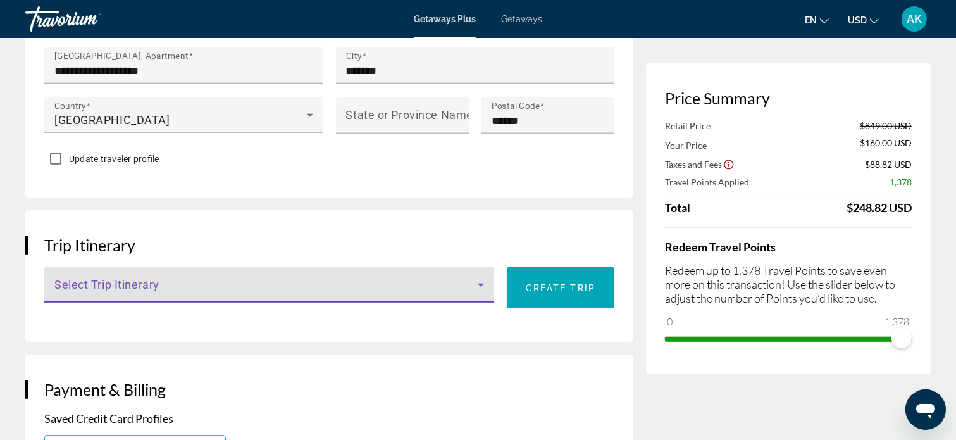
click at [481, 284] on icon "Main content" at bounding box center [481, 284] width 6 height 3
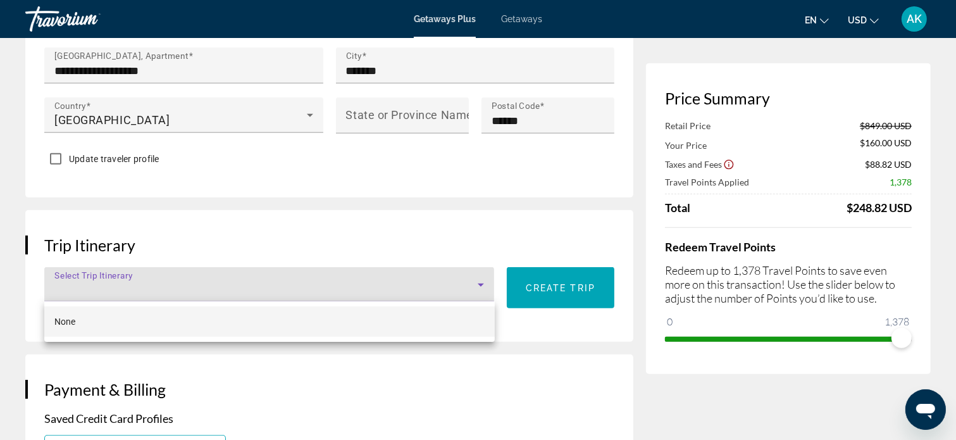
click at [481, 284] on div at bounding box center [478, 220] width 956 height 440
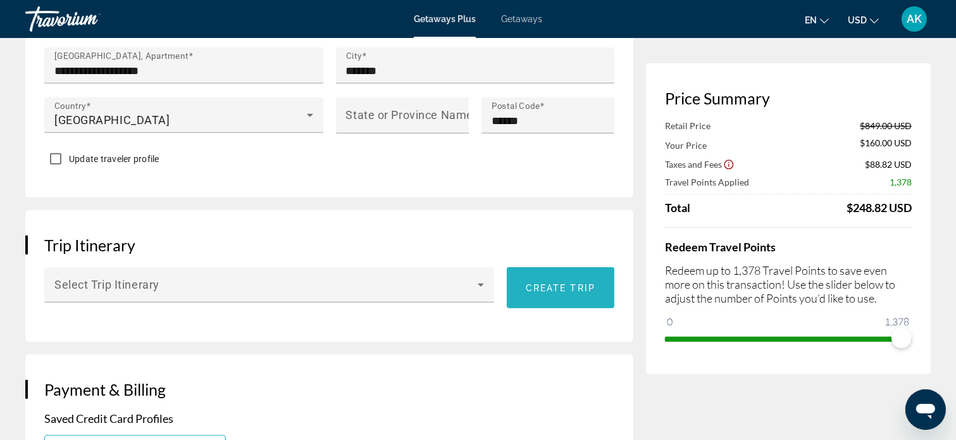
click at [545, 284] on span "Create trip" at bounding box center [561, 288] width 70 height 10
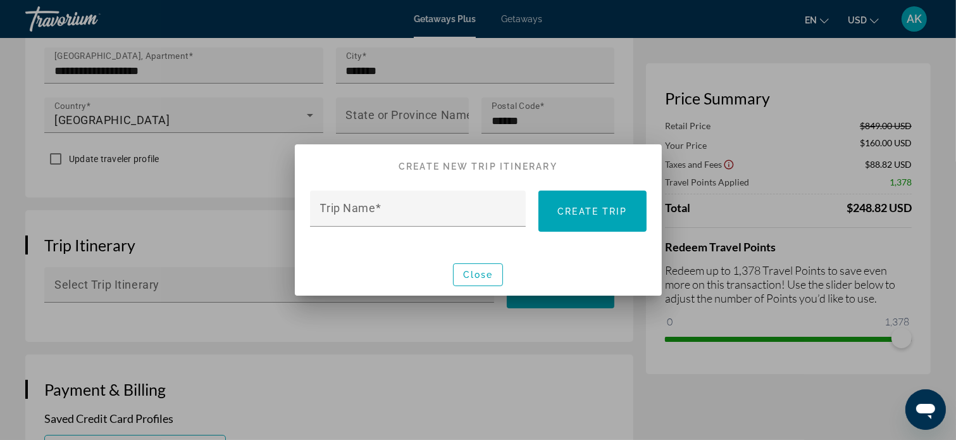
click at [426, 327] on div at bounding box center [478, 220] width 956 height 440
